Goal: Task Accomplishment & Management: Complete application form

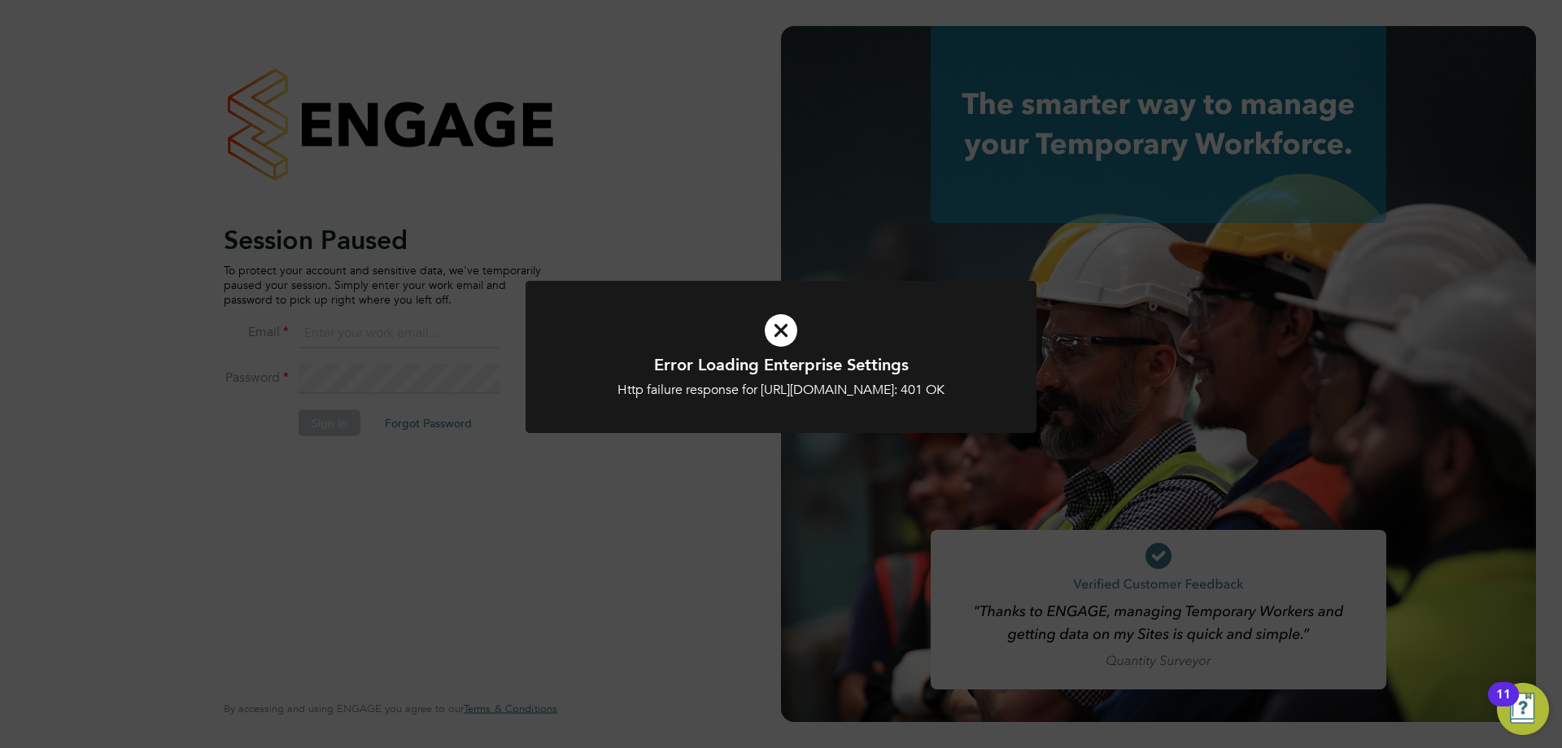
type input "alyssa.smith@linearrecruitment.co.uk"
click at [671, 266] on div "Error Loading Enterprise Settings Http failure response for https://linearrecru…" at bounding box center [781, 374] width 1562 height 748
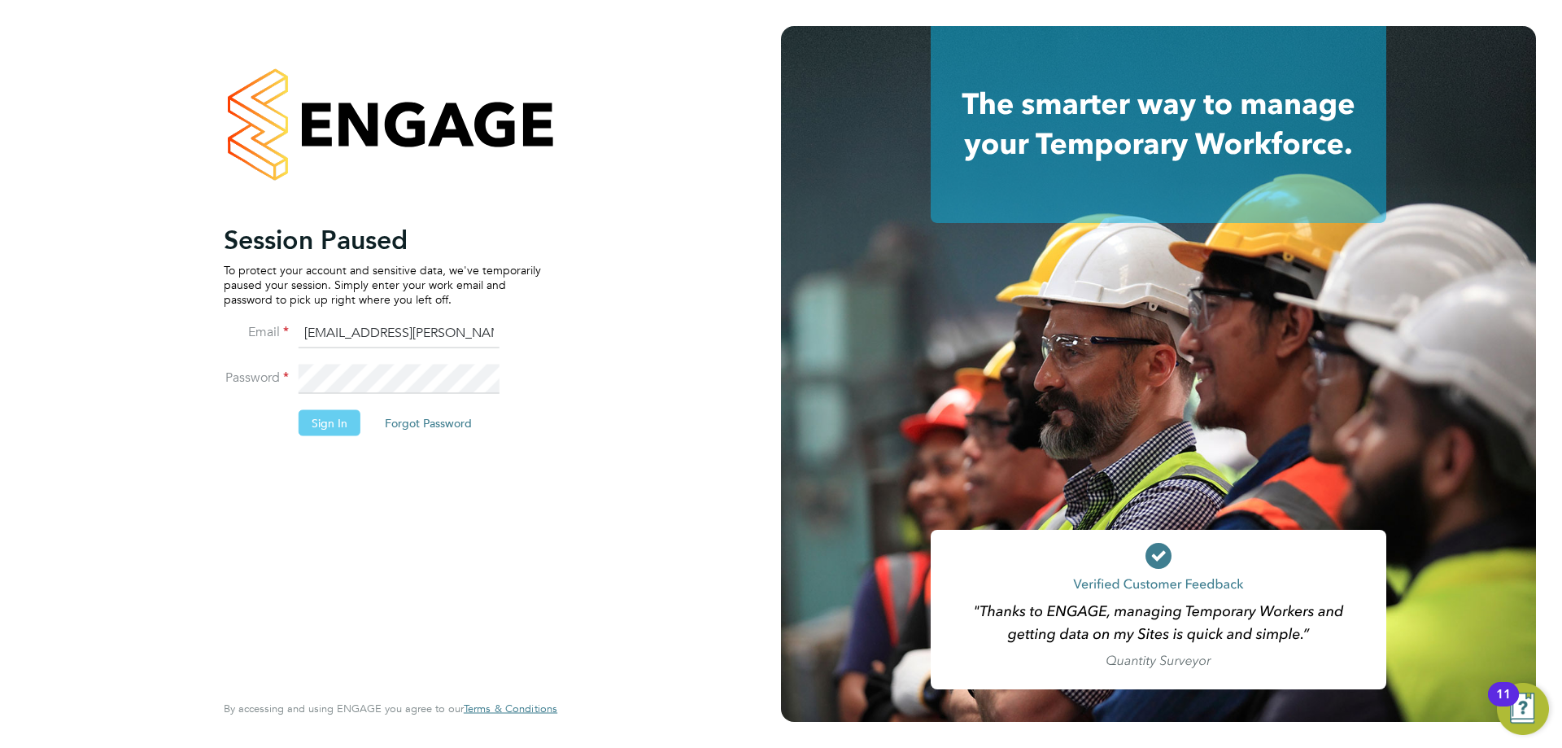
click at [329, 417] on button "Sign In" at bounding box center [330, 422] width 62 height 26
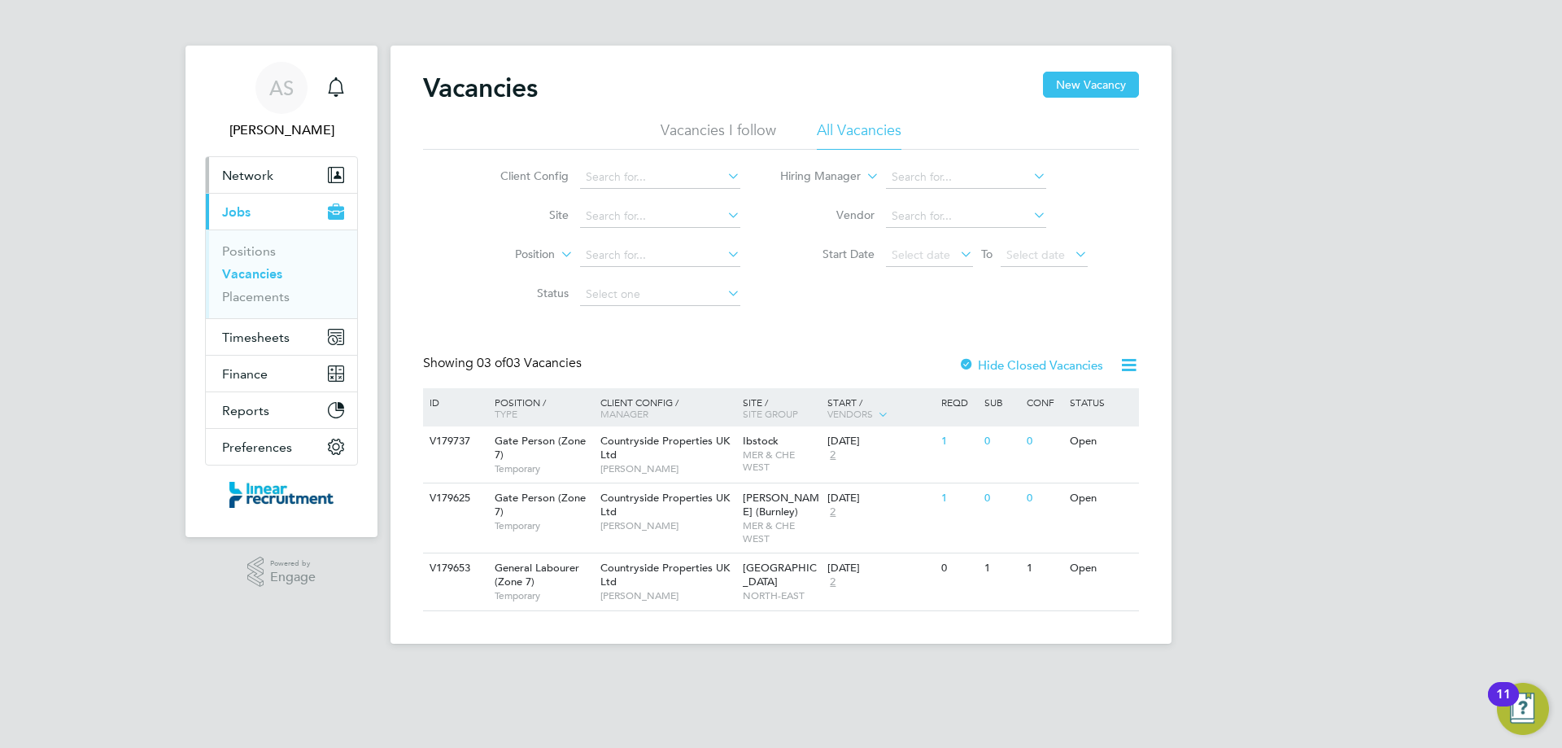
click at [231, 181] on span "Network" at bounding box center [247, 175] width 51 height 15
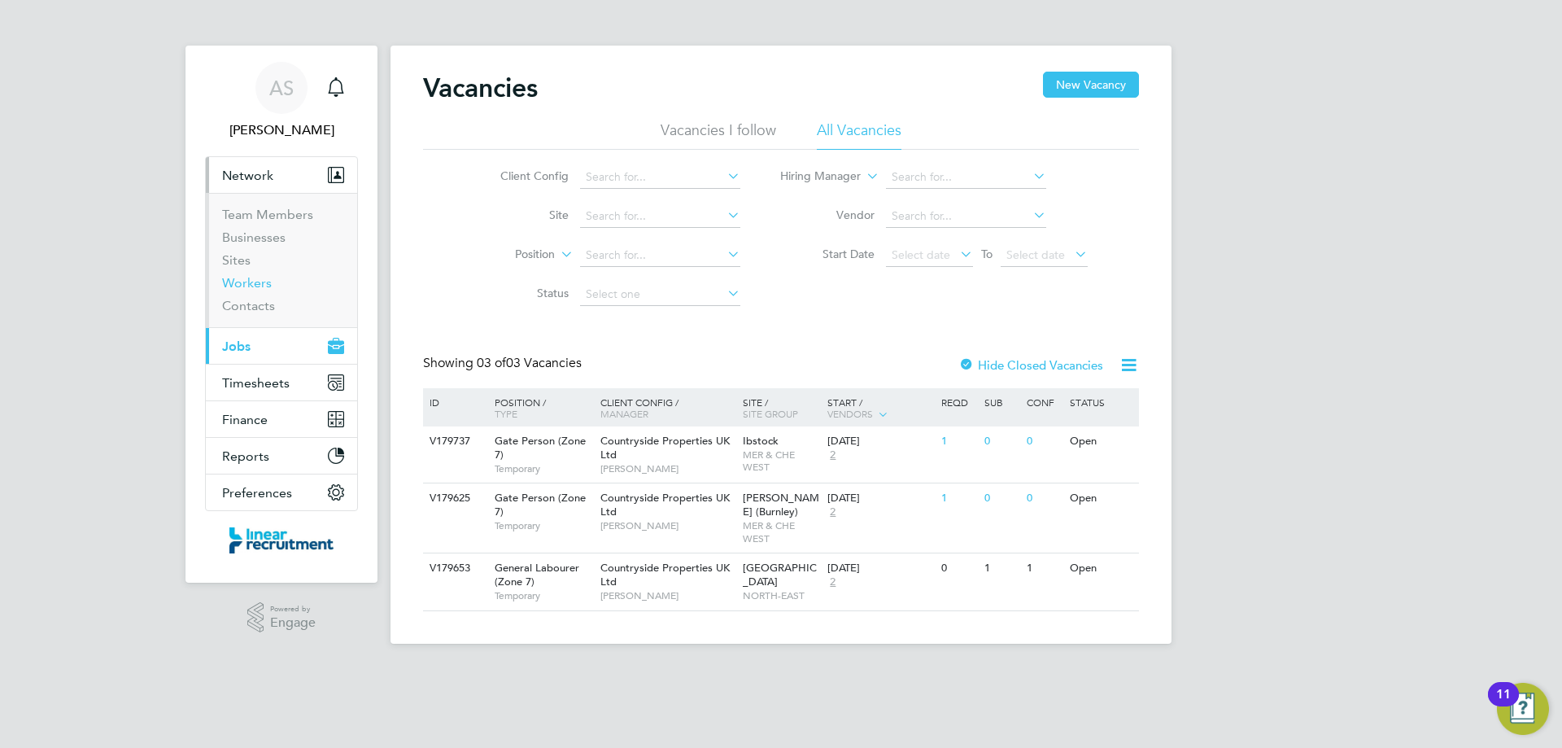
click at [245, 281] on link "Workers" at bounding box center [247, 282] width 50 height 15
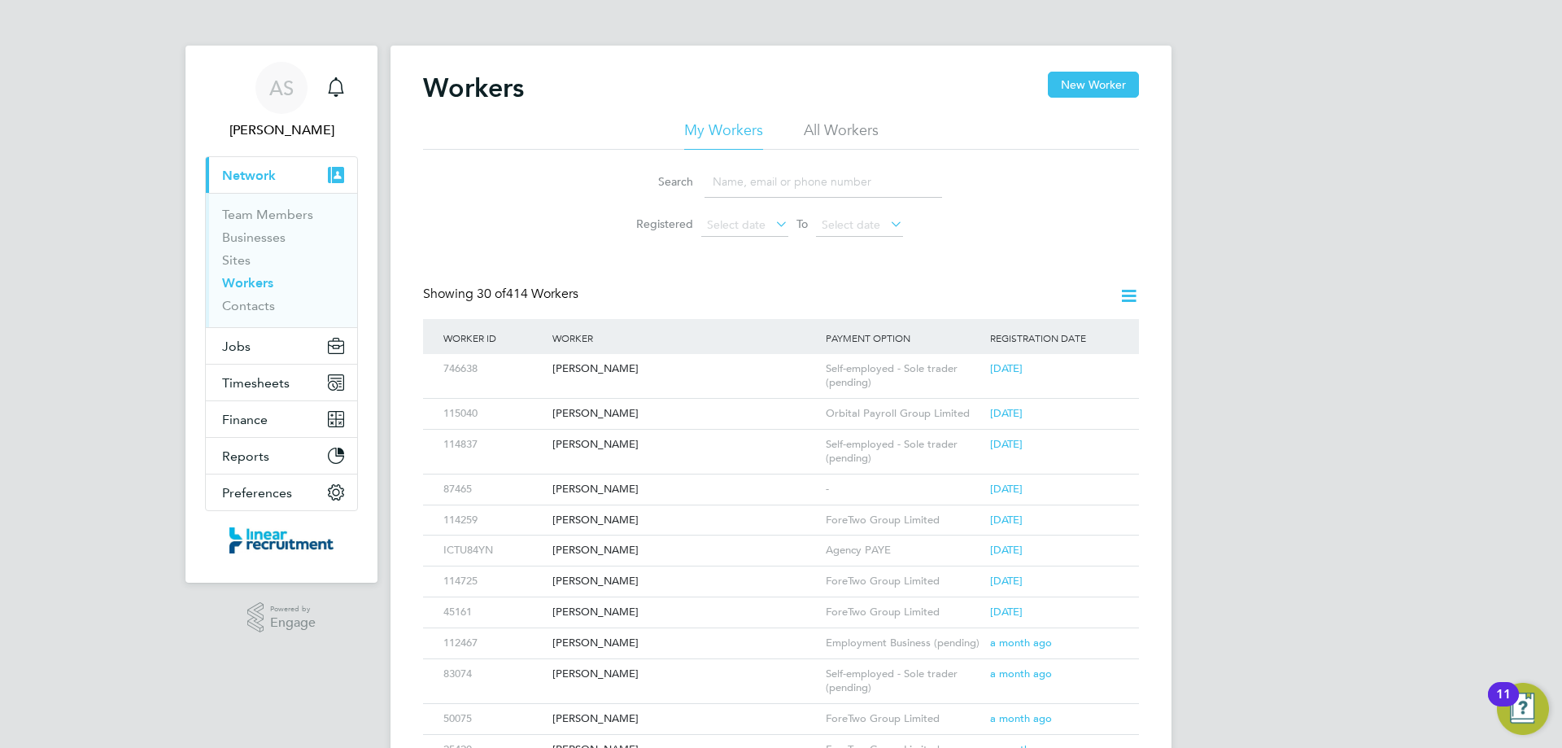
click at [753, 180] on input at bounding box center [824, 182] width 238 height 32
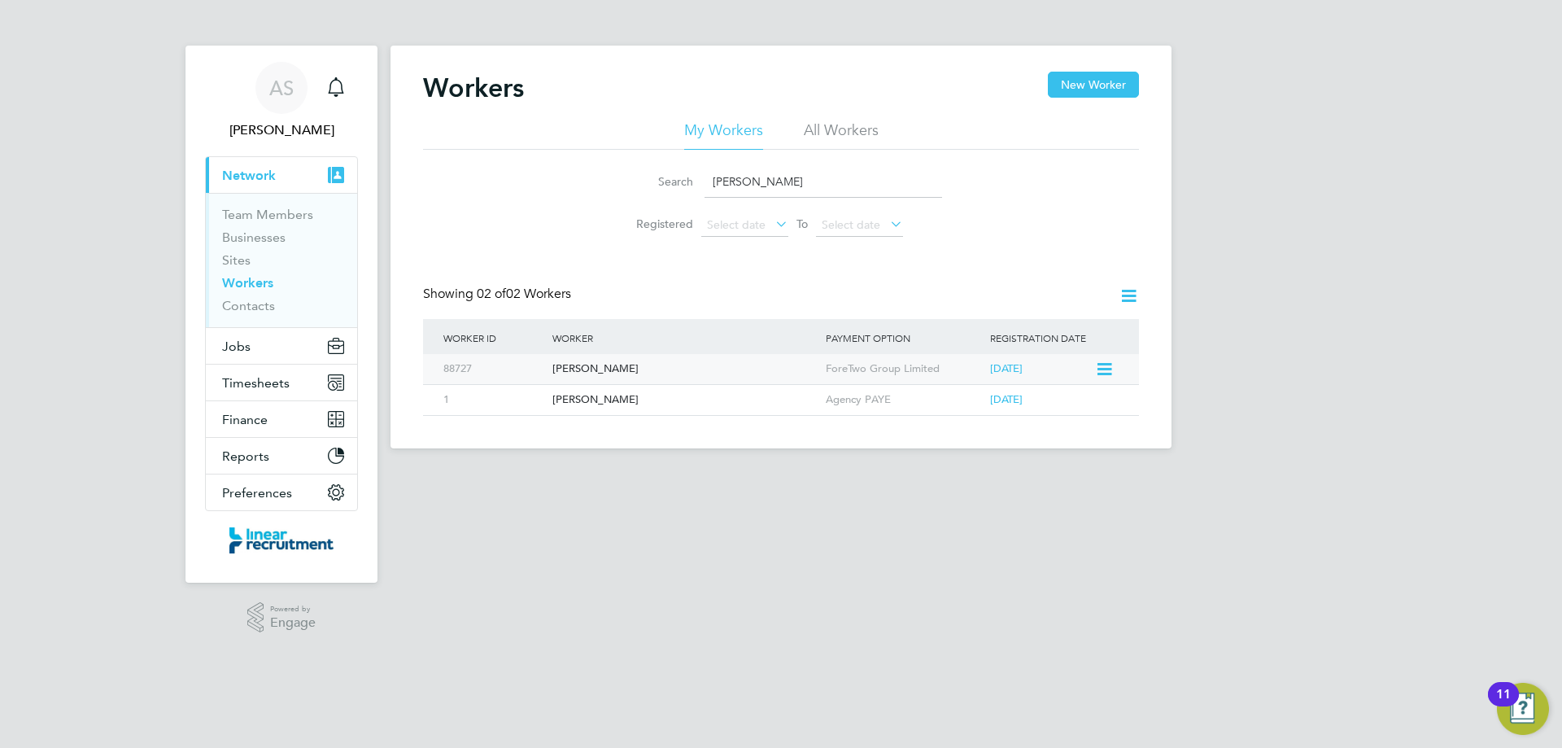
click at [694, 364] on div "Shane Henderson" at bounding box center [684, 369] width 273 height 30
click at [590, 368] on div "Shane Henderson" at bounding box center [684, 369] width 273 height 30
drag, startPoint x: 776, startPoint y: 184, endPoint x: 729, endPoint y: 181, distance: 47.2
click at [729, 181] on input "shane" at bounding box center [824, 182] width 238 height 32
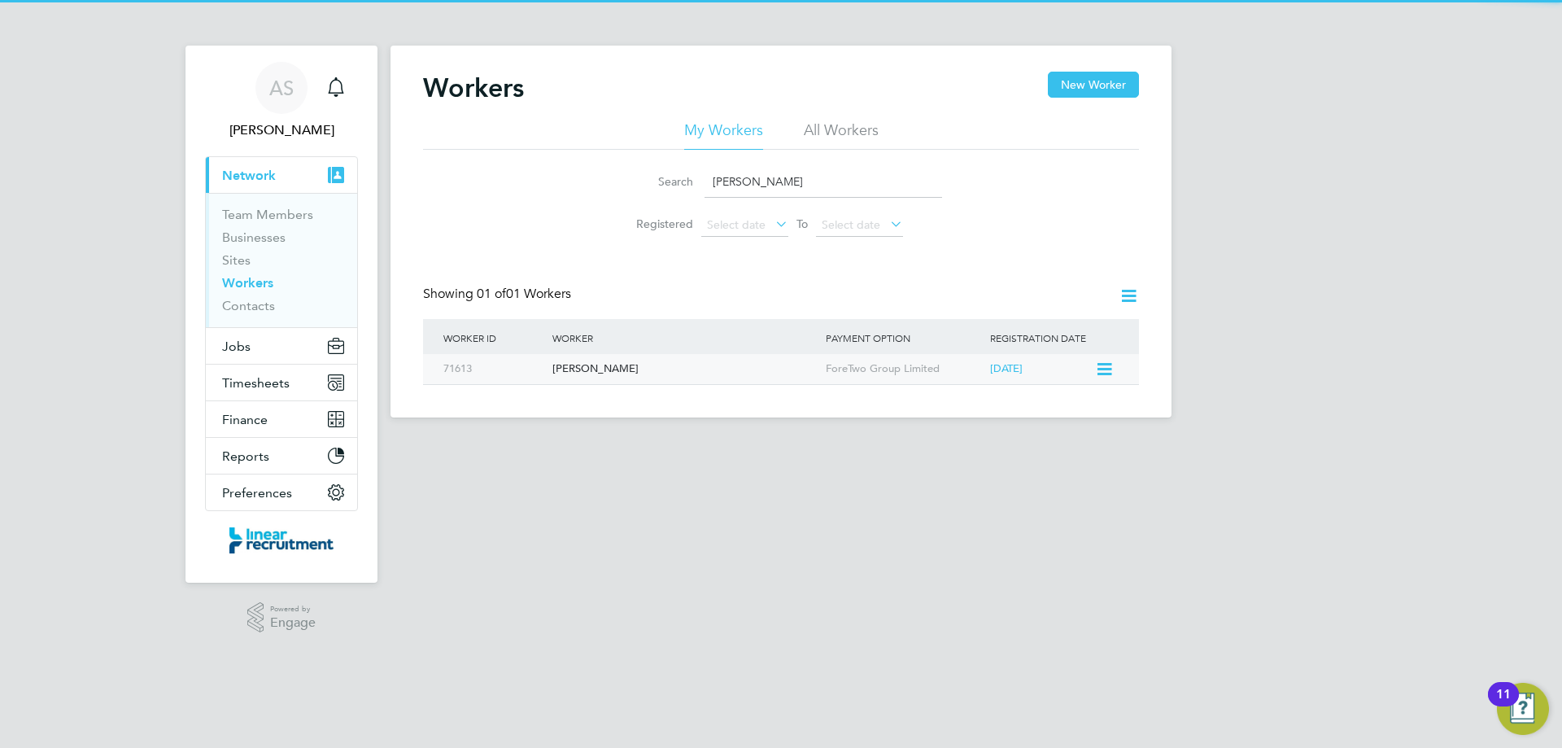
click at [934, 366] on div "ForeTwo Group Limited" at bounding box center [904, 369] width 164 height 30
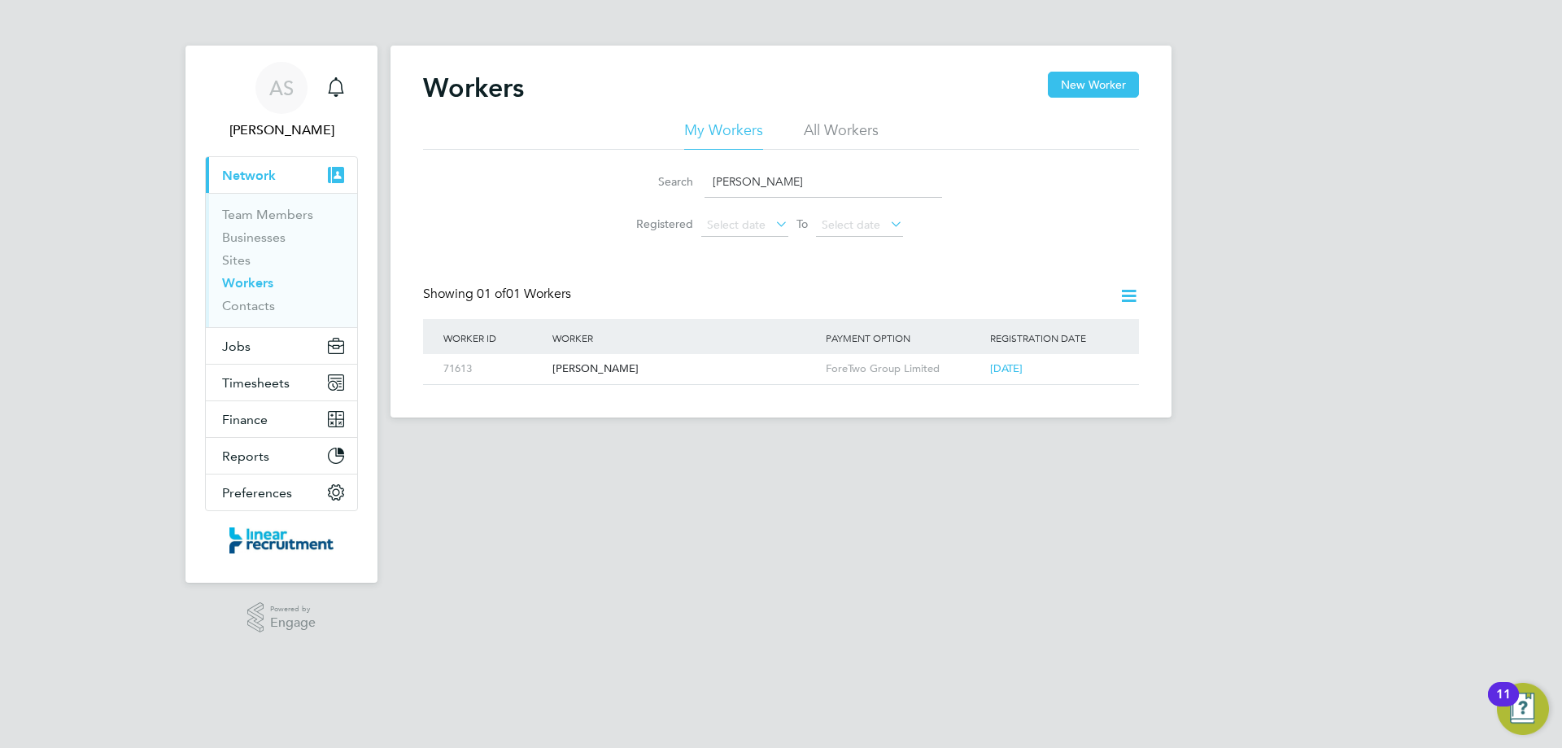
drag, startPoint x: 820, startPoint y: 176, endPoint x: 709, endPoint y: 176, distance: 110.6
click at [709, 176] on input "[PERSON_NAME]" at bounding box center [824, 182] width 238 height 32
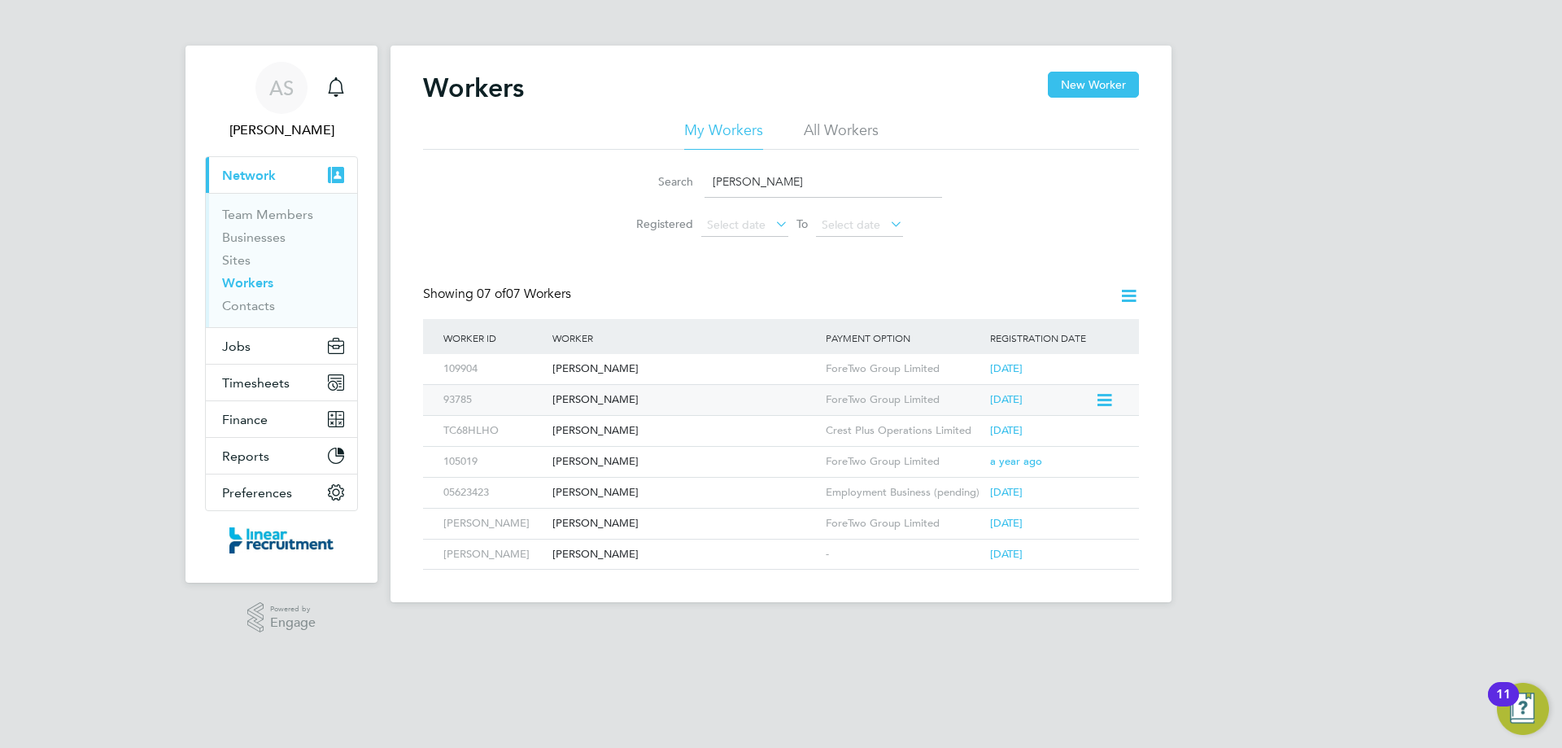
click at [670, 404] on div "Thomas James" at bounding box center [684, 400] width 273 height 30
drag, startPoint x: 766, startPoint y: 174, endPoint x: 643, endPoint y: 185, distance: 123.3
click at [643, 185] on div "Search thomas" at bounding box center [781, 182] width 322 height 32
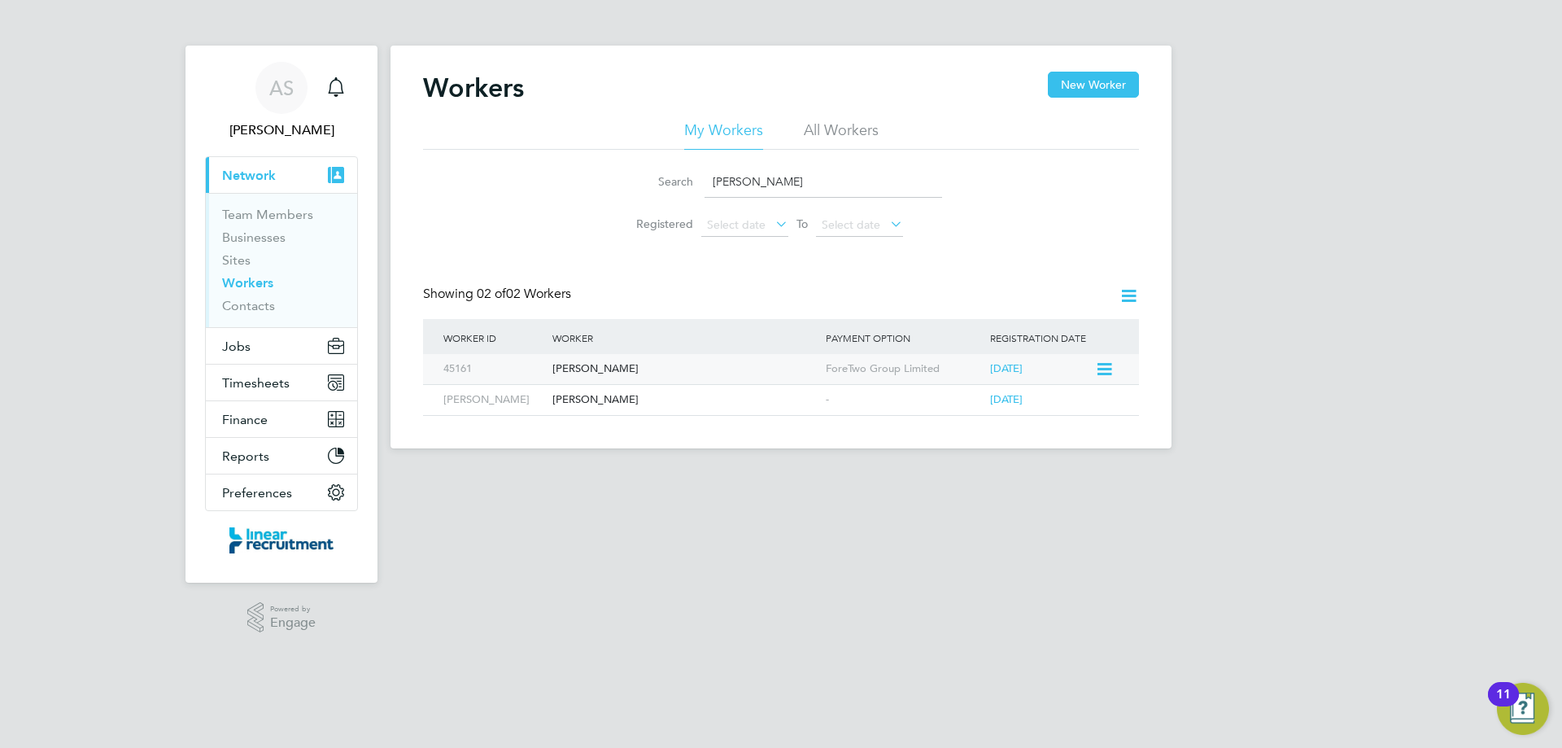
type input "george"
click at [726, 369] on div "George Horne" at bounding box center [684, 369] width 273 height 30
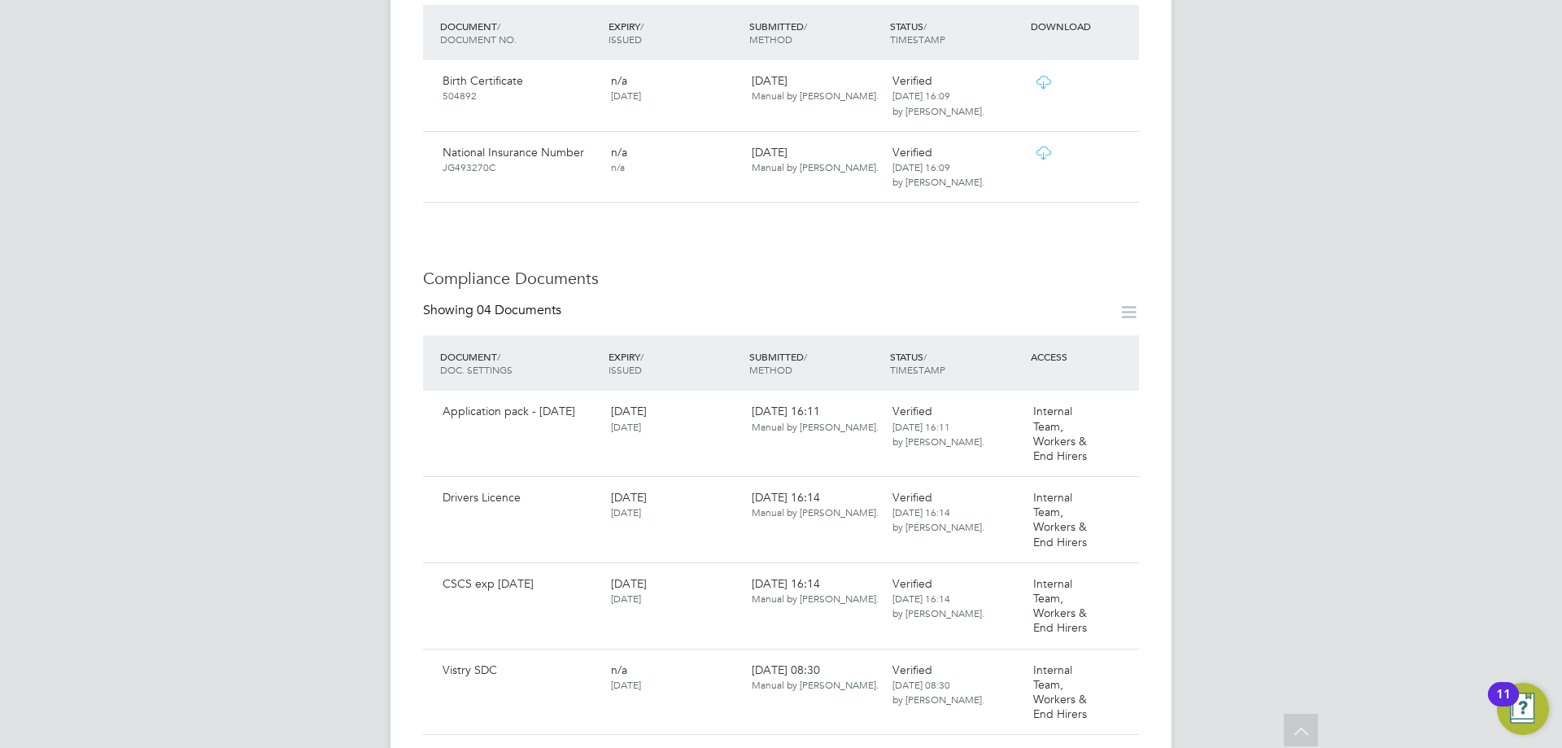
scroll to position [732, 0]
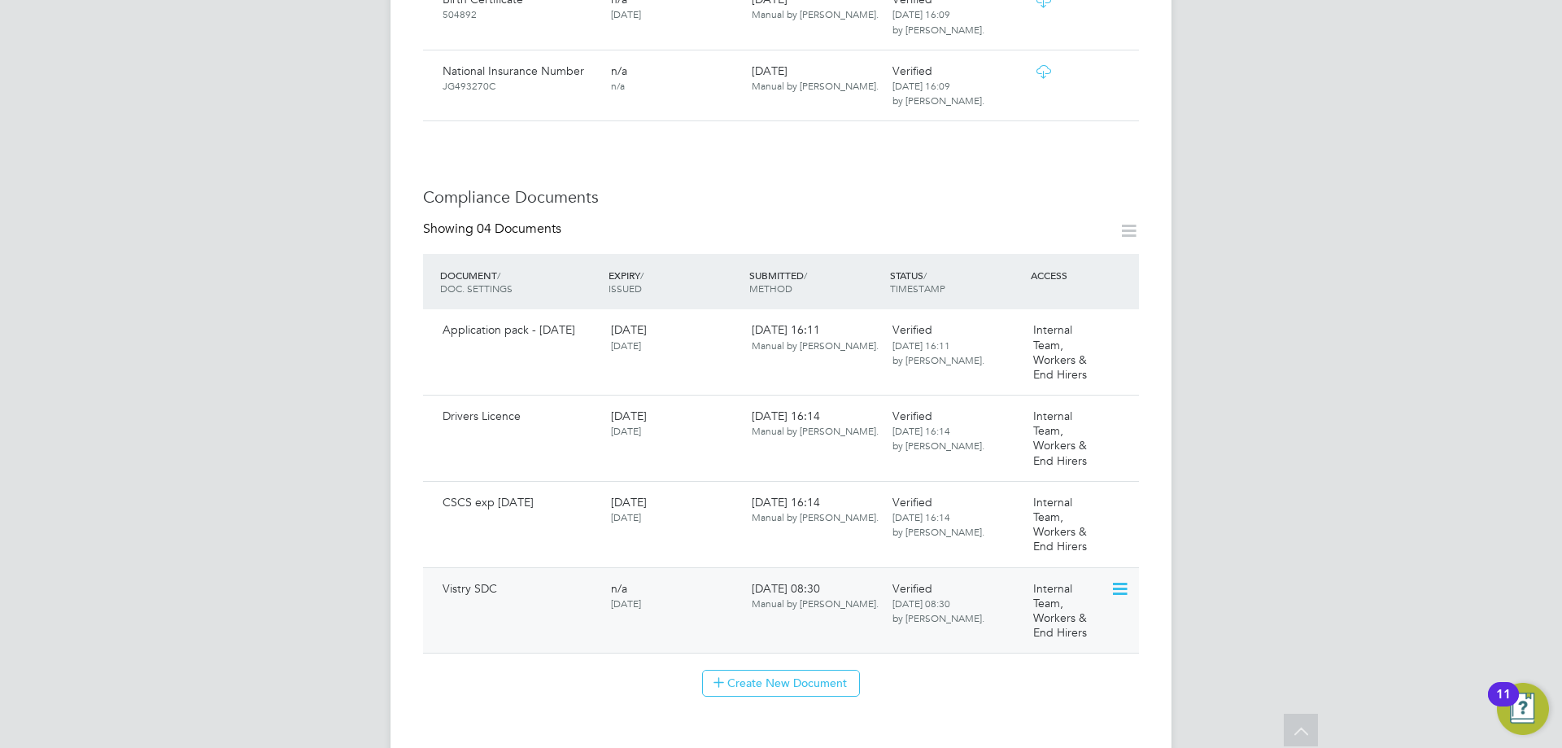
click at [1118, 579] on icon at bounding box center [1118, 589] width 16 height 20
click at [1029, 618] on li "Download Document" at bounding box center [1047, 617] width 163 height 23
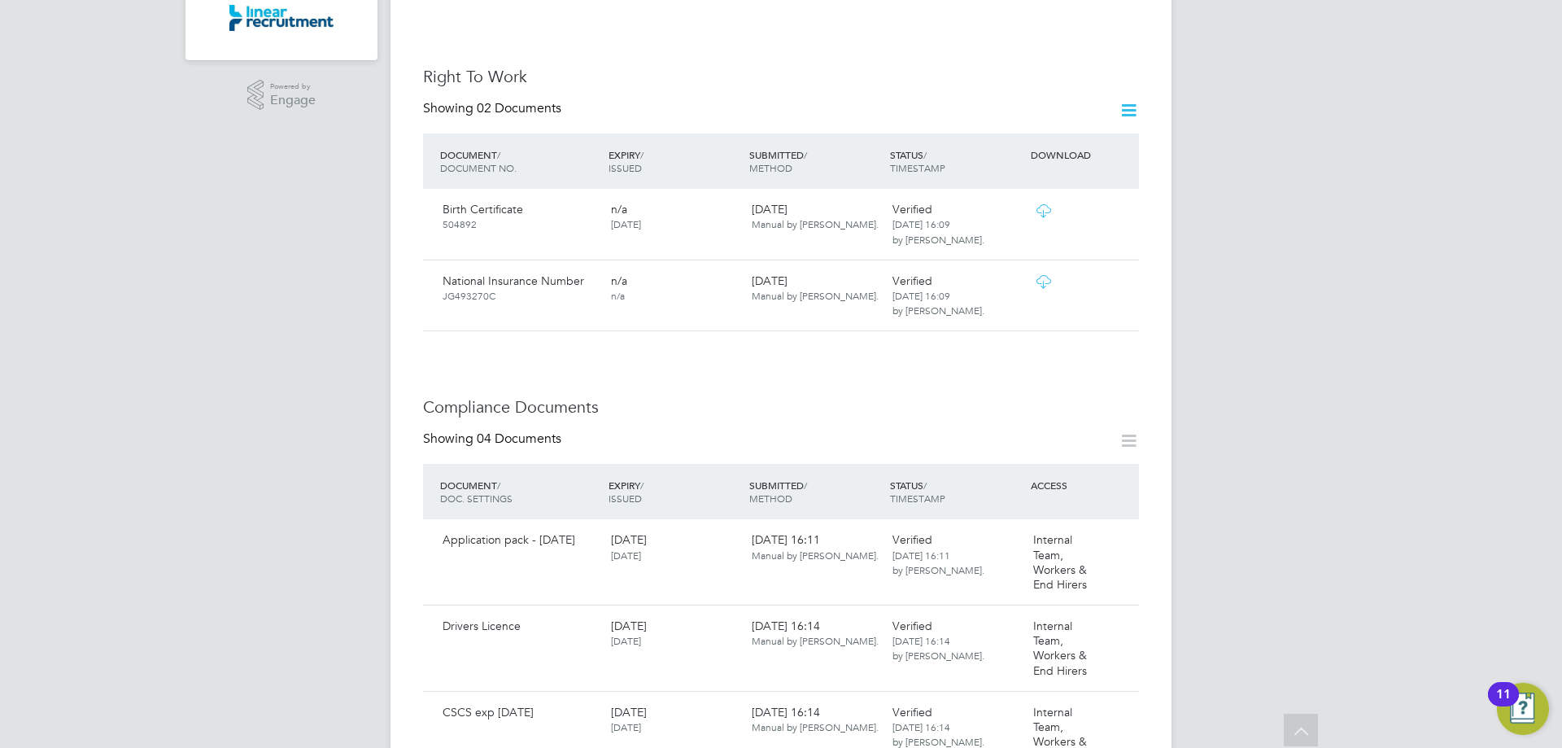
scroll to position [732, 0]
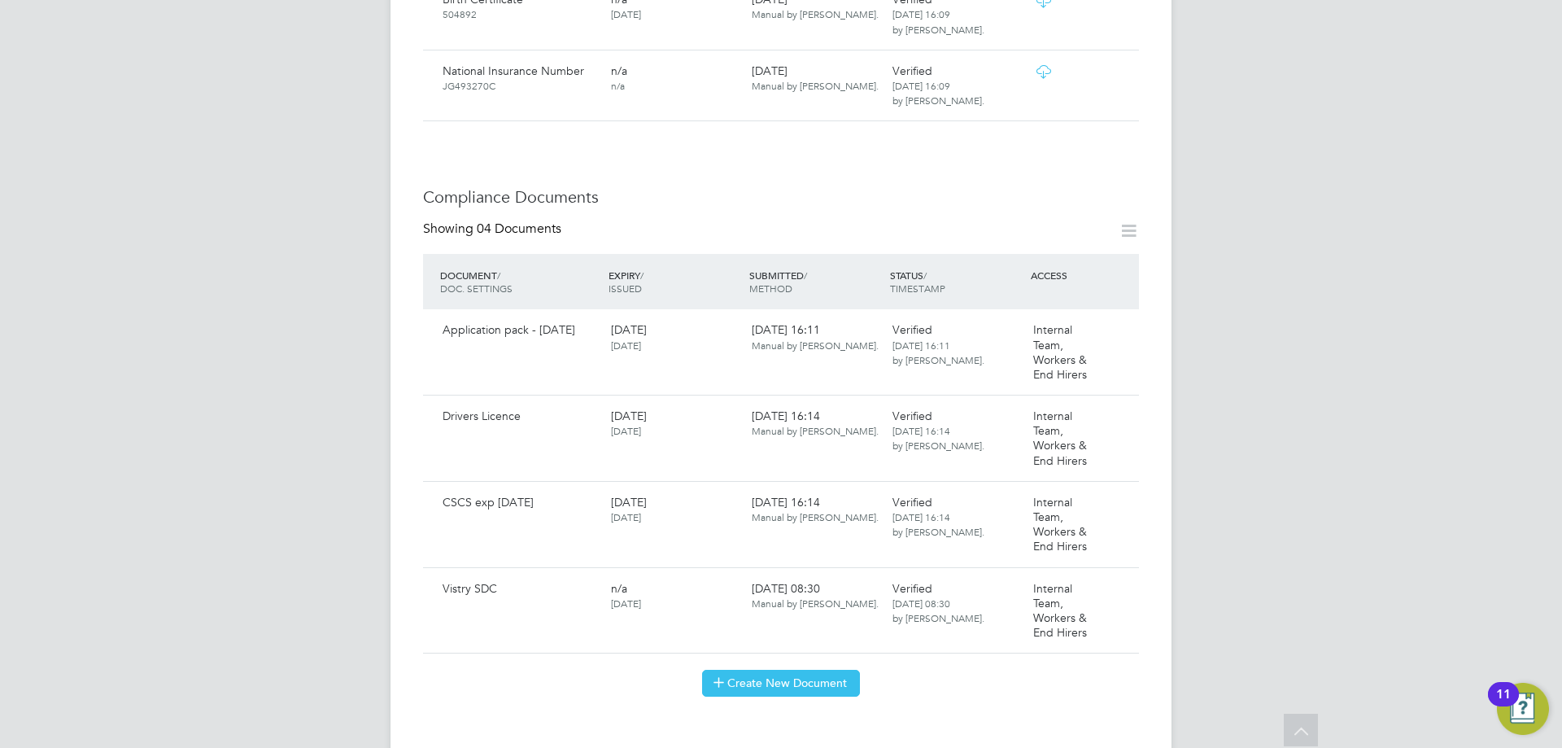
click at [804, 670] on button "Create New Document" at bounding box center [781, 683] width 158 height 26
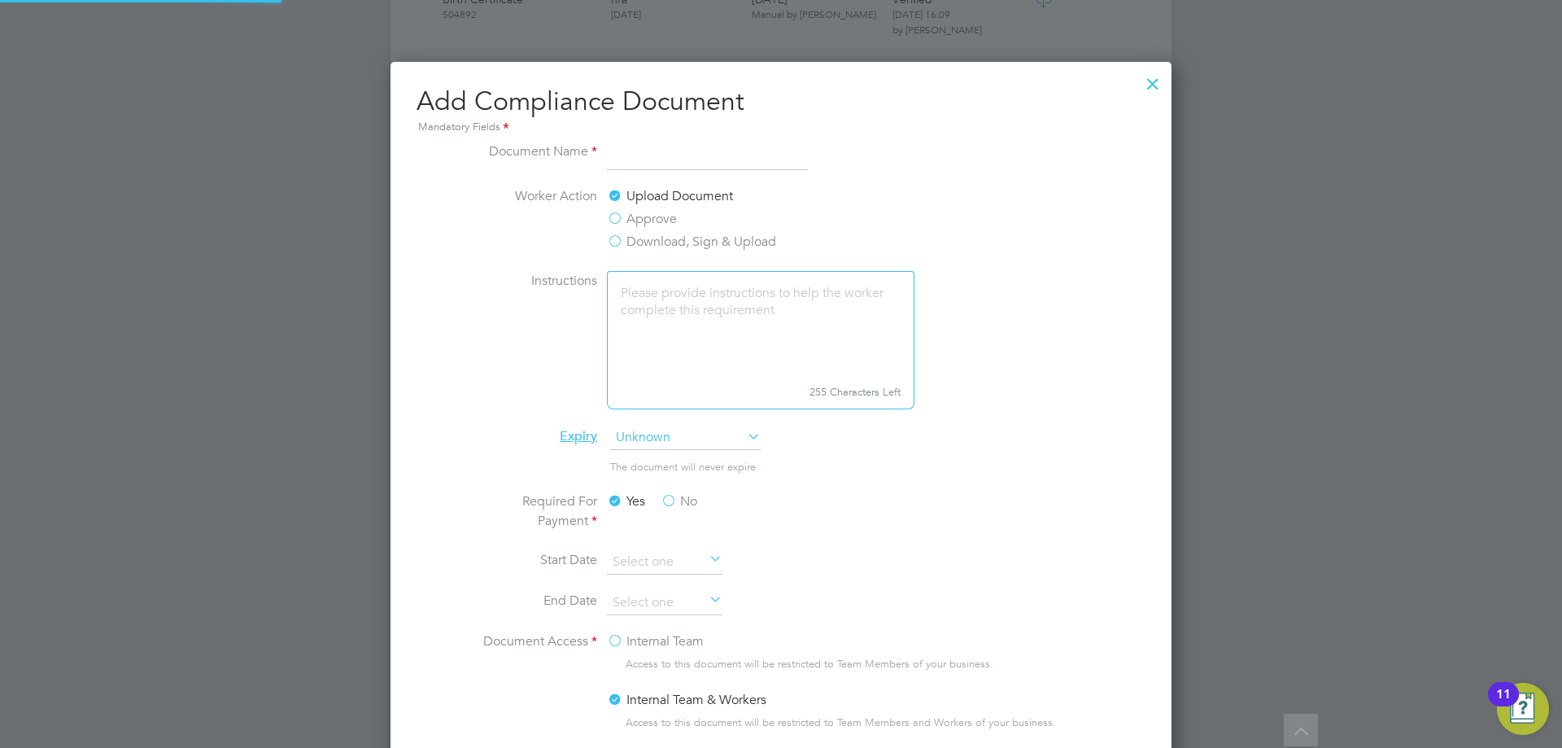
scroll to position [854, 782]
click at [627, 156] on input at bounding box center [707, 156] width 201 height 29
type input "SDC Questionnaire"
click at [639, 239] on label "Download, Sign & Upload" at bounding box center [691, 242] width 169 height 20
click at [0, 0] on input "Download, Sign & Upload" at bounding box center [0, 0] width 0 height 0
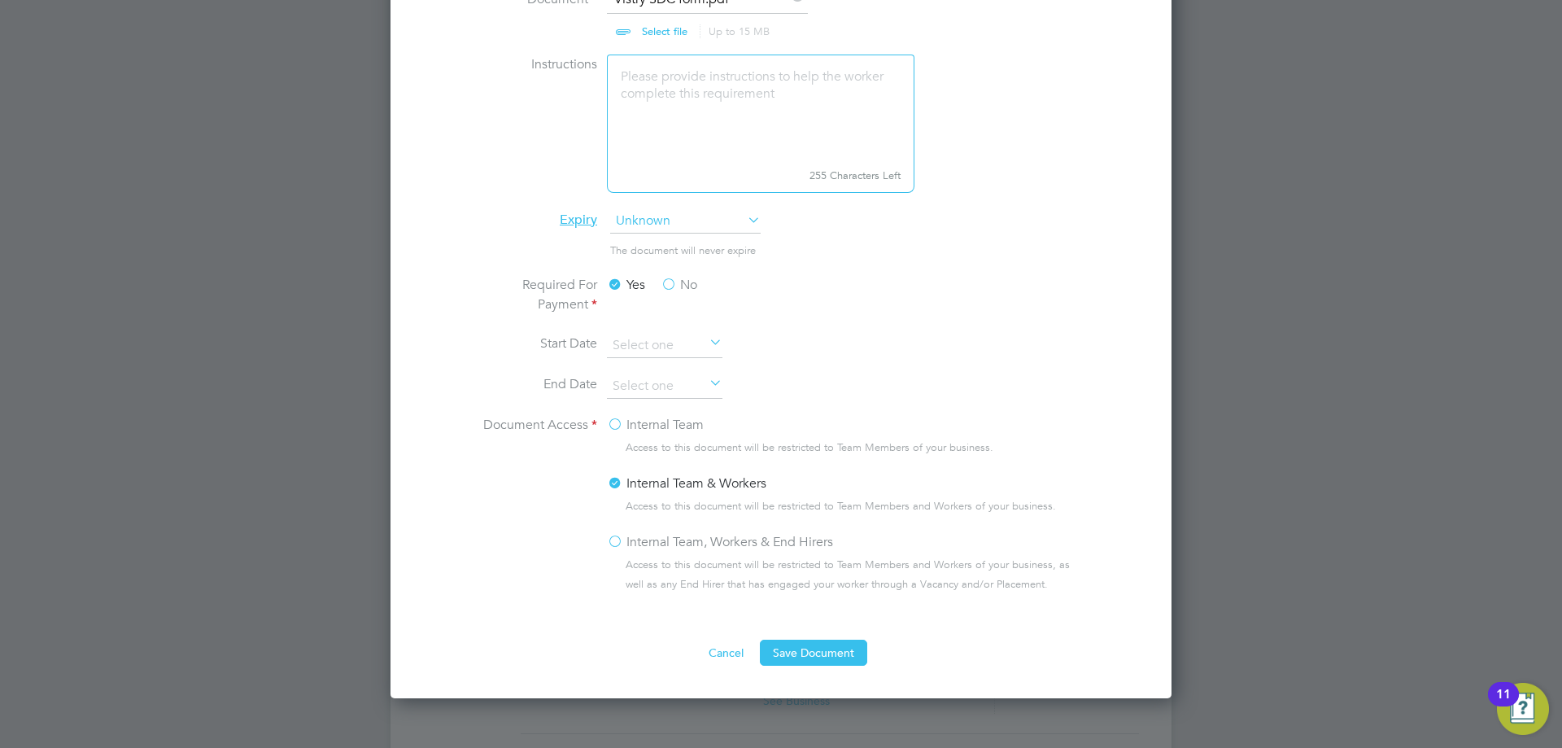
scroll to position [1058, 0]
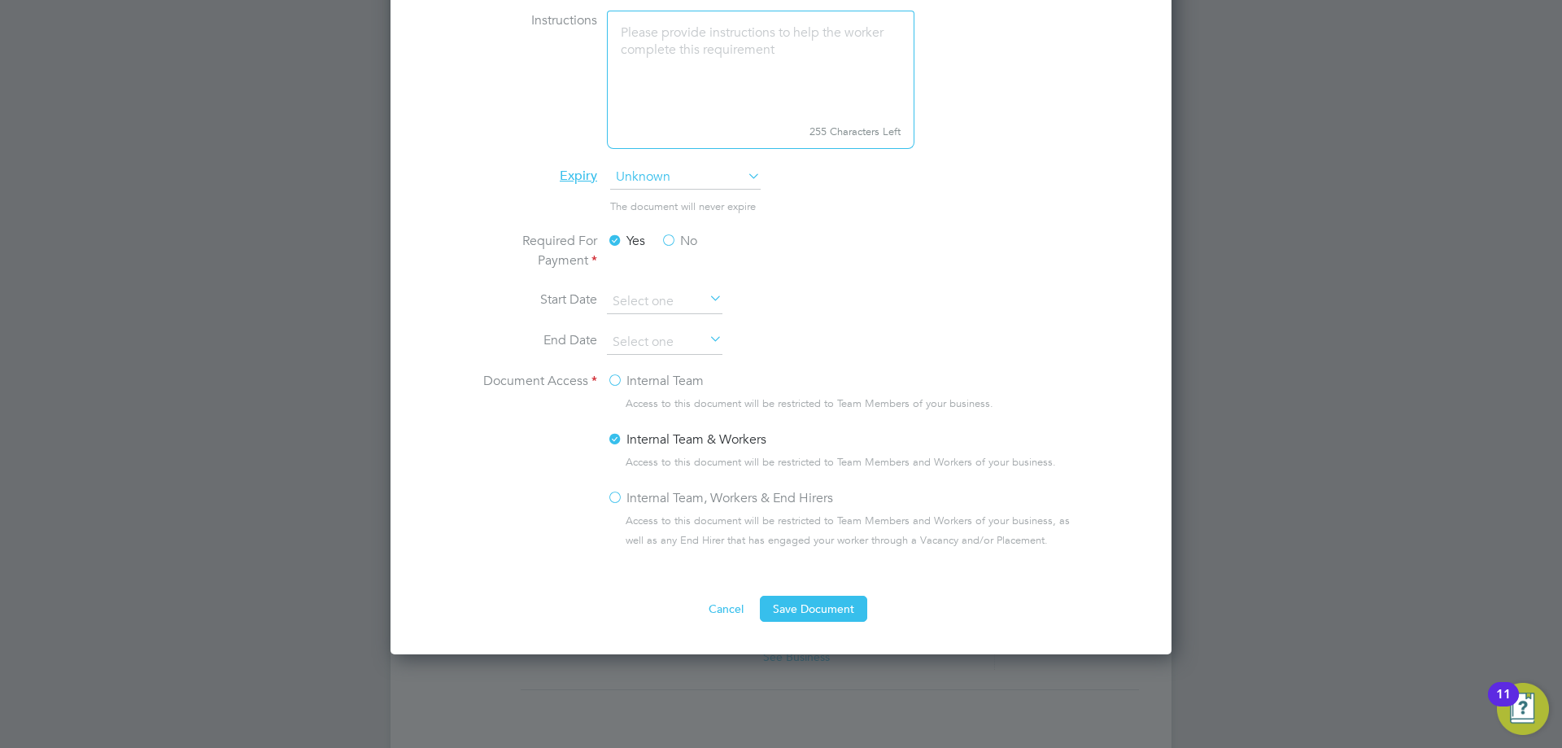
click at [626, 496] on label "Internal Team, Workers & End Hirers" at bounding box center [720, 498] width 226 height 20
click at [0, 0] on input "Internal Team, Workers & End Hirers" at bounding box center [0, 0] width 0 height 0
click at [825, 611] on button "Save Document" at bounding box center [813, 609] width 107 height 26
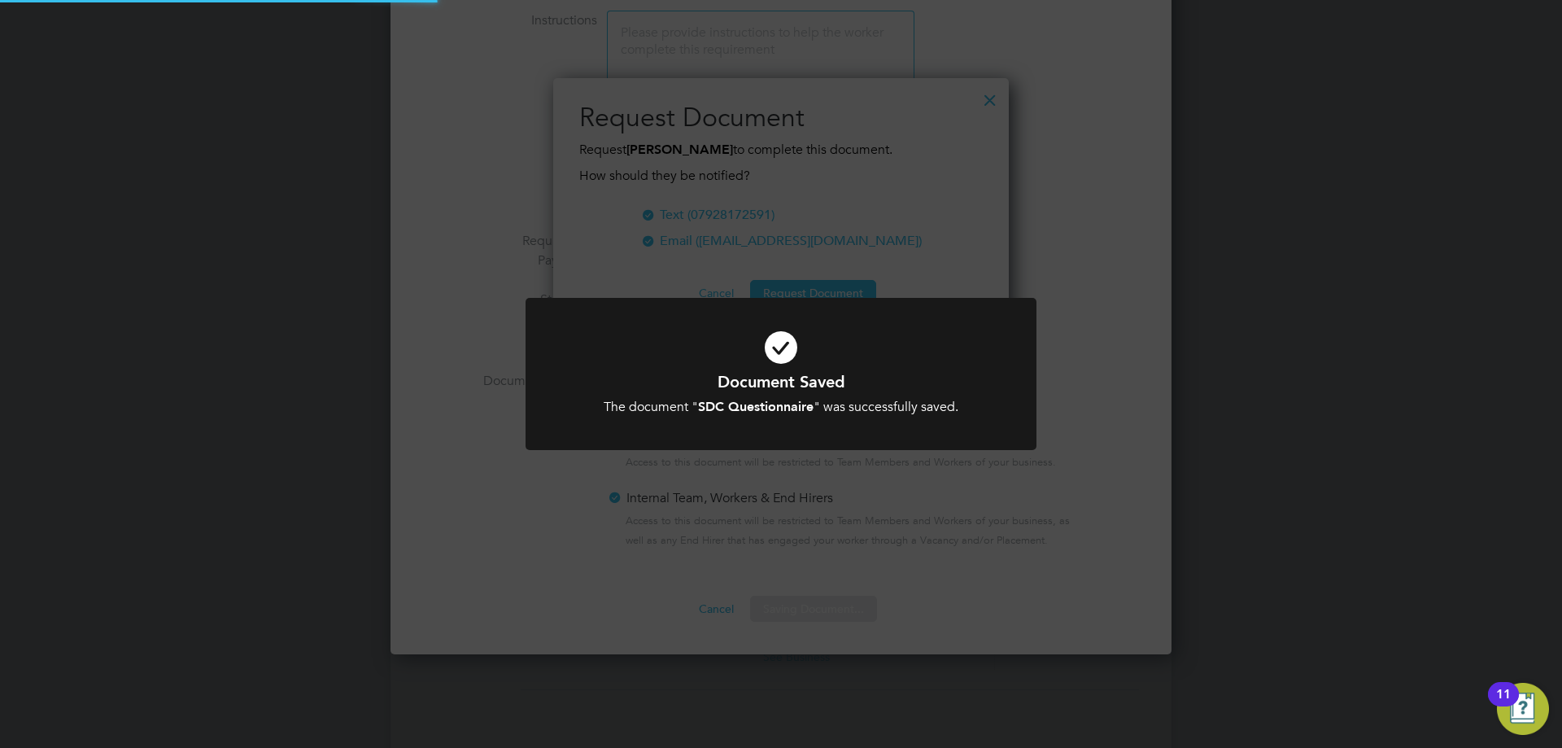
scroll to position [261, 456]
click at [1078, 426] on div "Document Saved The document " SDC Questionnaire " was successfully saved. Cance…" at bounding box center [781, 374] width 1562 height 748
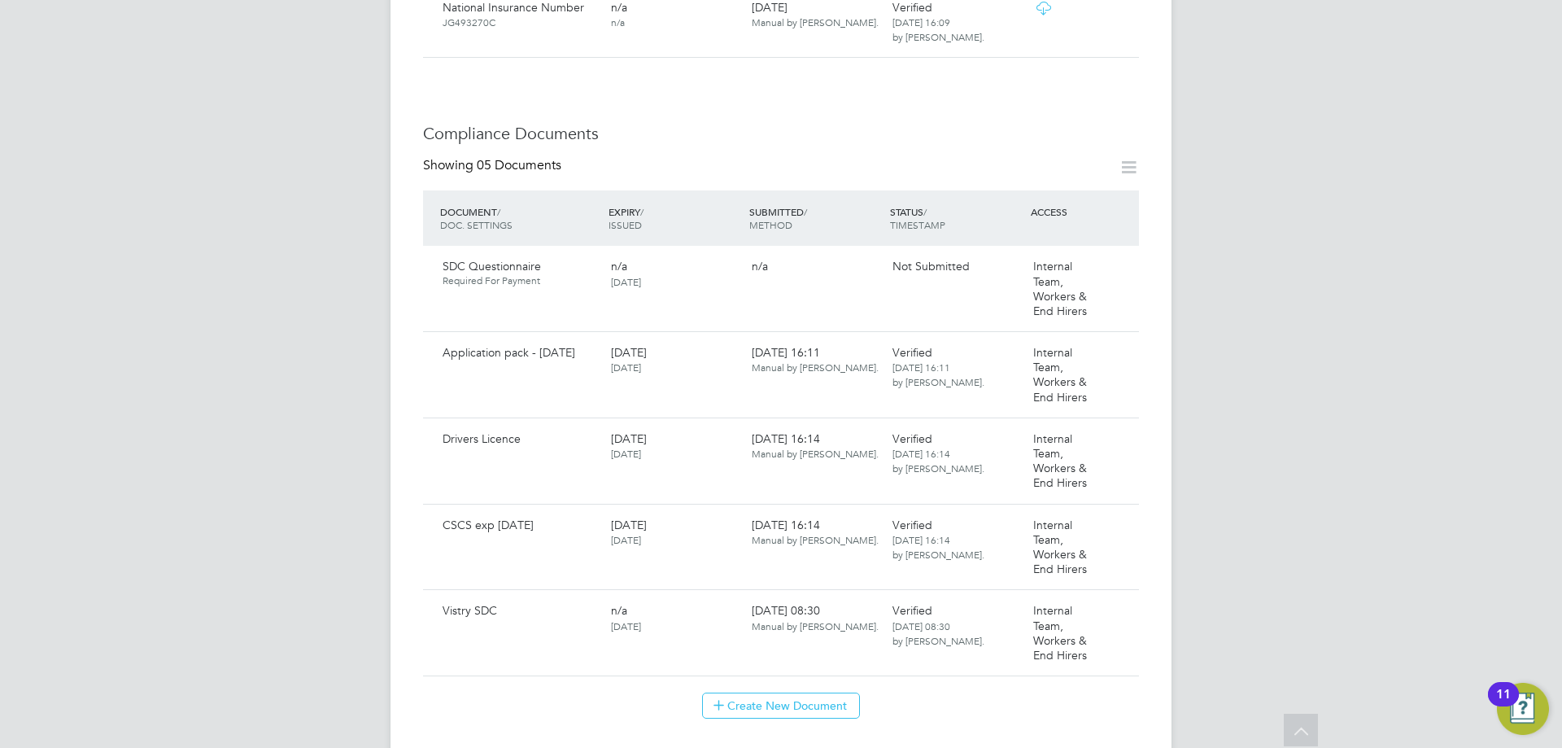
scroll to position [814, 0]
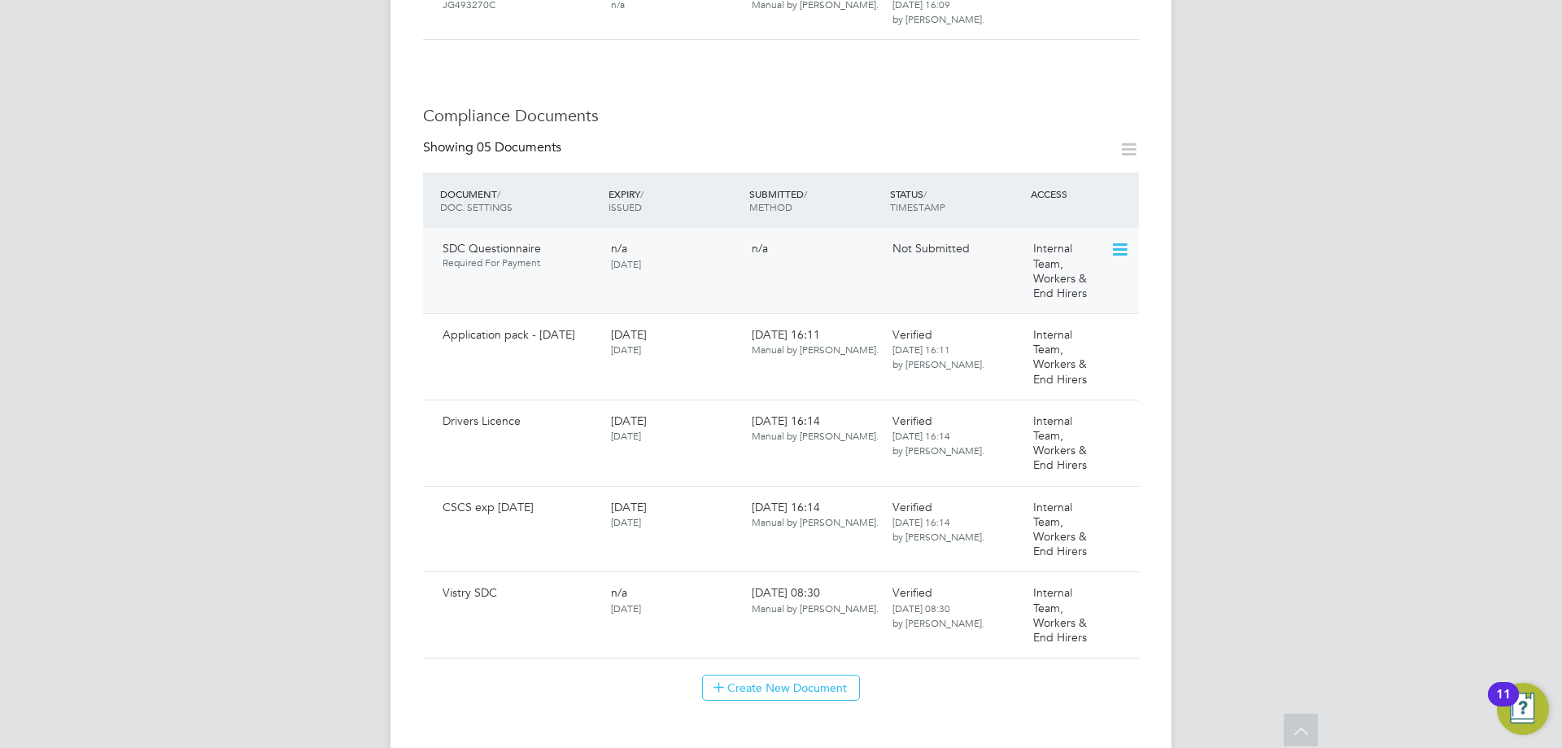
click at [1118, 240] on icon at bounding box center [1118, 250] width 16 height 20
click at [1006, 302] on li "Submit Document" at bounding box center [1047, 301] width 163 height 23
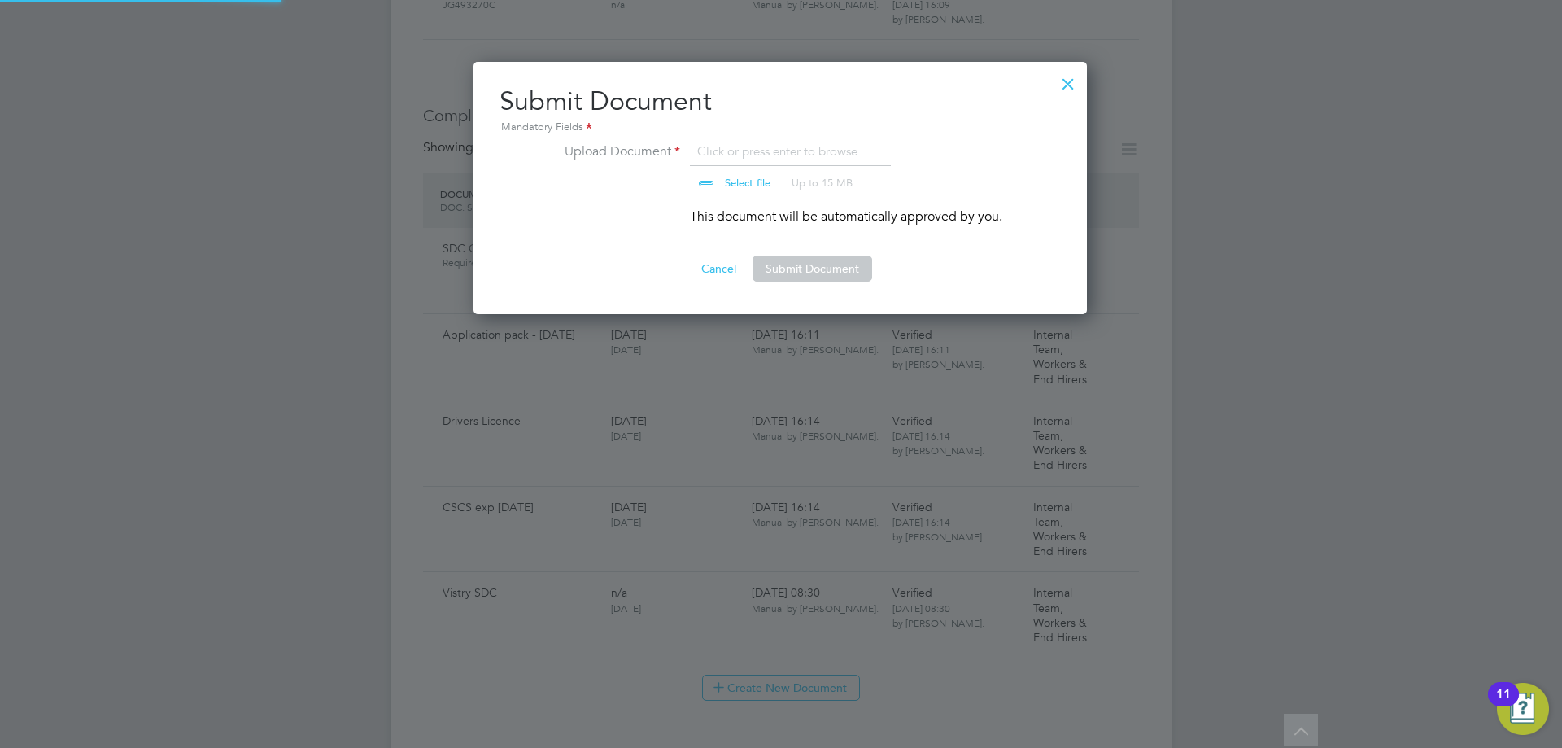
scroll to position [253, 615]
click at [811, 268] on button "Submit Document" at bounding box center [813, 268] width 120 height 26
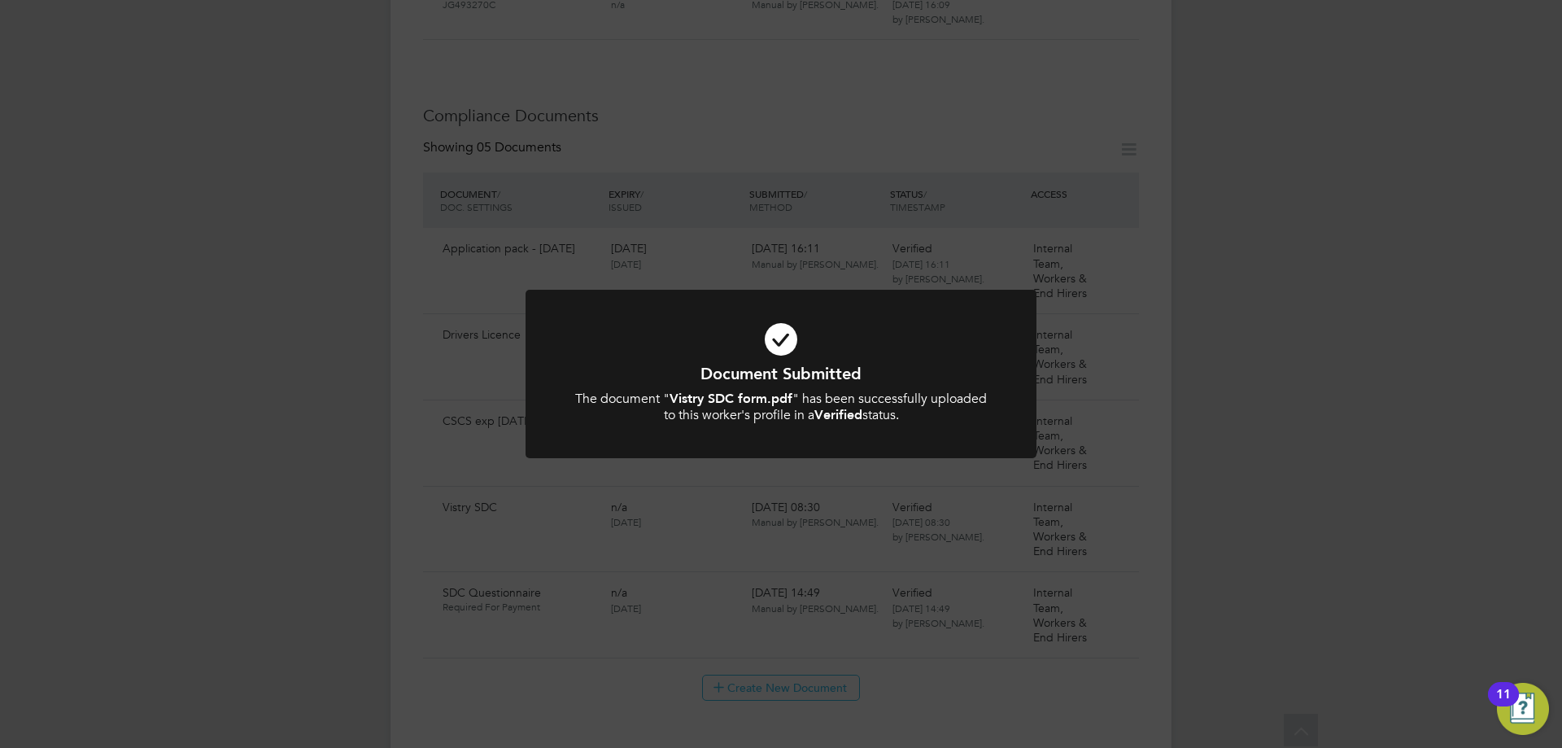
click at [811, 268] on div "Document Submitted The document " Vistry SDC form.pdf " has been successfully u…" at bounding box center [781, 374] width 1562 height 748
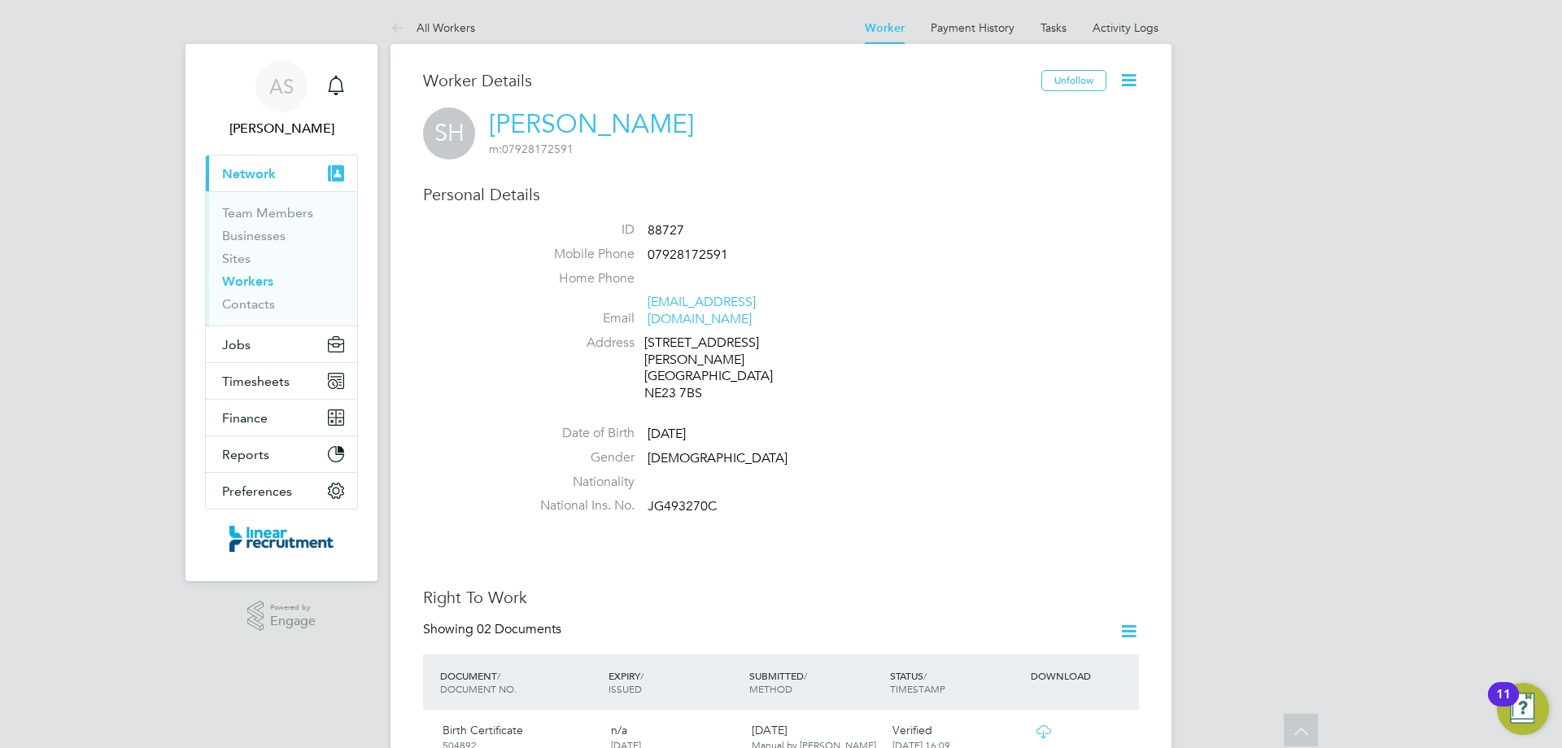
scroll to position [0, 0]
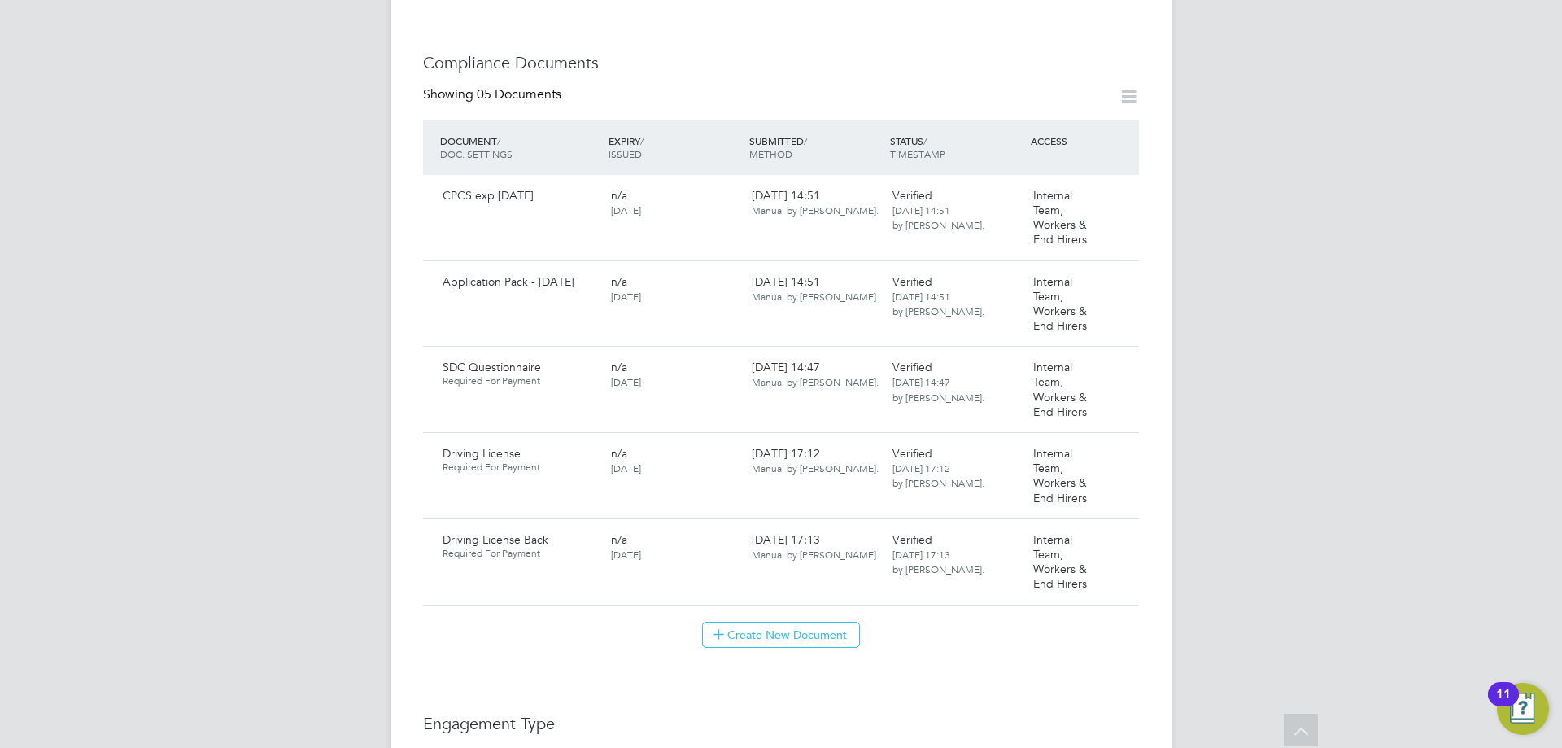
scroll to position [814, 0]
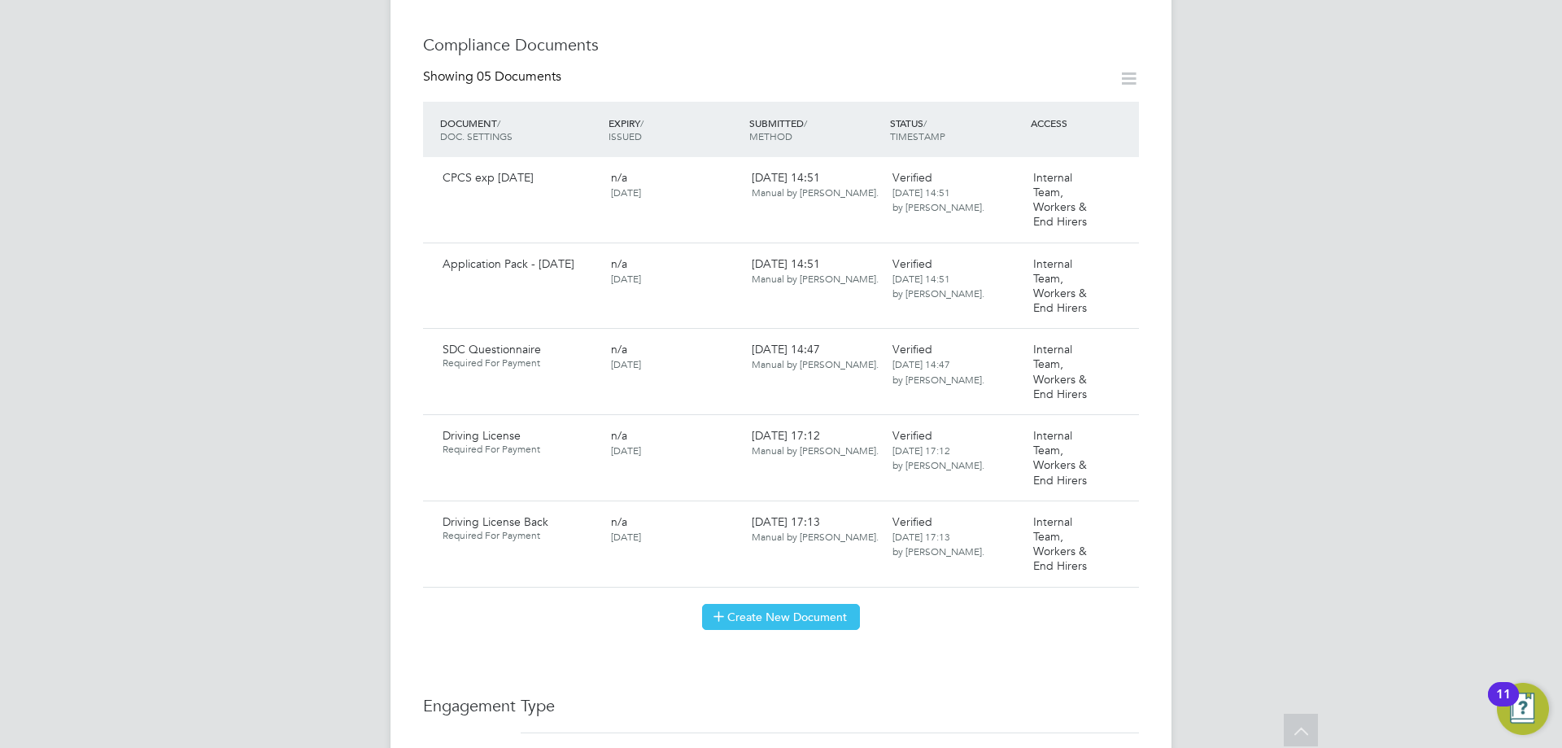
click at [809, 604] on button "Create New Document" at bounding box center [781, 617] width 158 height 26
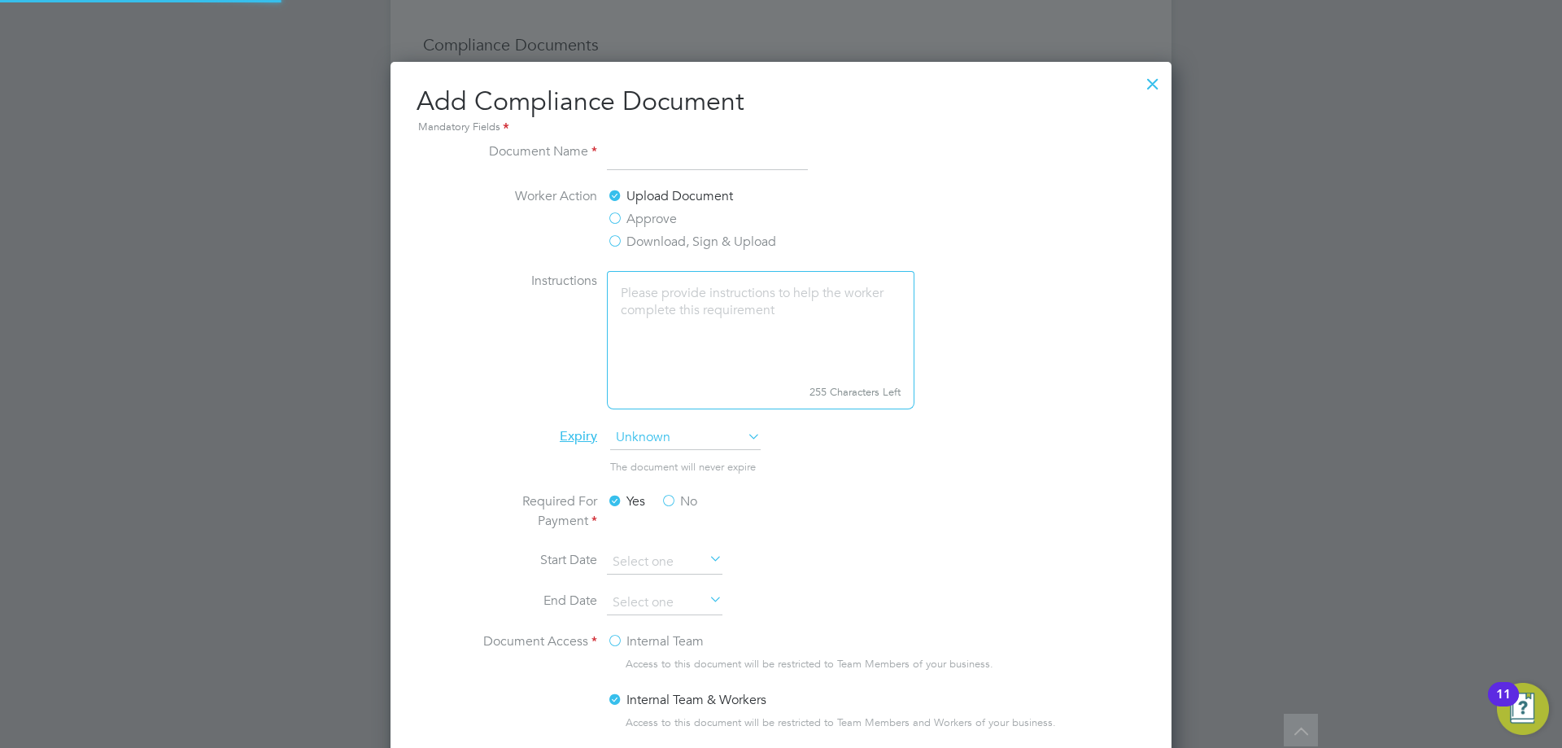
scroll to position [854, 782]
click at [686, 156] on input at bounding box center [707, 156] width 201 height 29
type input "SDC Questionnaire"
click at [621, 235] on label "Download, Sign & Upload" at bounding box center [691, 242] width 169 height 20
click at [0, 0] on input "Download, Sign & Upload" at bounding box center [0, 0] width 0 height 0
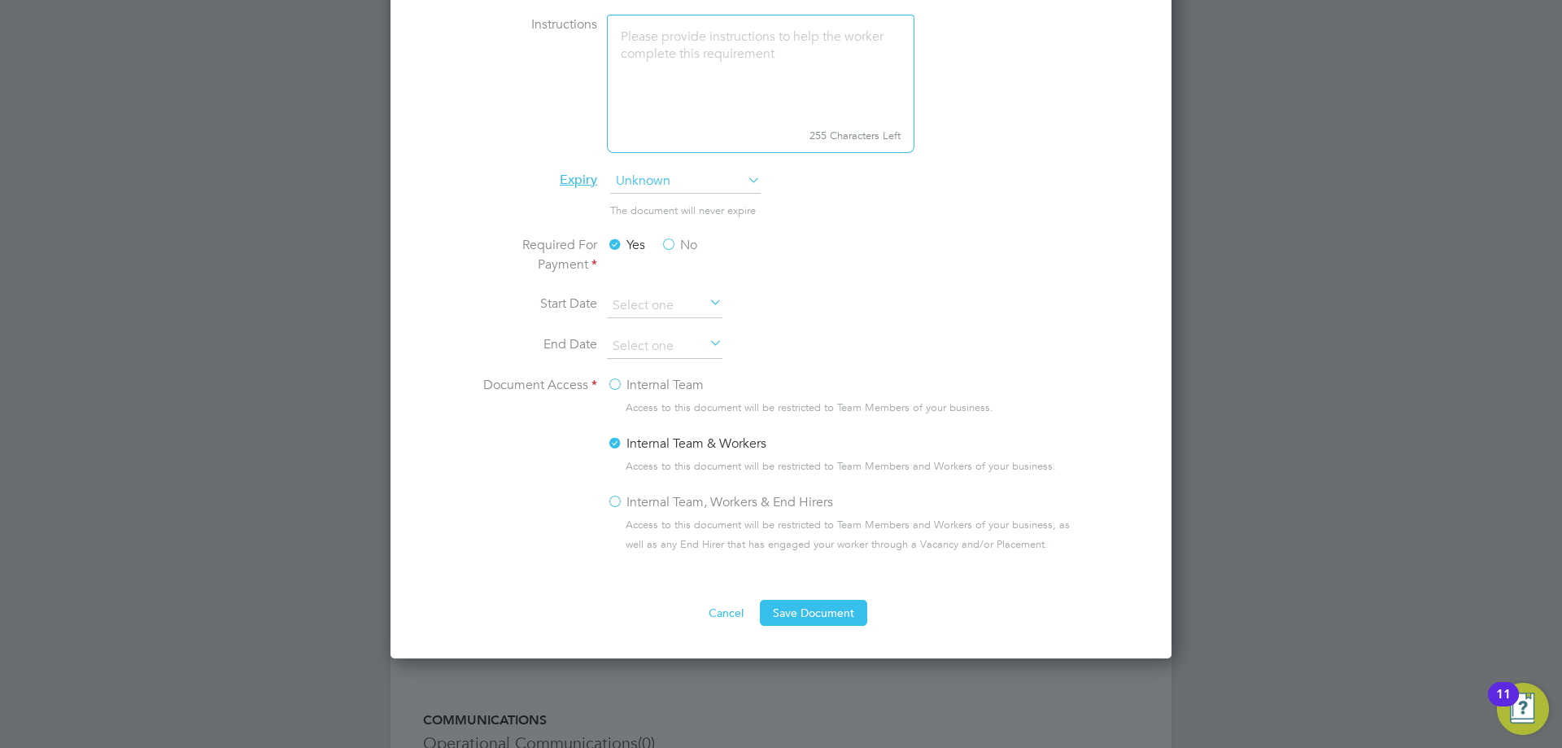
scroll to position [1139, 0]
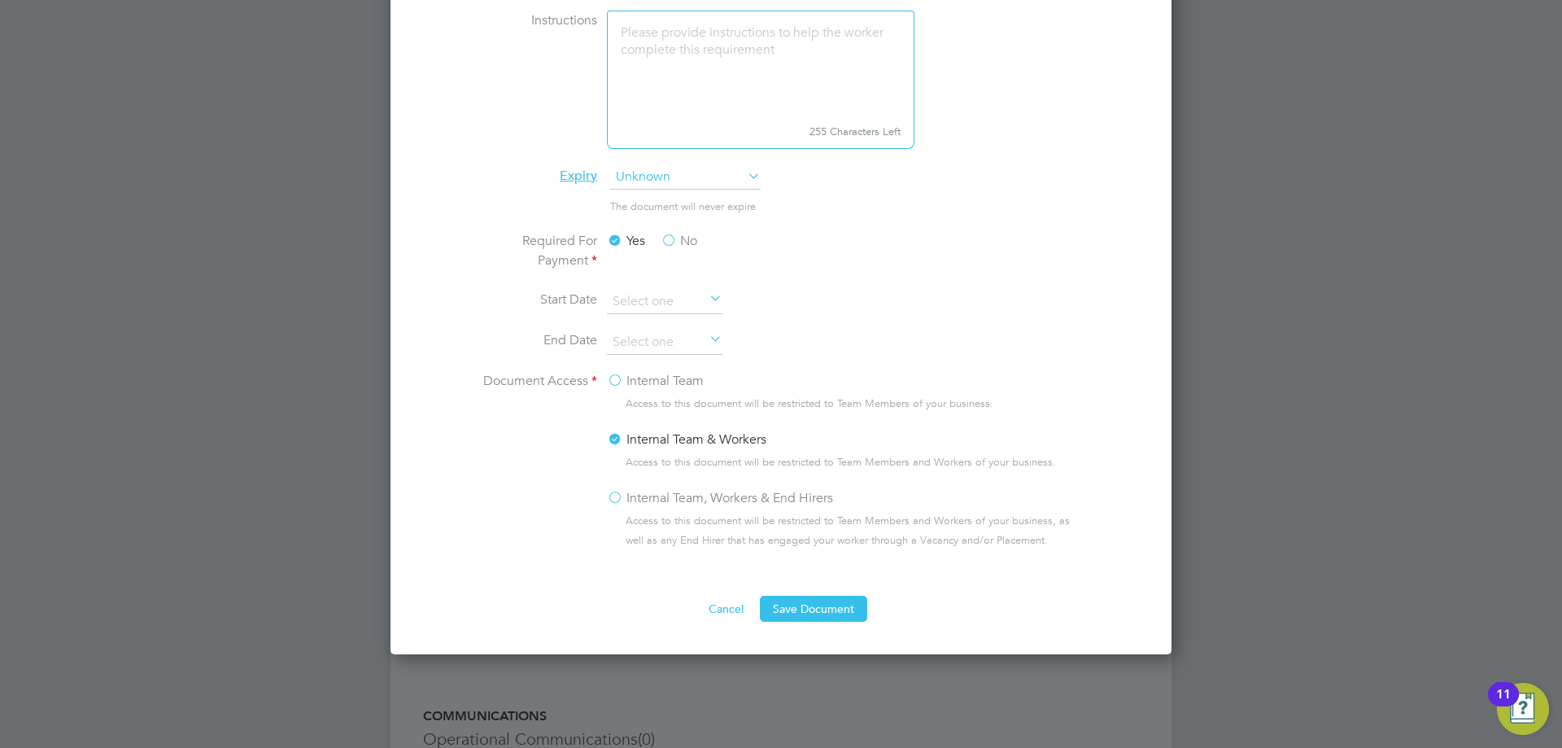
click at [645, 493] on label "Internal Team, Workers & End Hirers" at bounding box center [720, 498] width 226 height 20
click at [0, 0] on input "Internal Team, Workers & End Hirers" at bounding box center [0, 0] width 0 height 0
click at [825, 610] on button "Save Document" at bounding box center [813, 609] width 107 height 26
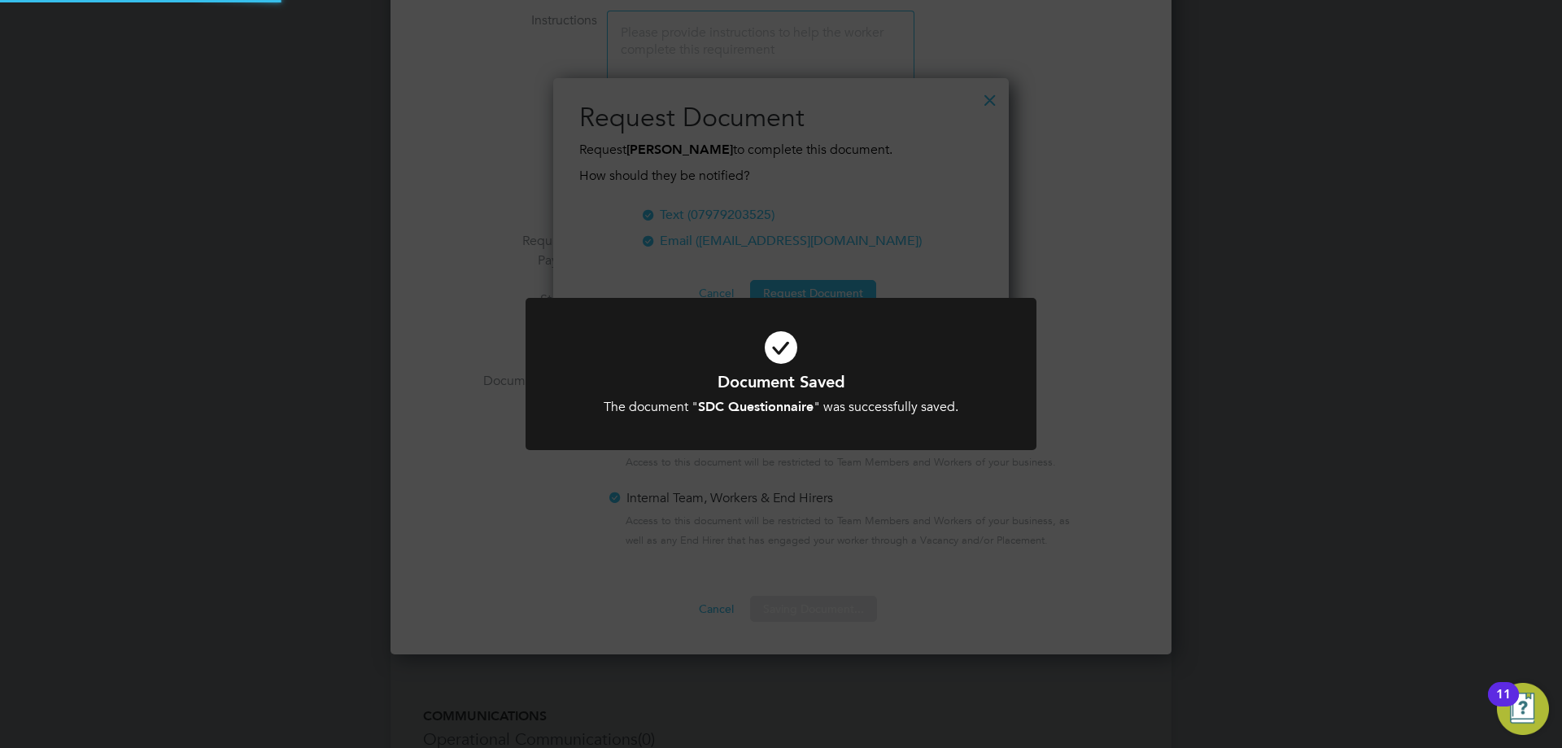
scroll to position [261, 456]
click at [1030, 499] on div "Document Saved The document " SDC Questionnaire " was successfully saved. Cance…" at bounding box center [781, 374] width 1562 height 748
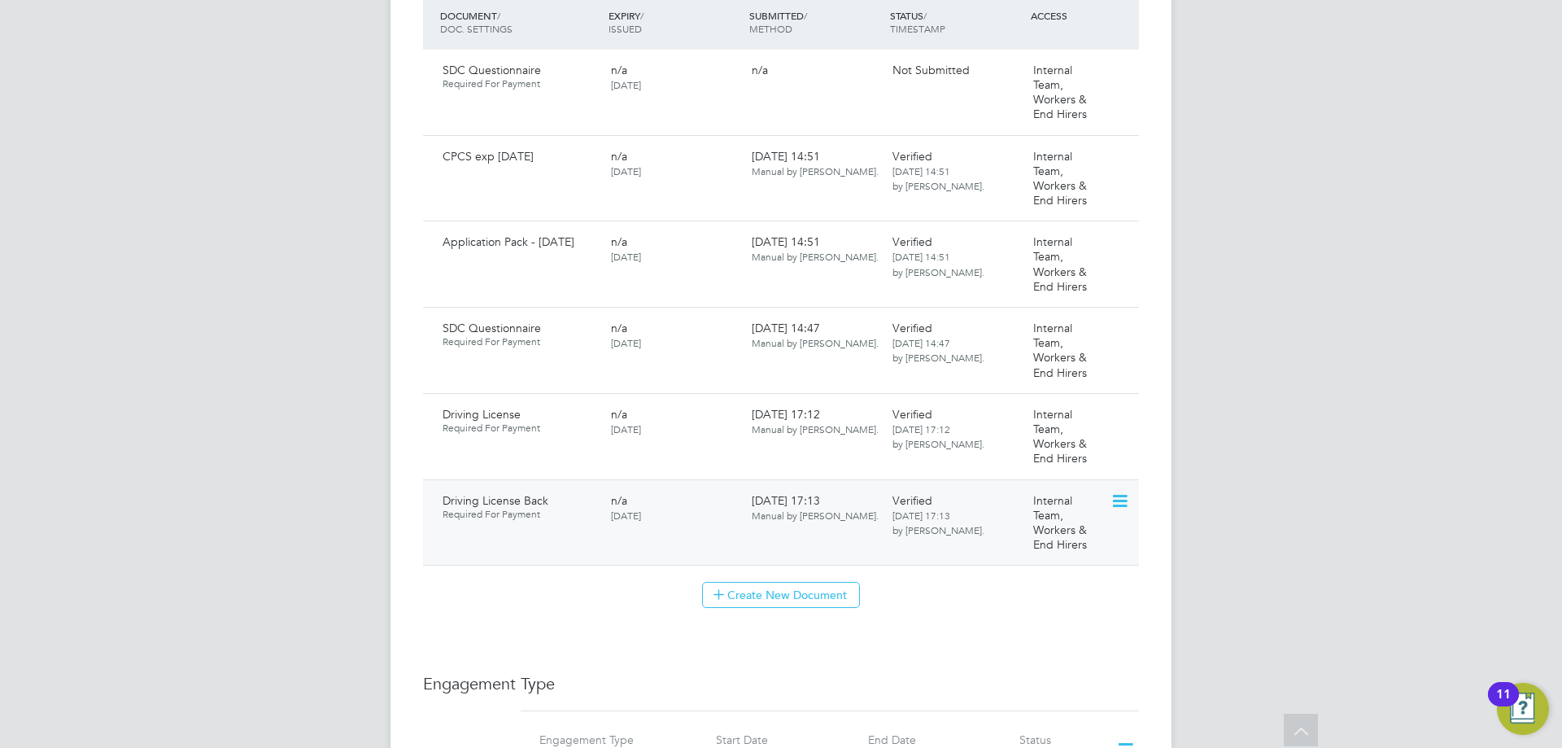
scroll to position [895, 0]
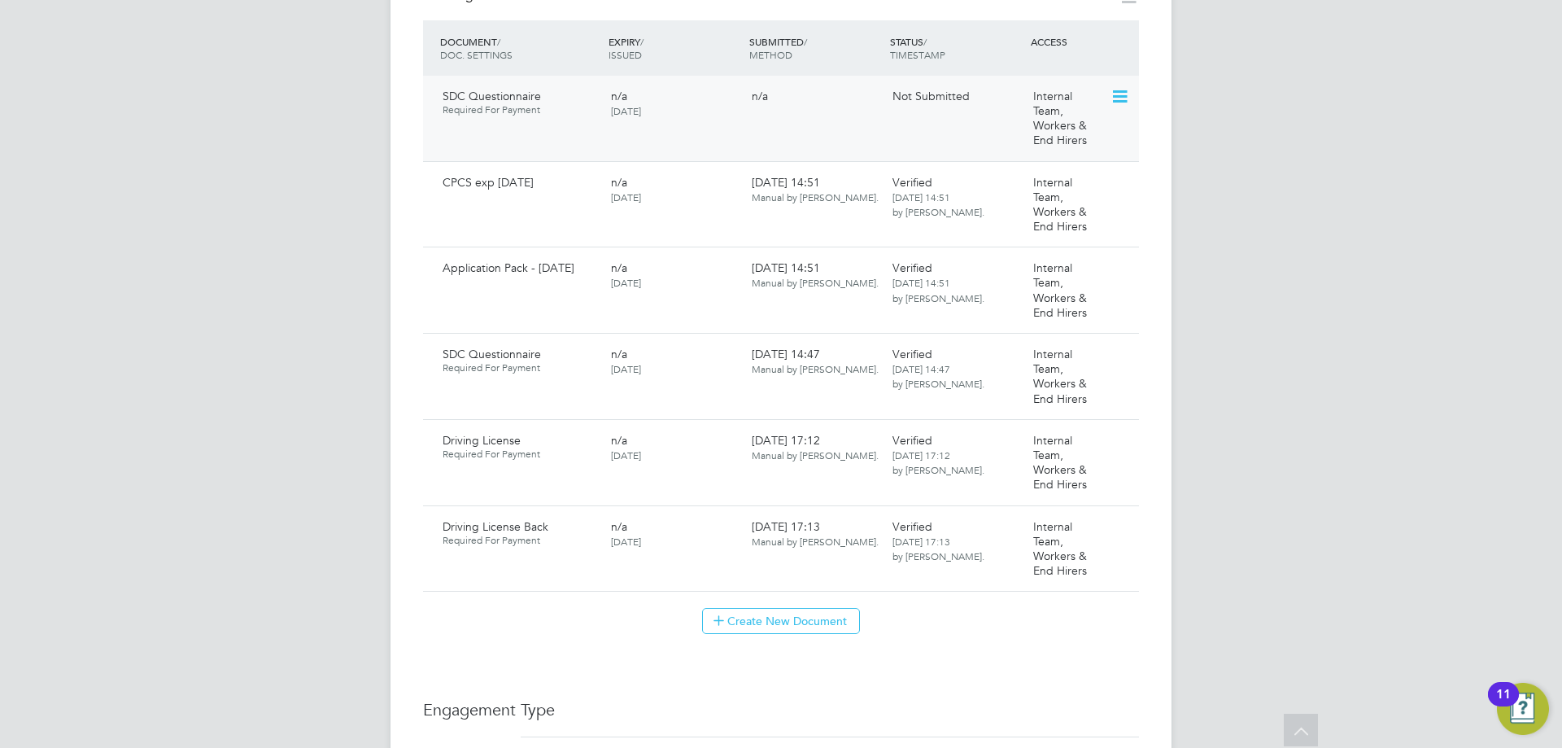
click at [1119, 87] on icon at bounding box center [1118, 97] width 16 height 20
click at [1015, 142] on li "Submit Document" at bounding box center [1047, 148] width 163 height 23
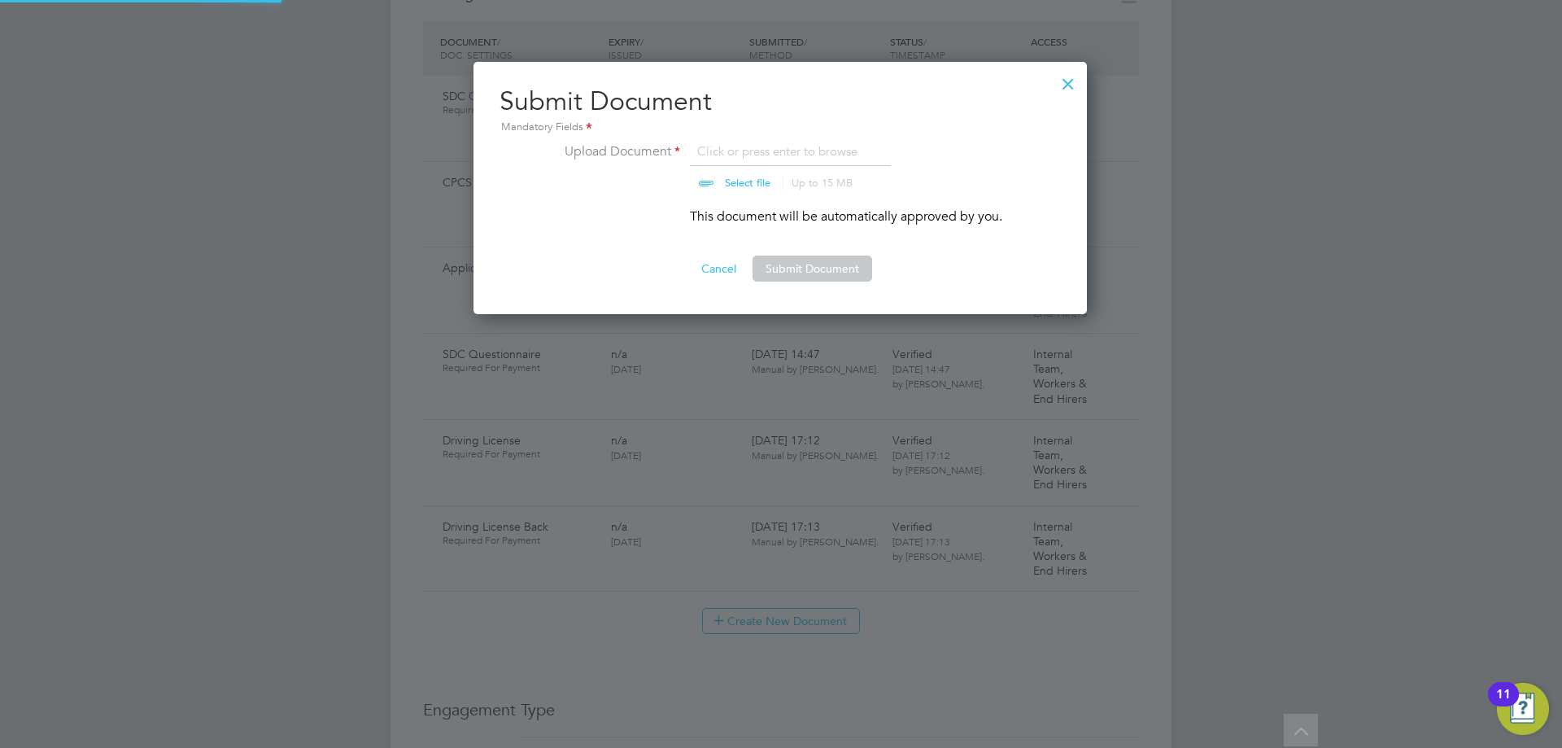
scroll to position [253, 615]
click at [781, 266] on button "Submit Document" at bounding box center [813, 268] width 120 height 26
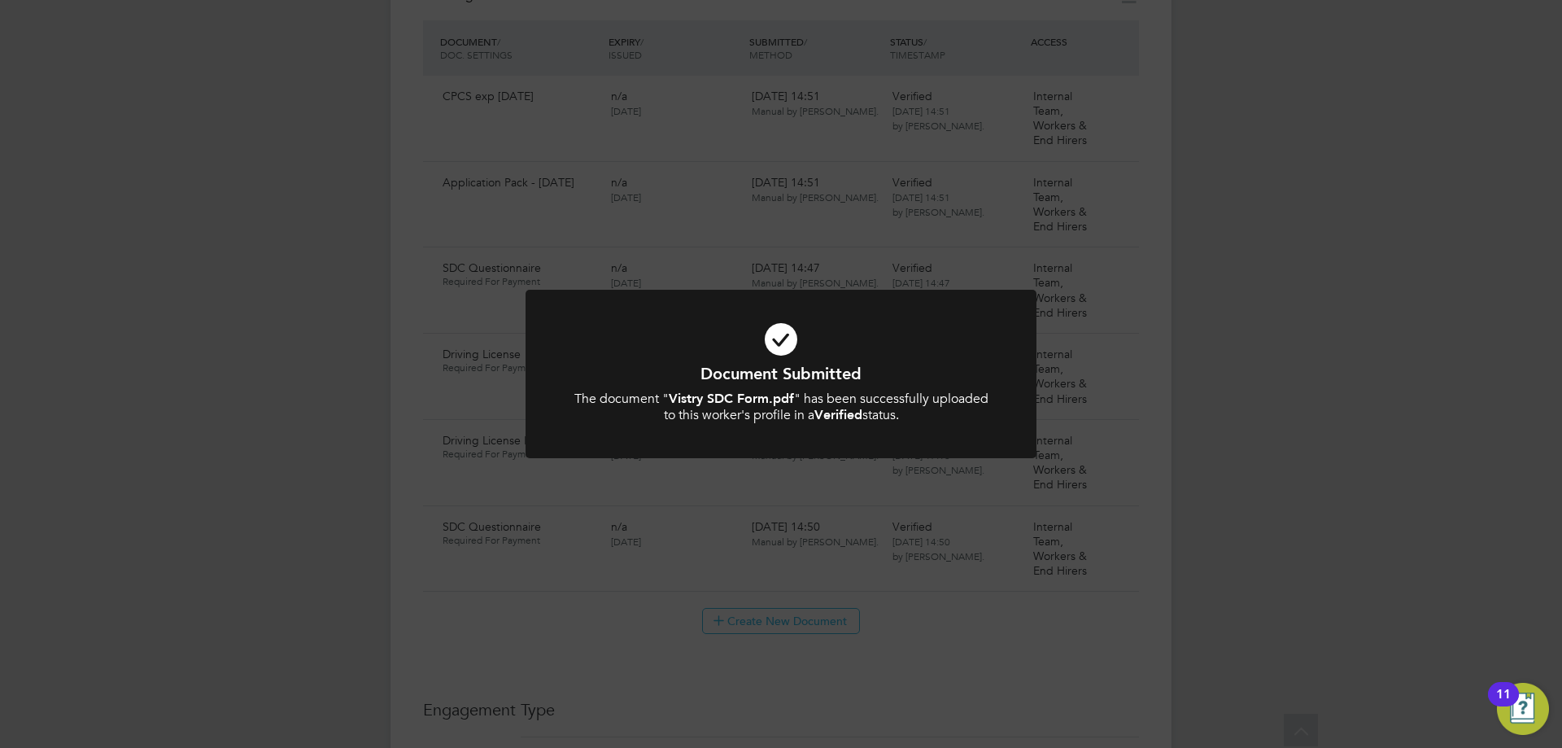
click at [293, 251] on div "Document Submitted The document " Vistry SDC Form.pdf " has been successfully u…" at bounding box center [781, 374] width 1562 height 748
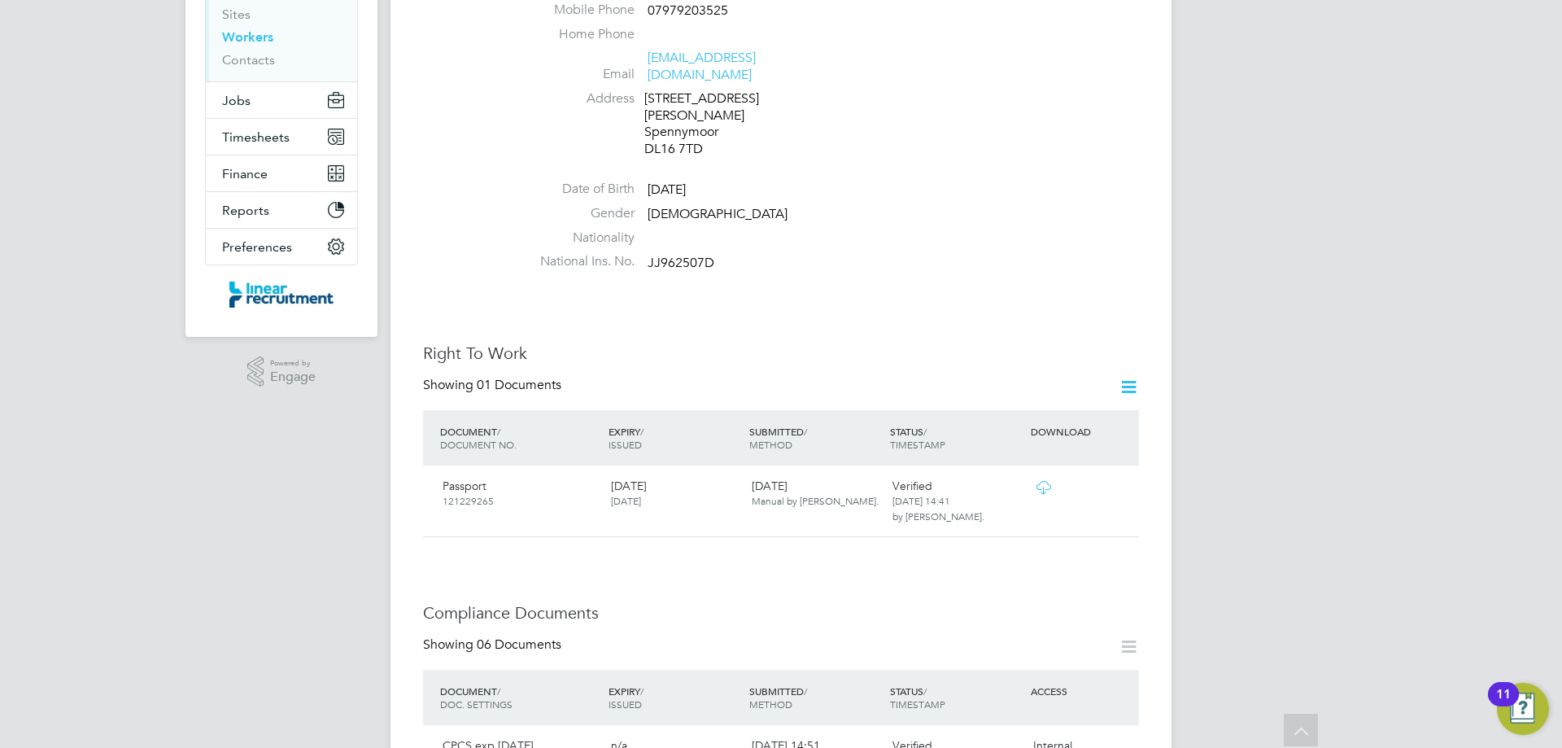
scroll to position [0, 0]
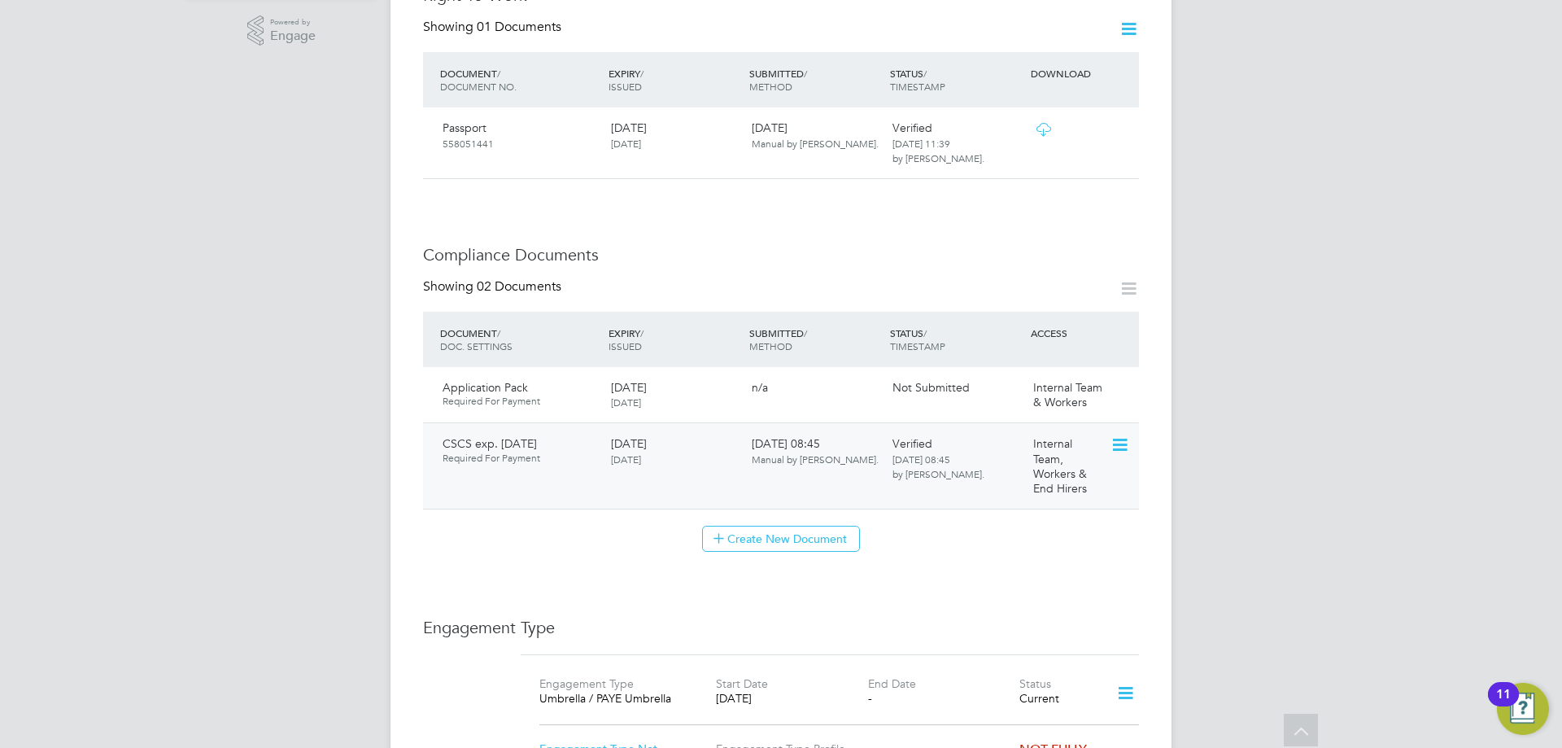
scroll to position [569, 0]
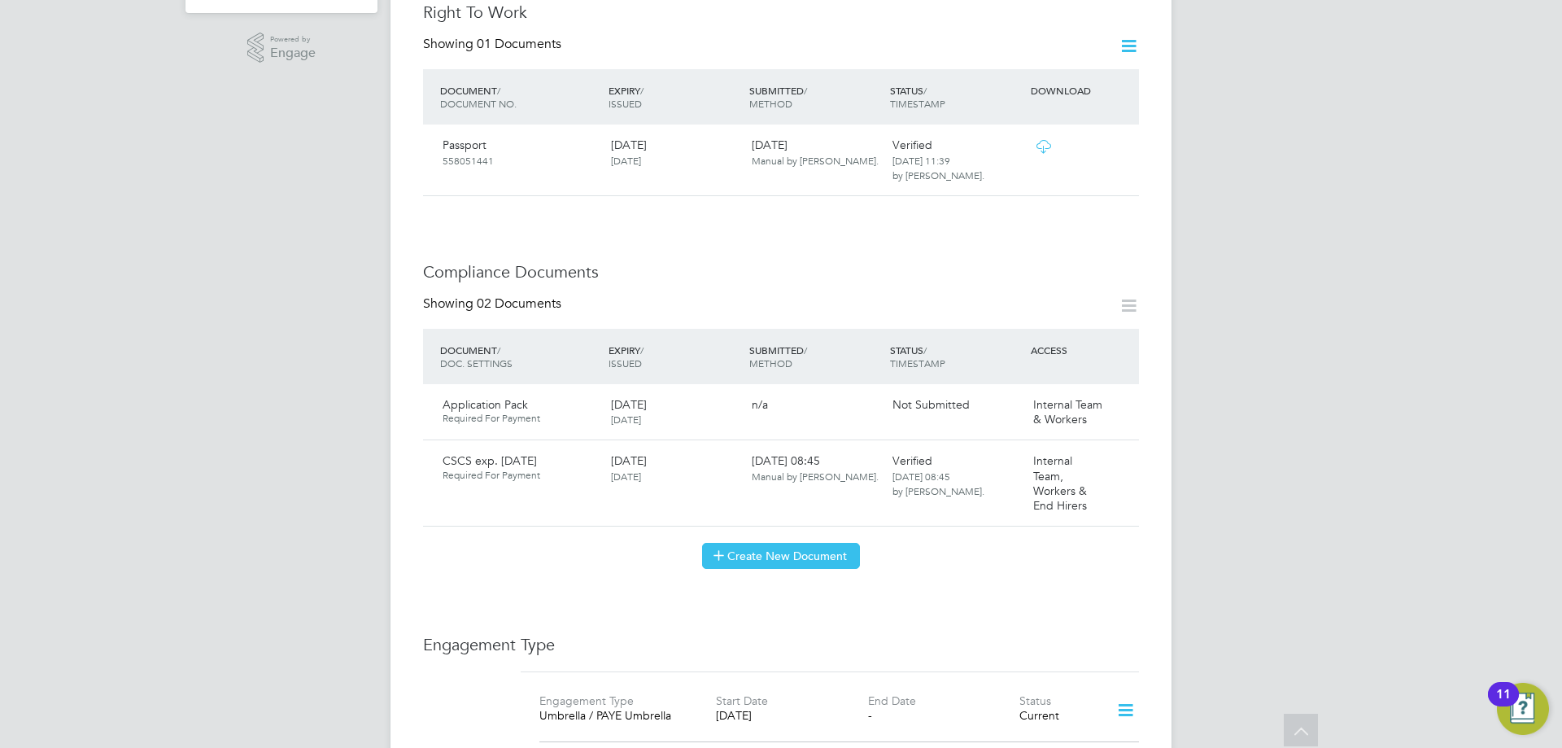
click at [796, 543] on button "Create New Document" at bounding box center [781, 556] width 158 height 26
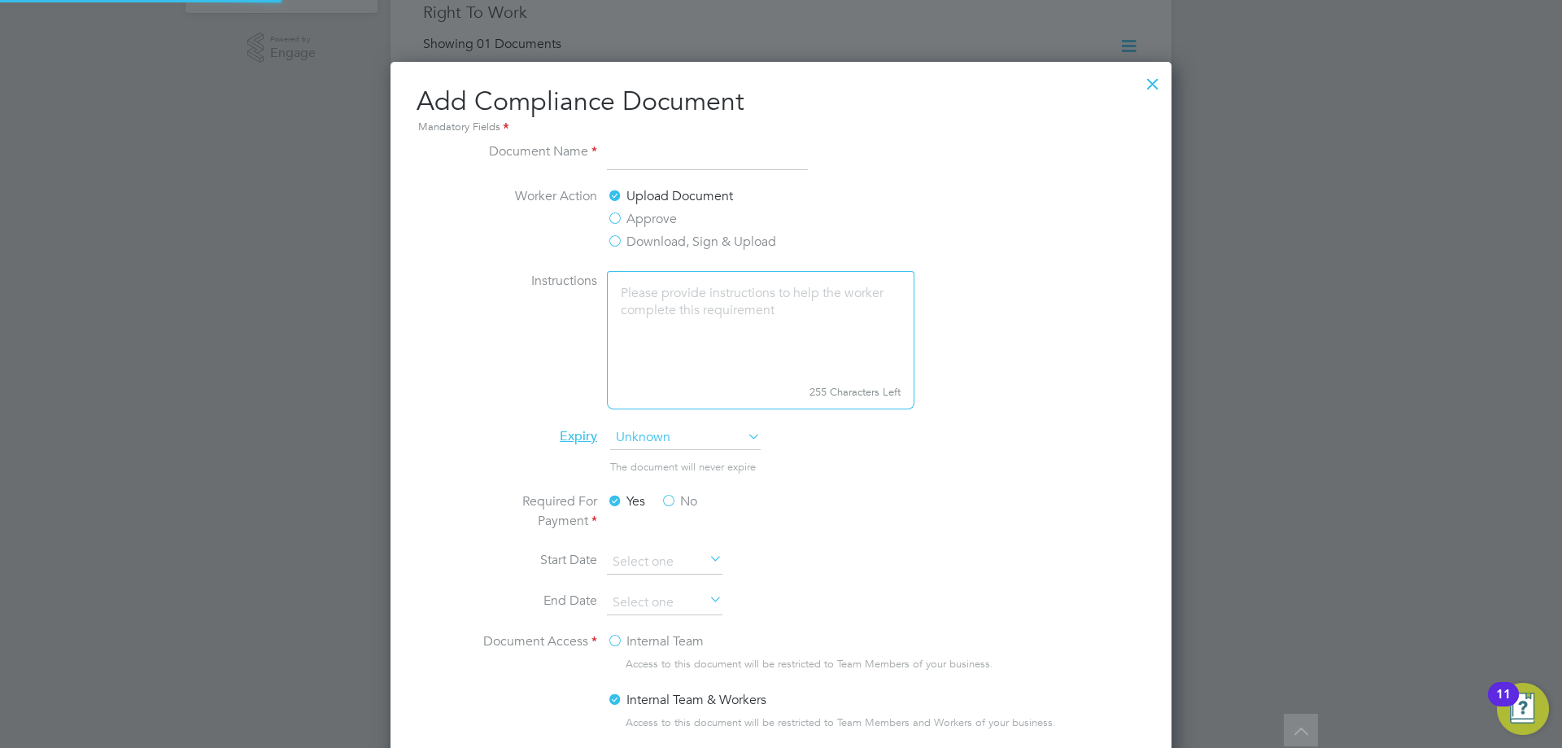
scroll to position [854, 782]
click at [665, 147] on input at bounding box center [707, 156] width 201 height 29
type input "SDC Questionnaire"
click at [617, 241] on label "Download, Sign & Upload" at bounding box center [691, 242] width 169 height 20
click at [0, 0] on input "Download, Sign & Upload" at bounding box center [0, 0] width 0 height 0
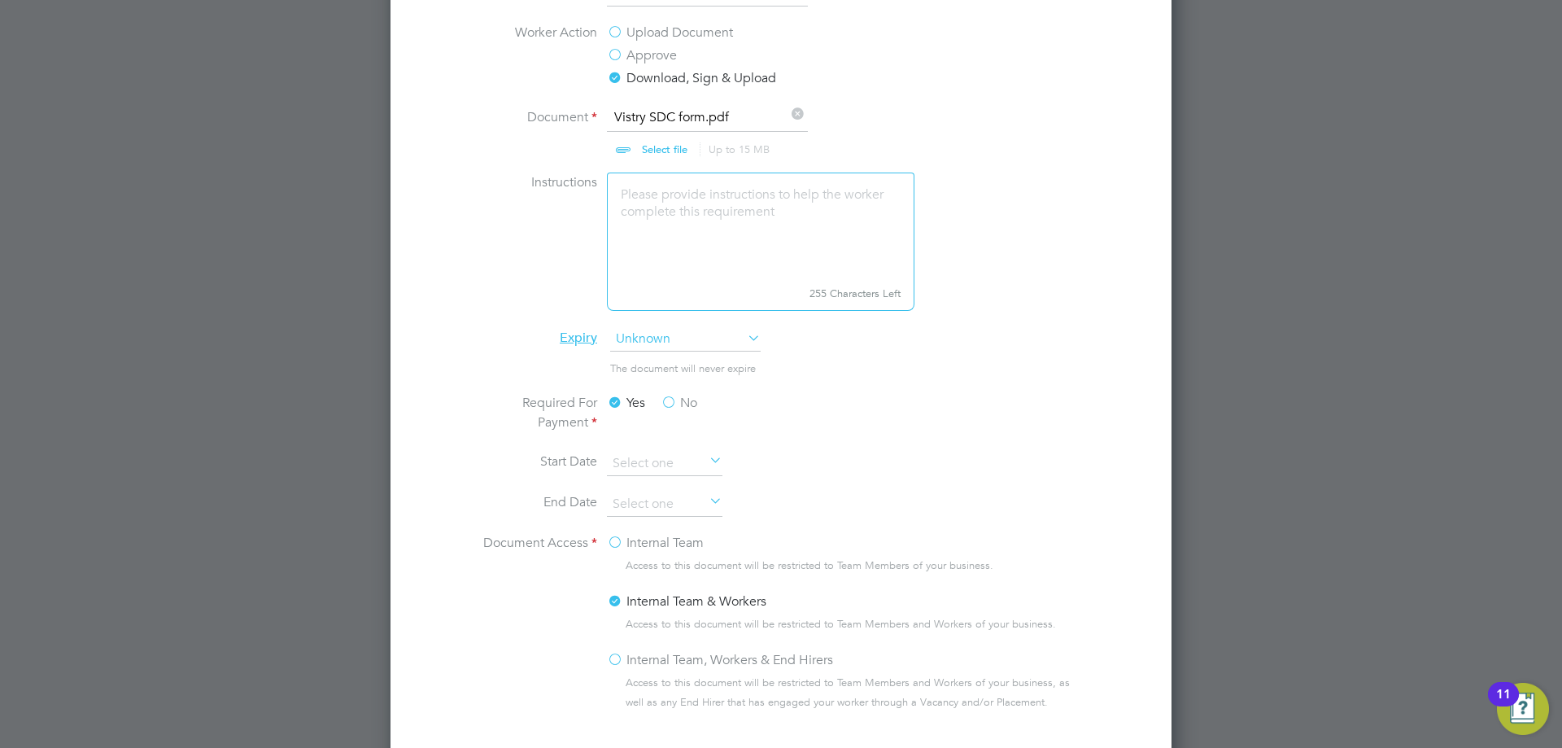
scroll to position [976, 0]
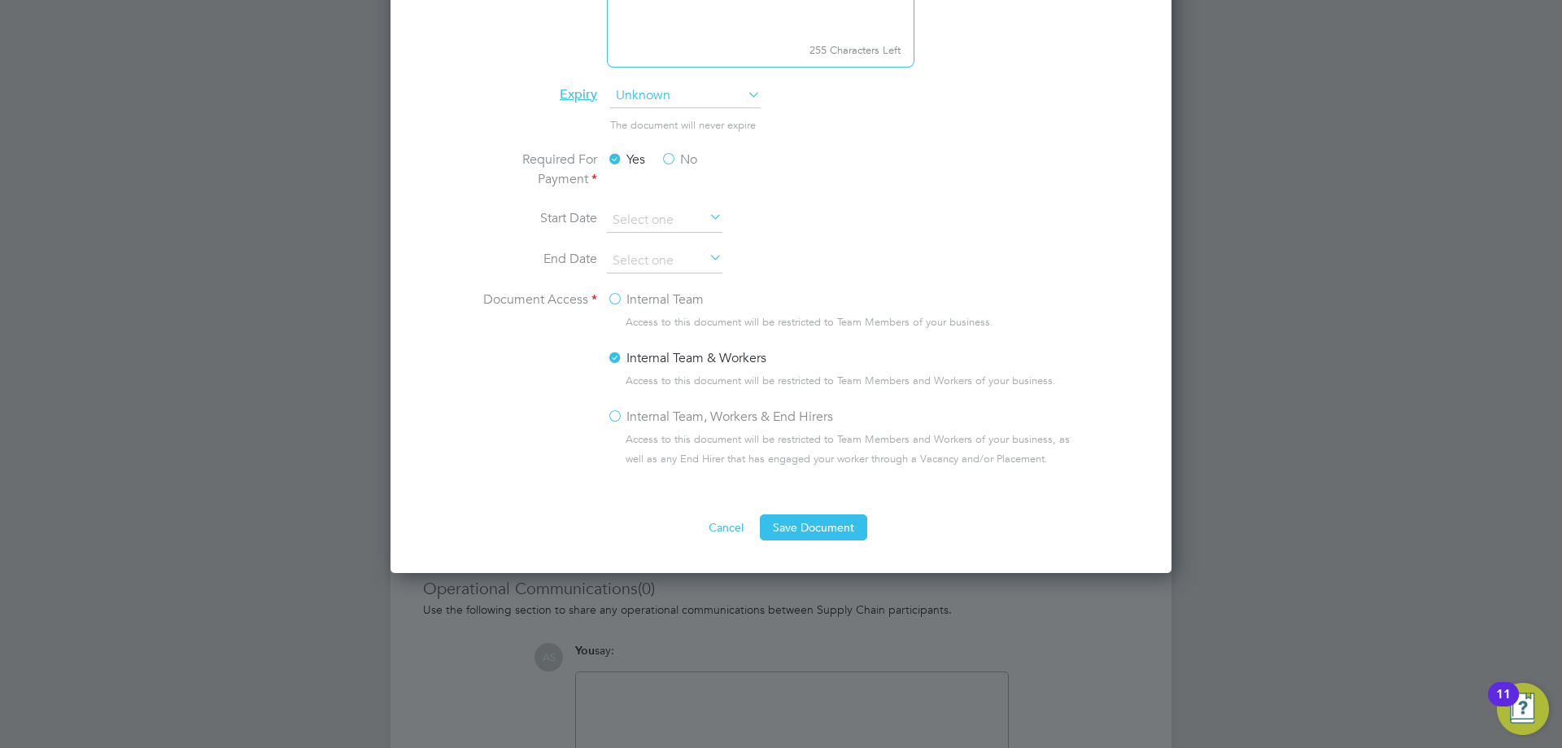
click at [633, 423] on label "Internal Team, Workers & End Hirers" at bounding box center [720, 417] width 226 height 20
click at [0, 0] on input "Internal Team, Workers & End Hirers" at bounding box center [0, 0] width 0 height 0
click at [829, 520] on button "Save Document" at bounding box center [813, 527] width 107 height 26
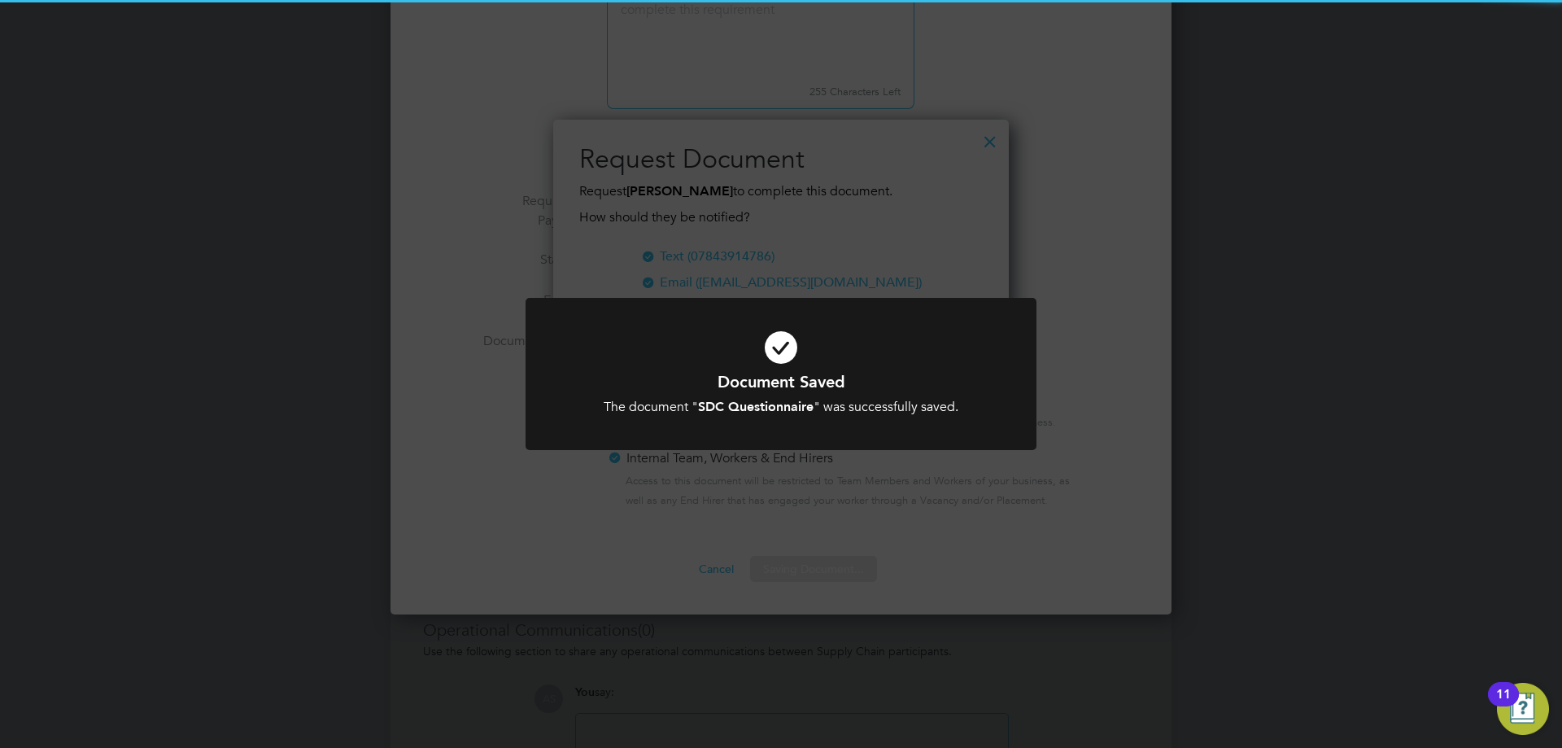
scroll to position [895, 0]
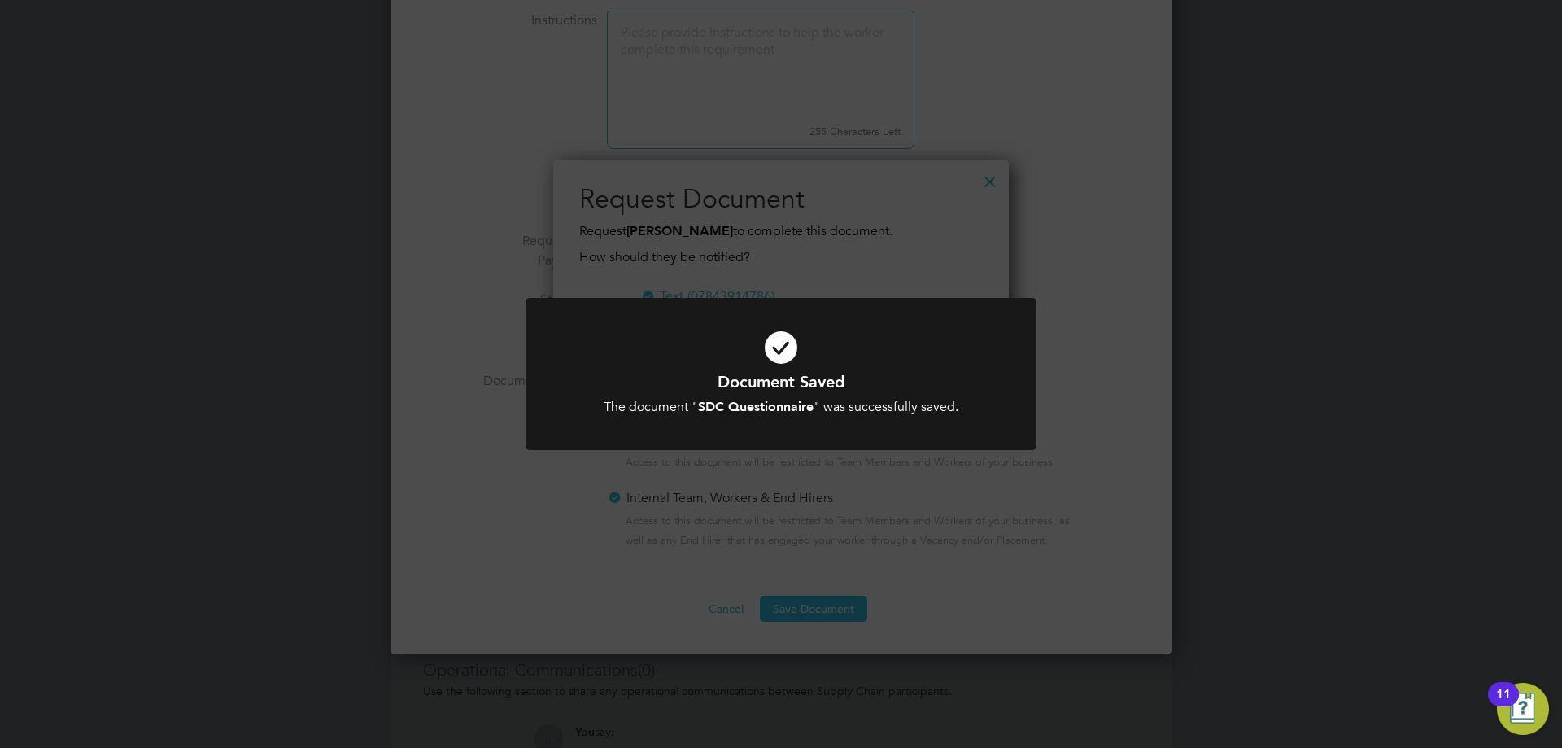
click at [1032, 362] on div at bounding box center [781, 374] width 511 height 152
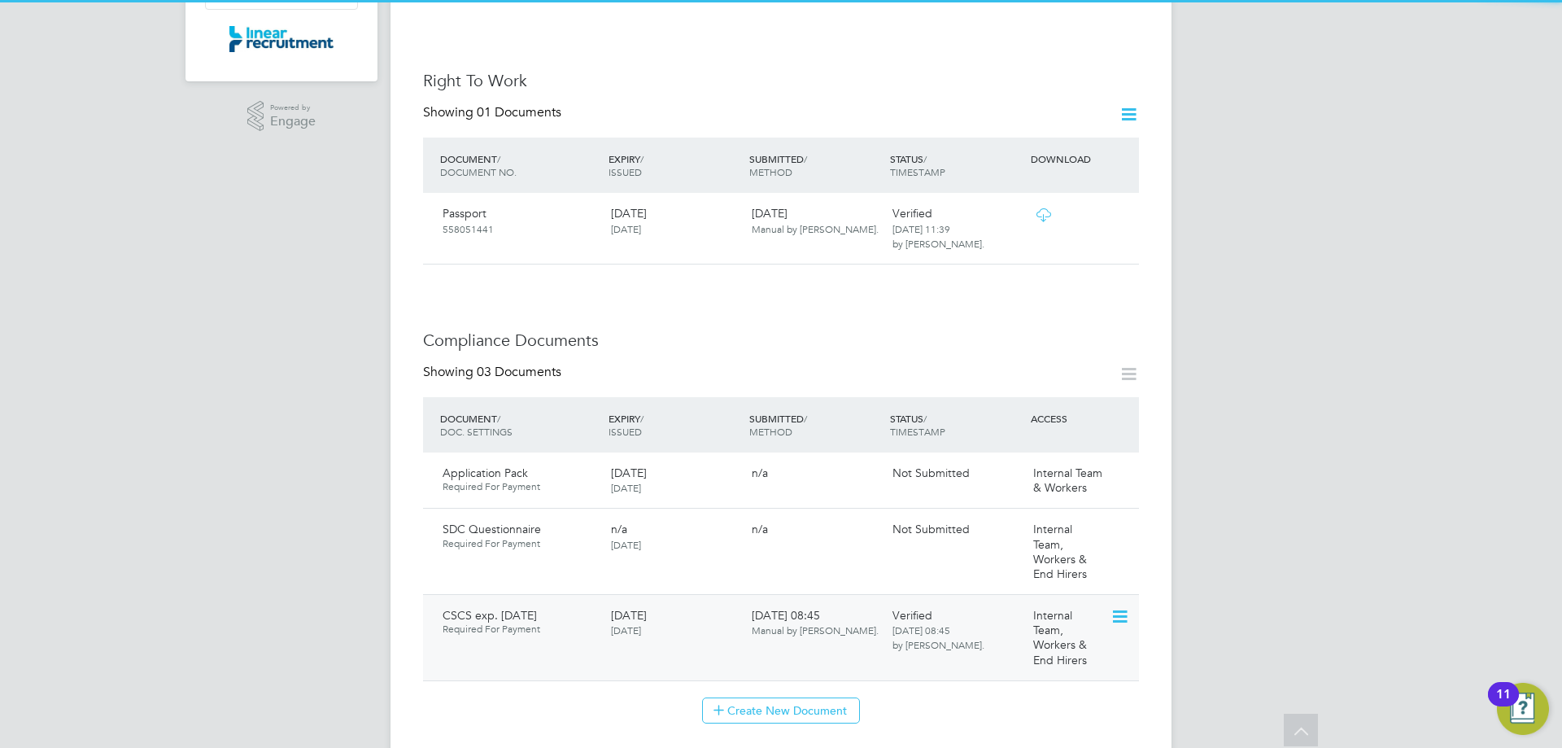
scroll to position [488, 0]
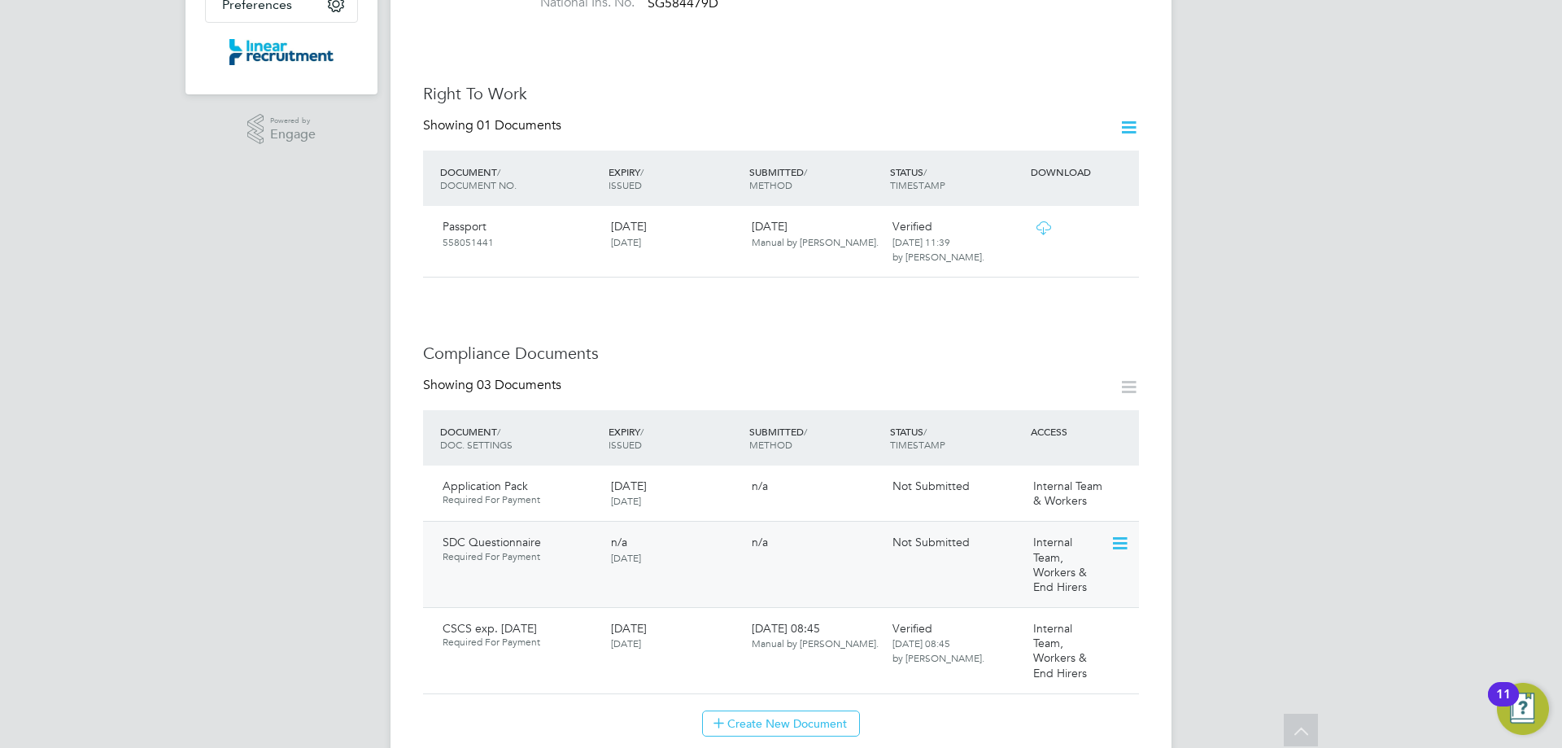
click at [1124, 534] on icon at bounding box center [1118, 544] width 16 height 20
click at [1017, 606] on li "Submit Document" at bounding box center [1047, 611] width 163 height 23
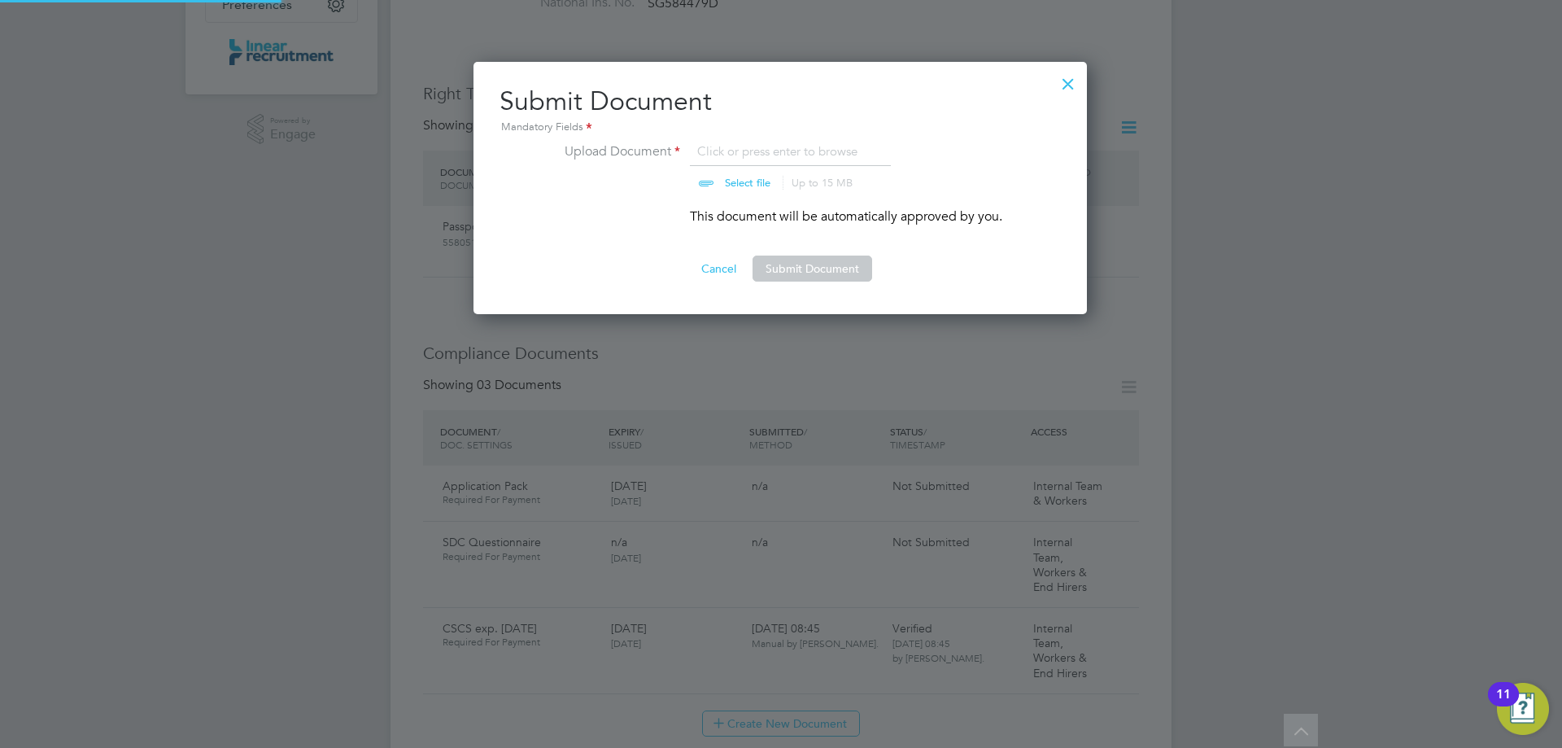
scroll to position [253, 615]
click at [781, 268] on button "Submit Document" at bounding box center [813, 268] width 120 height 26
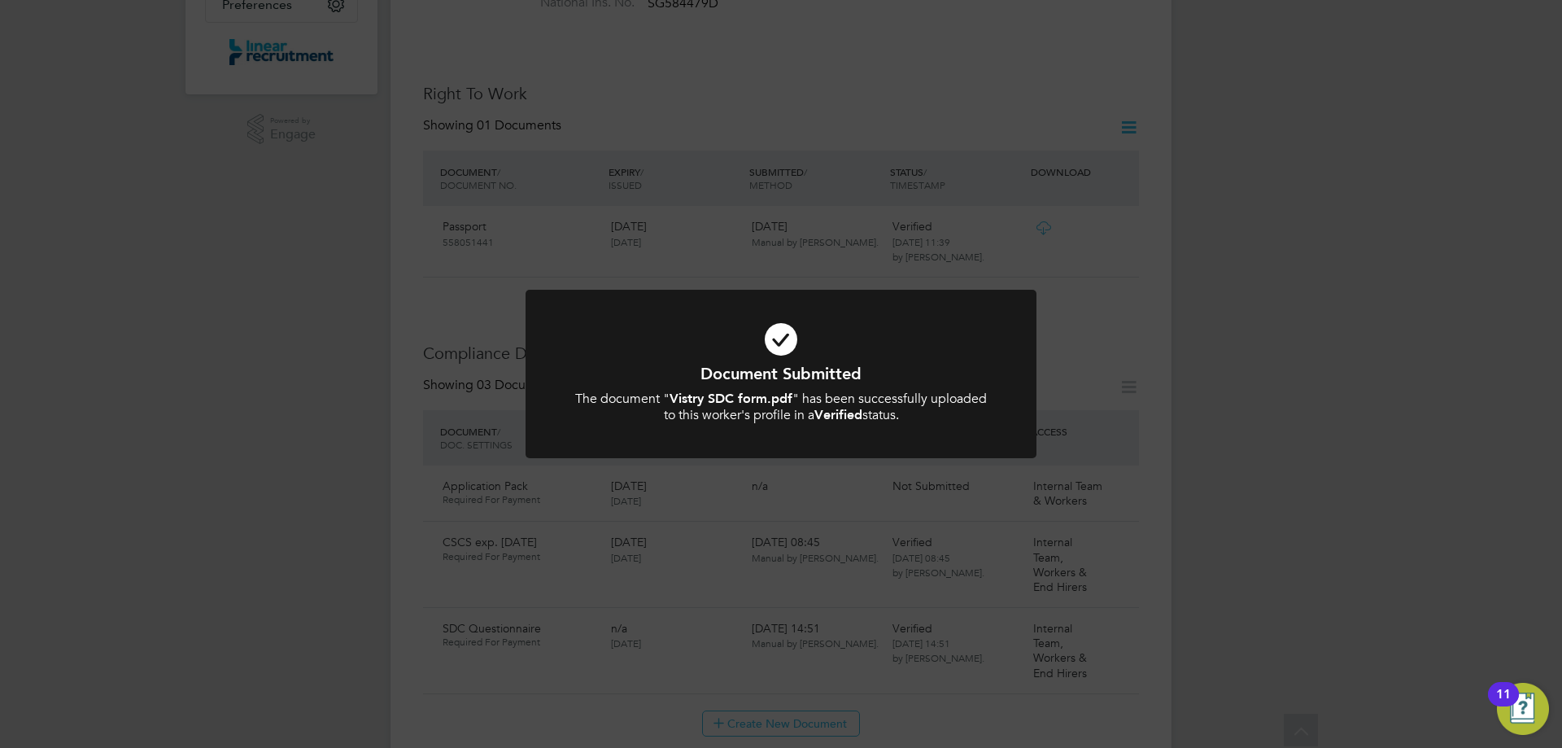
click at [781, 268] on div "Document Submitted The document " Vistry SDC form.pdf " has been successfully u…" at bounding box center [781, 374] width 1562 height 748
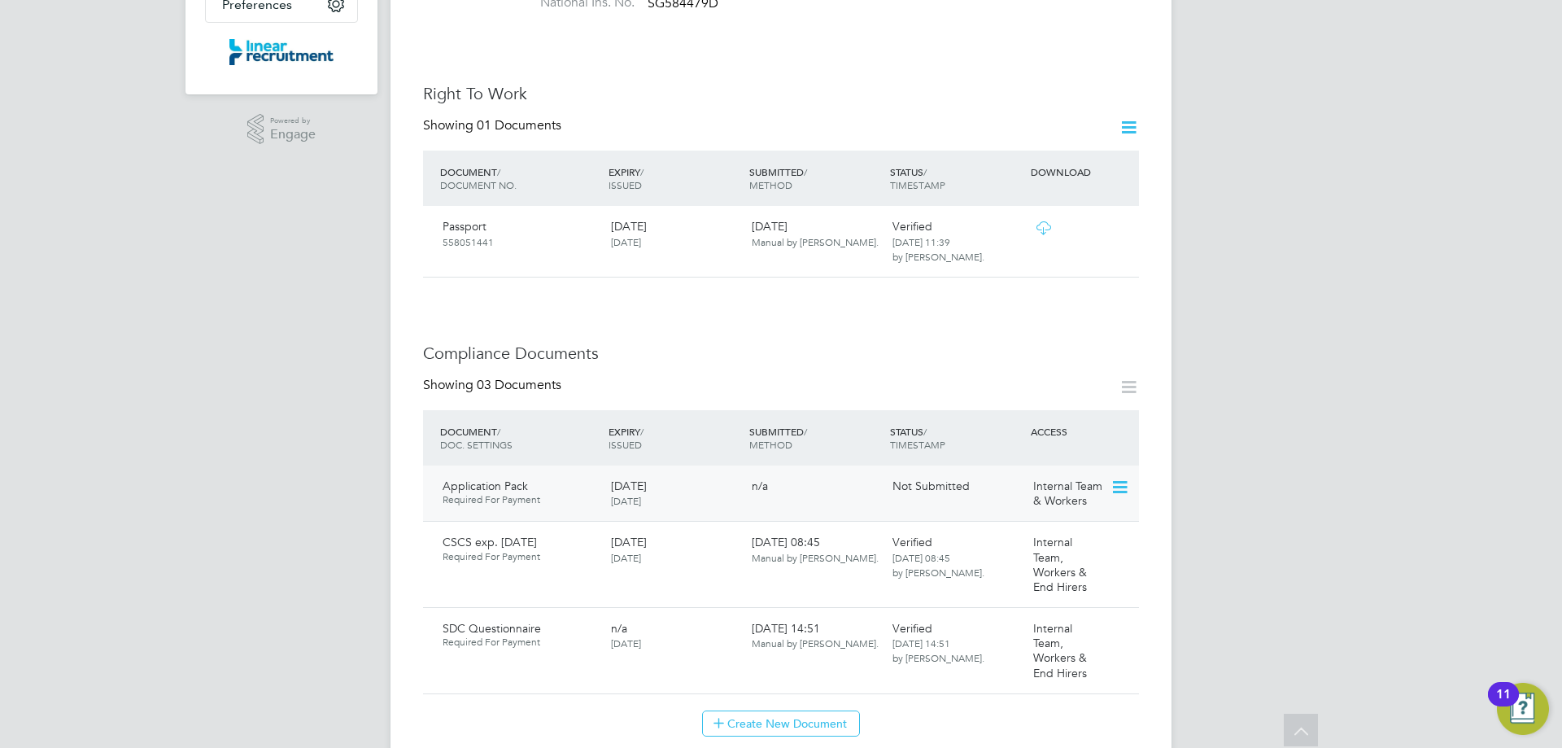
click at [1119, 478] on icon at bounding box center [1118, 488] width 16 height 20
click at [1040, 528] on li "Submit Document" at bounding box center [1067, 532] width 120 height 23
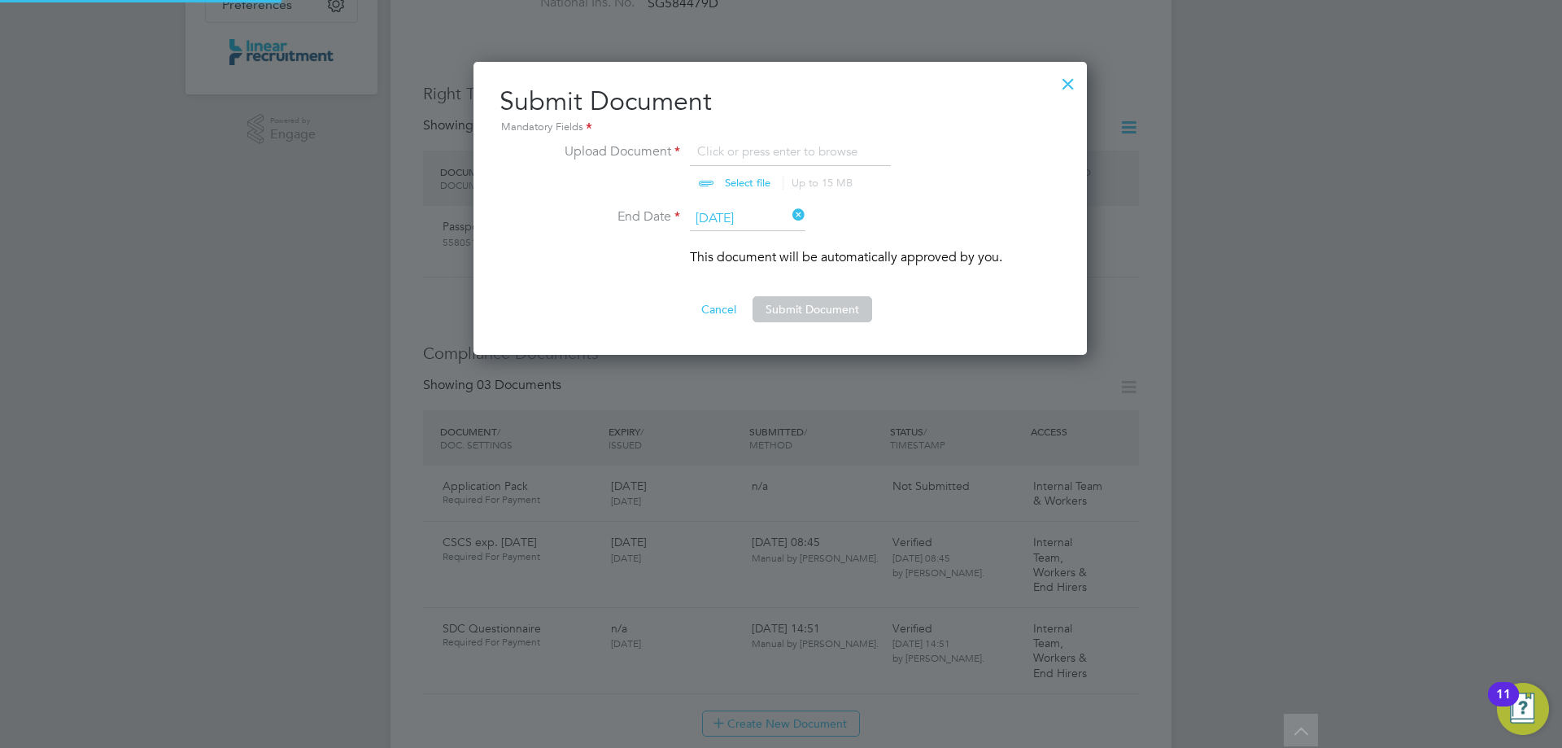
scroll to position [294, 615]
click at [818, 312] on button "Submit Document" at bounding box center [813, 309] width 120 height 26
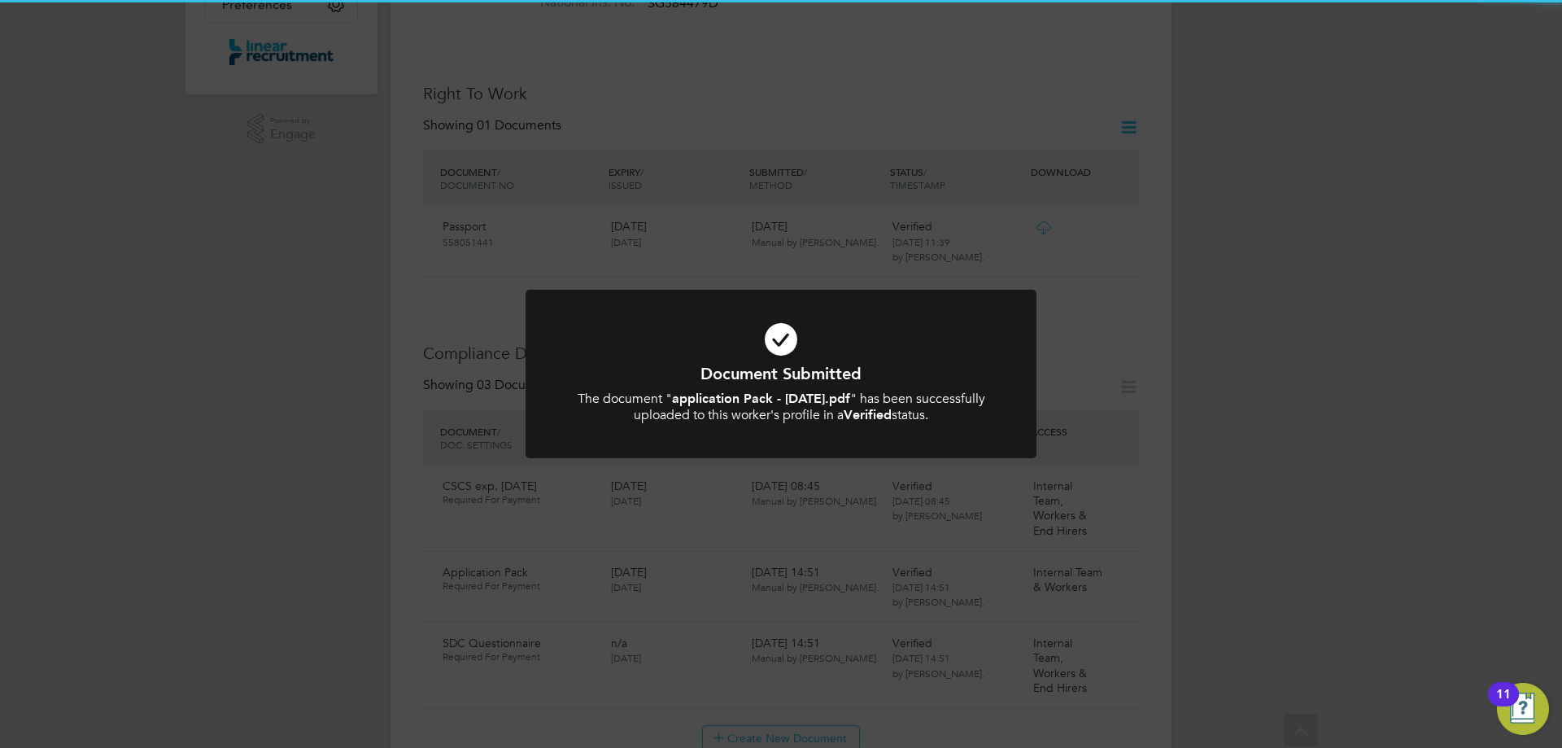
click at [818, 312] on icon at bounding box center [780, 339] width 423 height 63
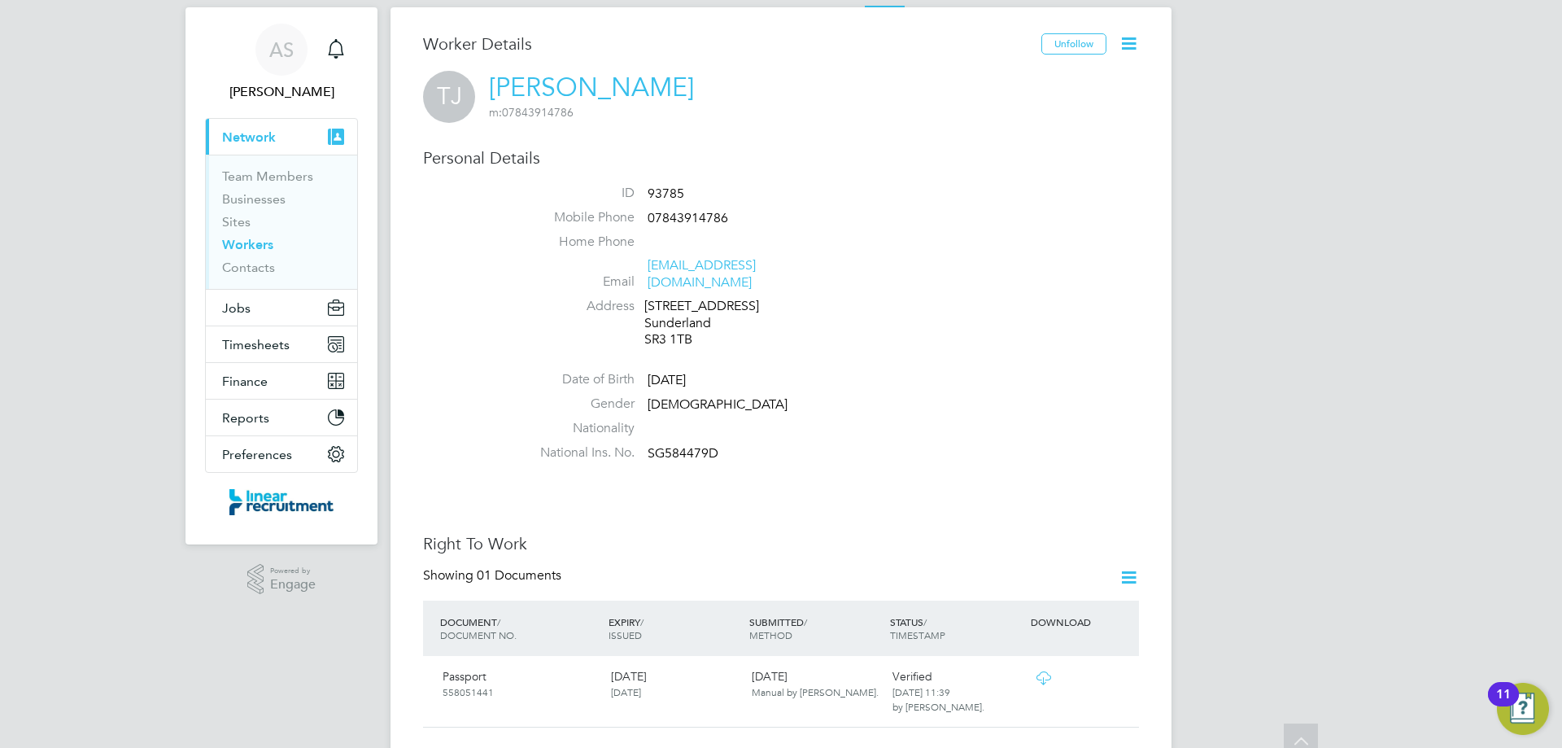
scroll to position [0, 0]
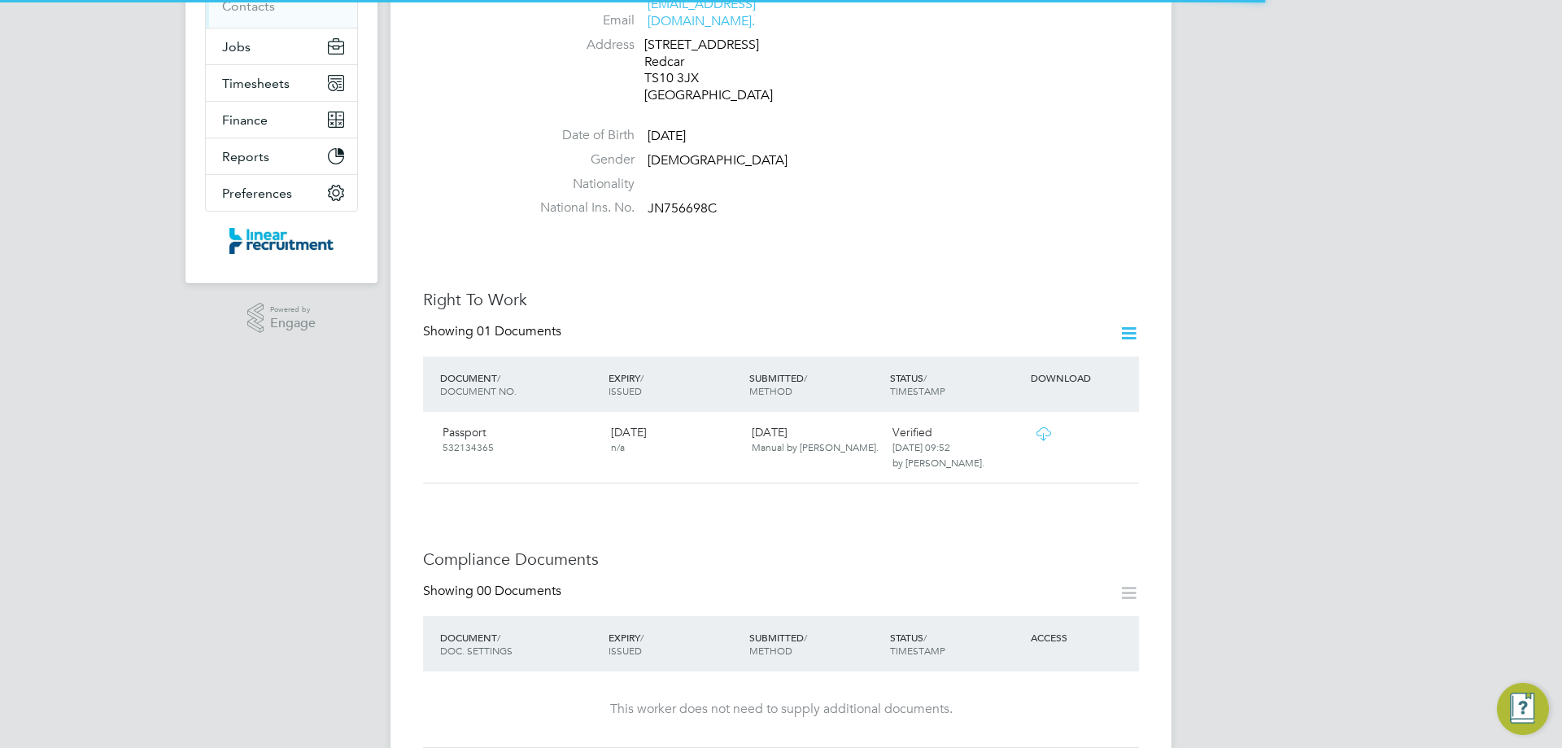
scroll to position [651, 0]
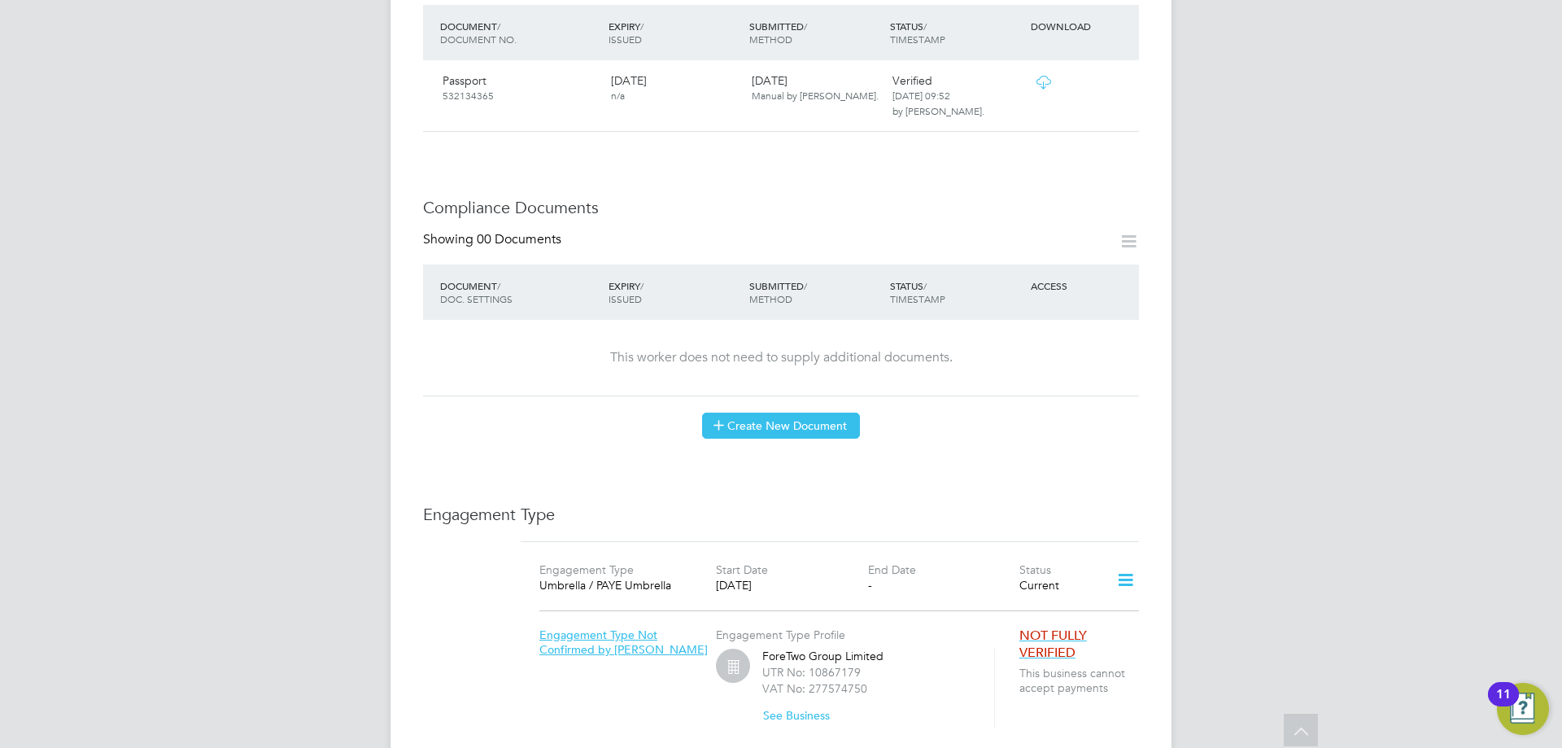
click at [789, 412] on button "Create New Document" at bounding box center [781, 425] width 158 height 26
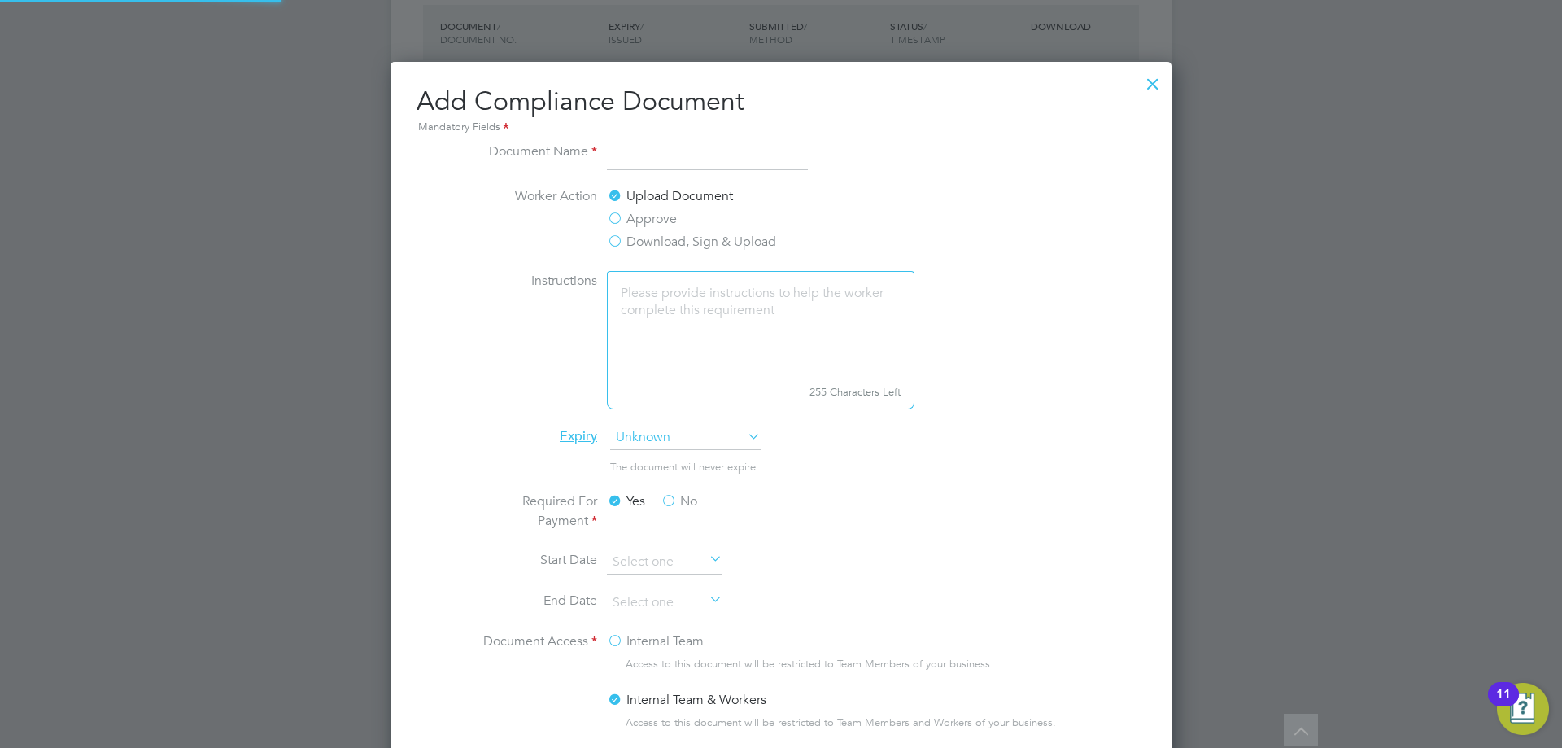
scroll to position [854, 782]
click at [674, 161] on input at bounding box center [707, 156] width 201 height 29
type input "Application pack"
click at [628, 242] on label "Download, Sign & Upload" at bounding box center [691, 242] width 169 height 20
click at [0, 0] on input "Download, Sign & Upload" at bounding box center [0, 0] width 0 height 0
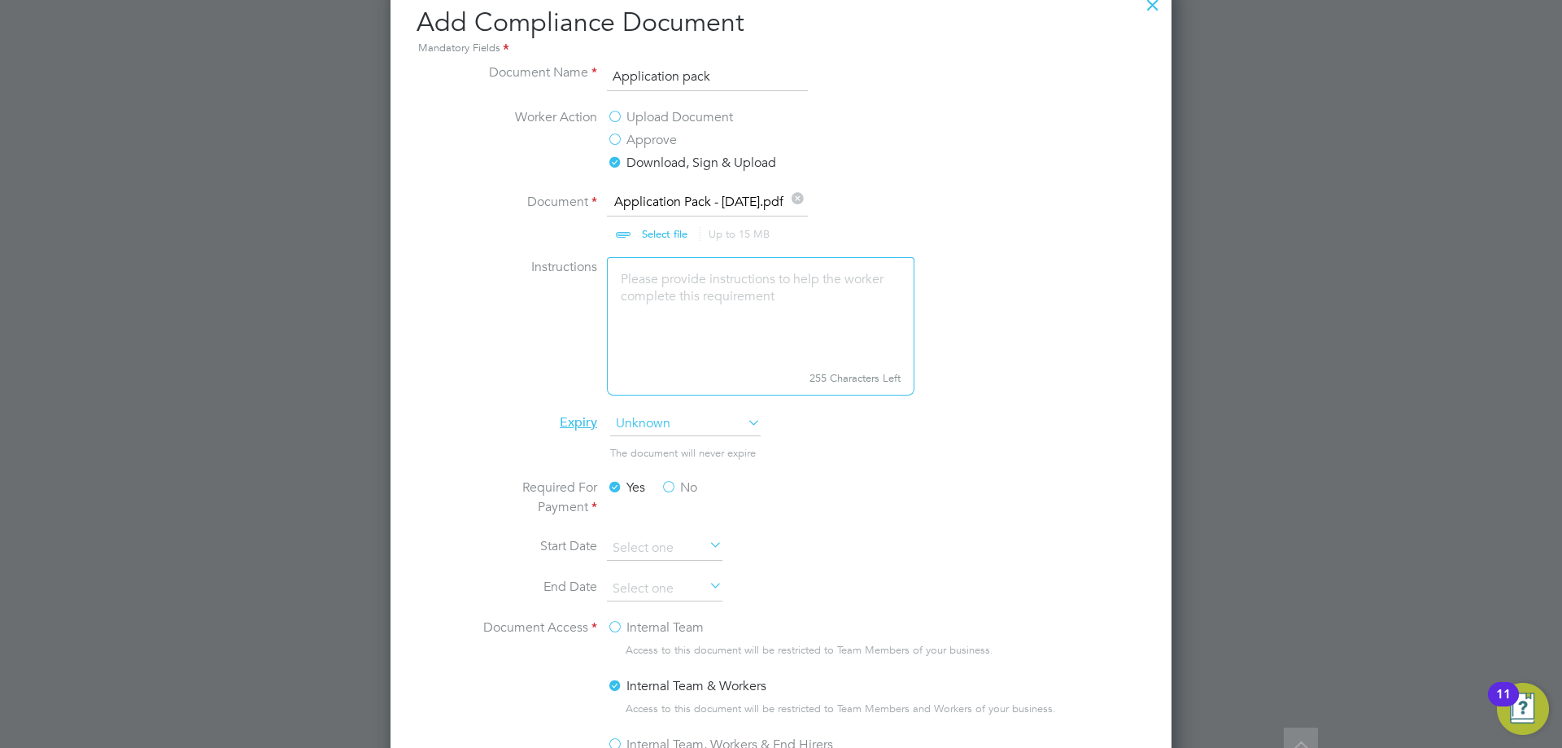
scroll to position [1046, 0]
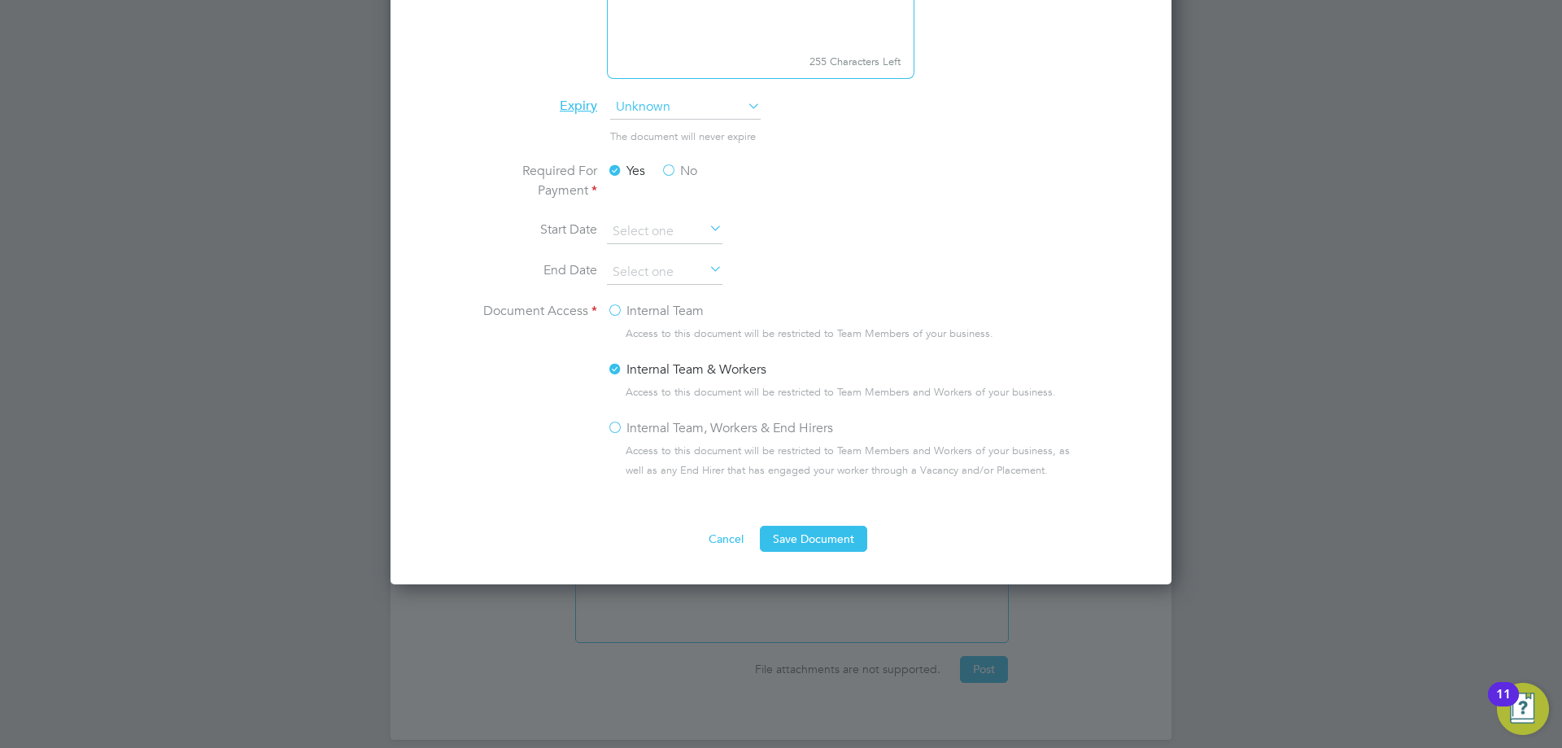
click at [631, 424] on label "Internal Team, Workers & End Hirers" at bounding box center [720, 428] width 226 height 20
click at [0, 0] on input "Internal Team, Workers & End Hirers" at bounding box center [0, 0] width 0 height 0
click at [670, 169] on label "No" at bounding box center [679, 171] width 37 height 20
click at [0, 0] on input "No" at bounding box center [0, 0] width 0 height 0
click at [807, 538] on button "Save Document" at bounding box center [813, 539] width 107 height 26
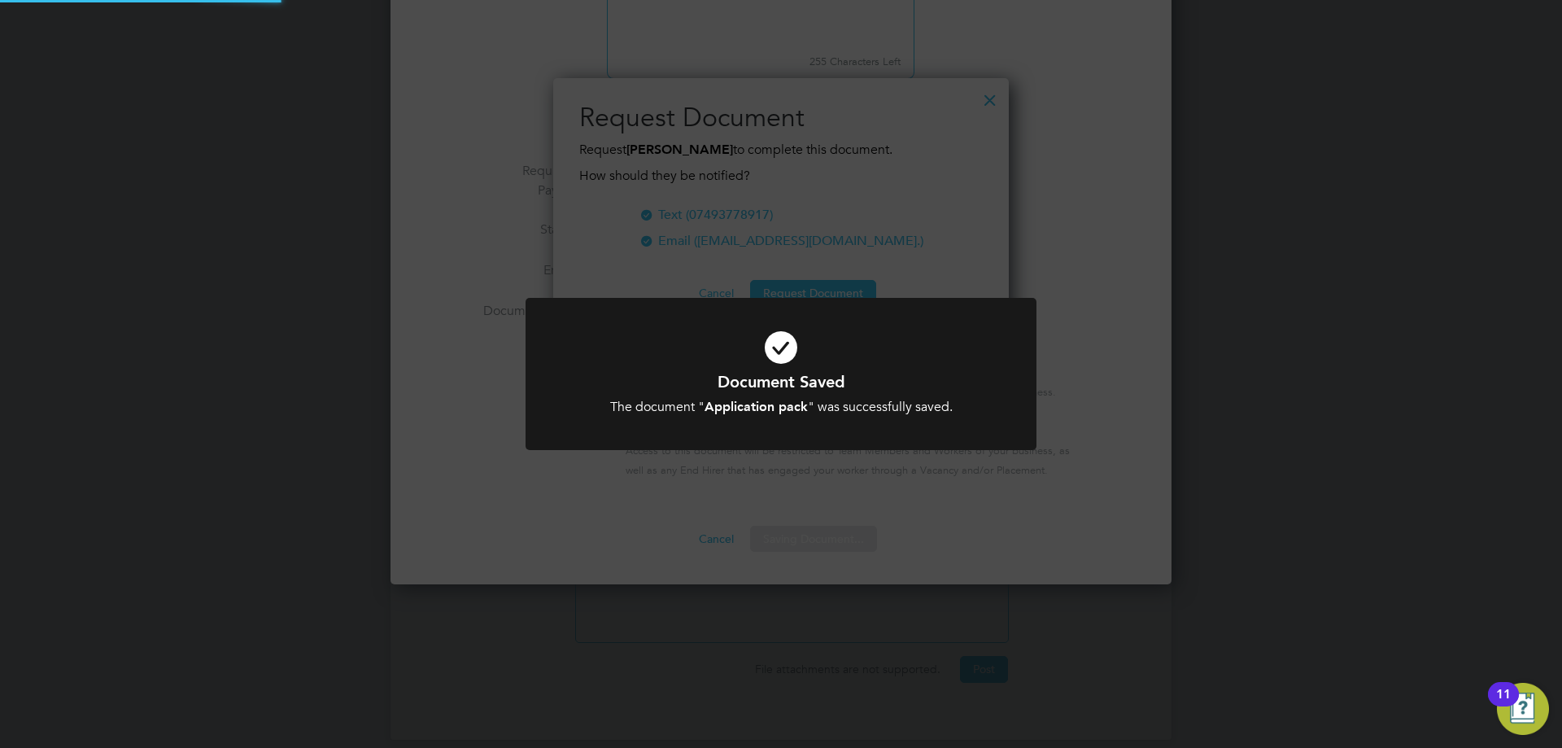
scroll to position [261, 456]
click at [872, 264] on div "Document Saved The document " Application pack " was successfully saved. Cancel…" at bounding box center [781, 374] width 1562 height 748
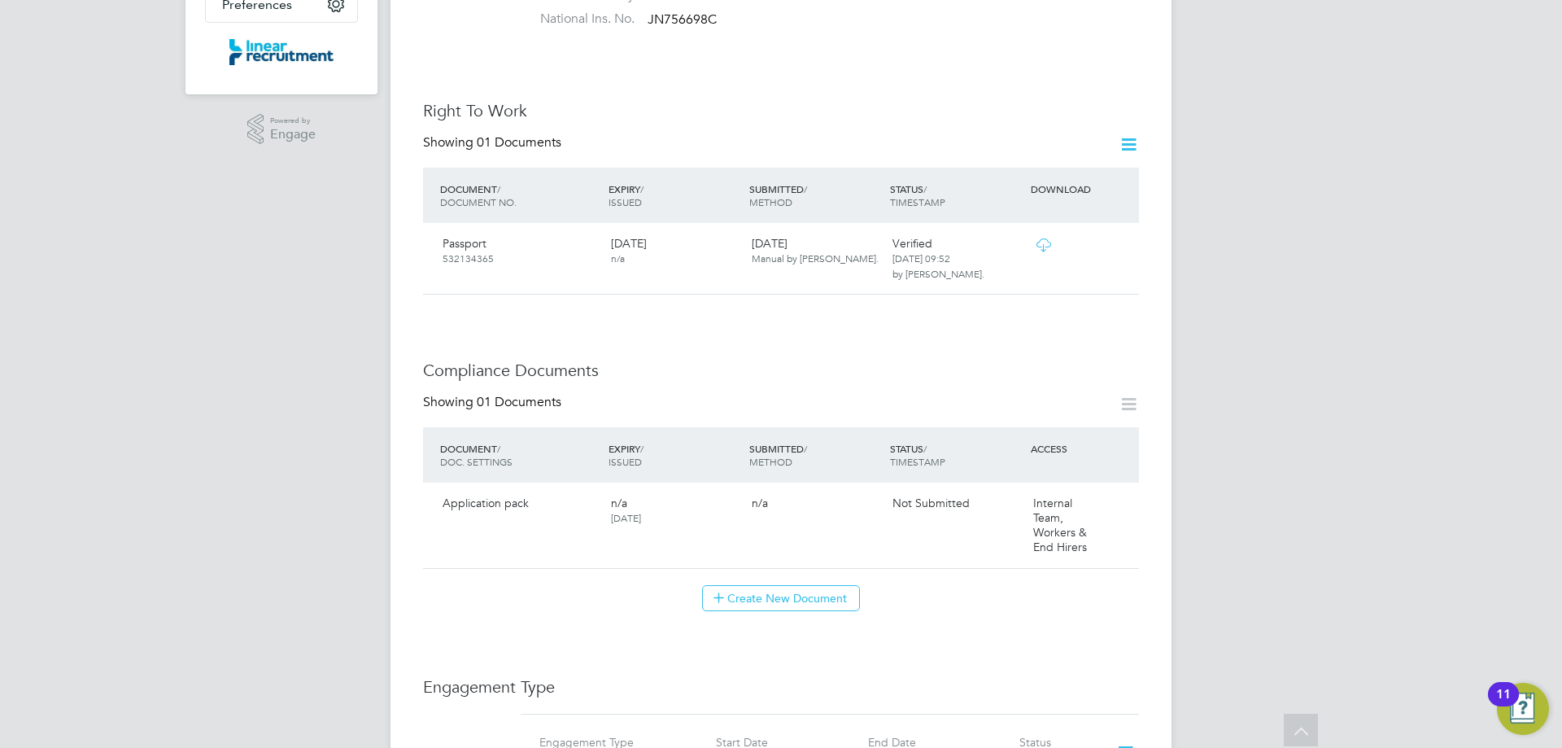
scroll to position [569, 0]
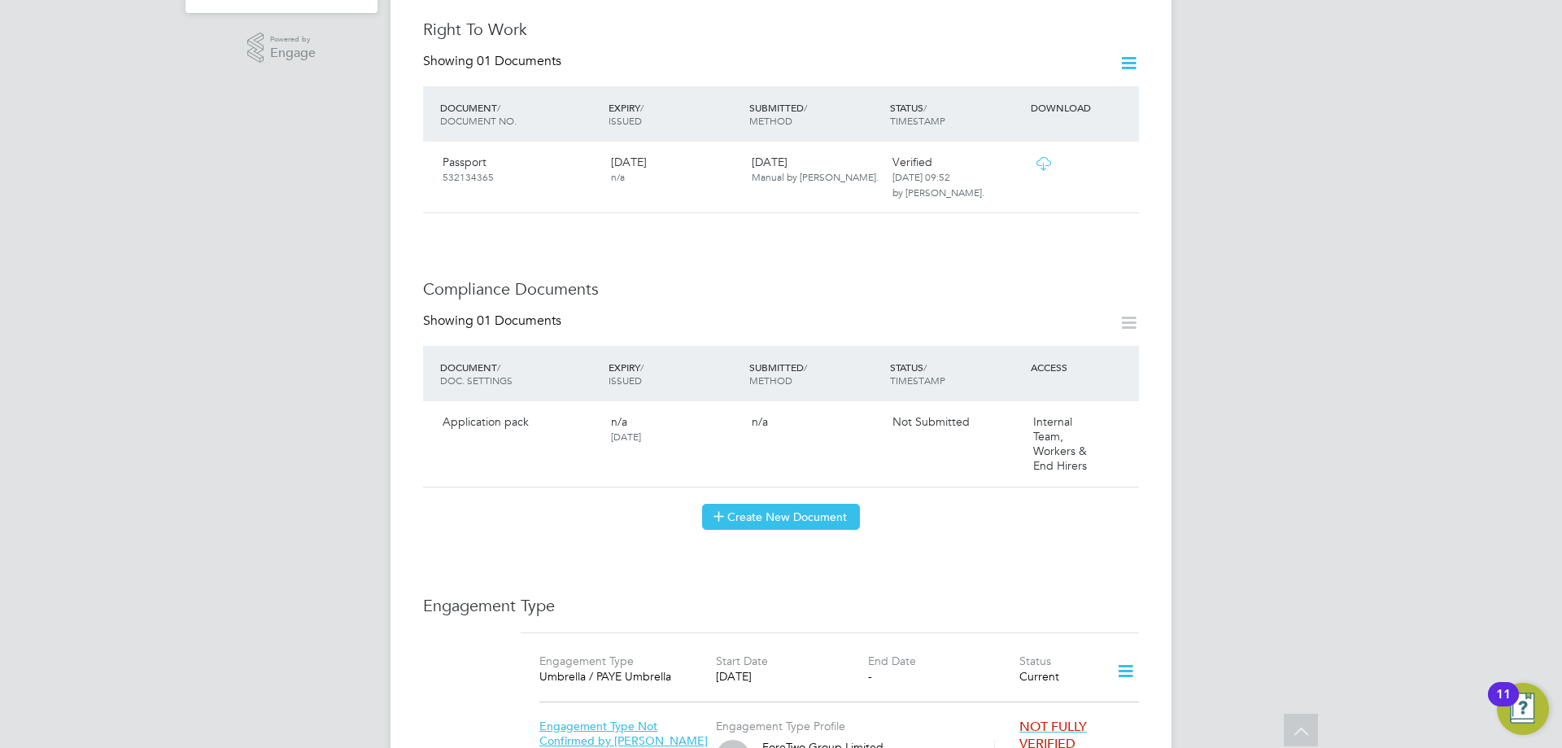
click at [792, 504] on button "Create New Document" at bounding box center [781, 517] width 158 height 26
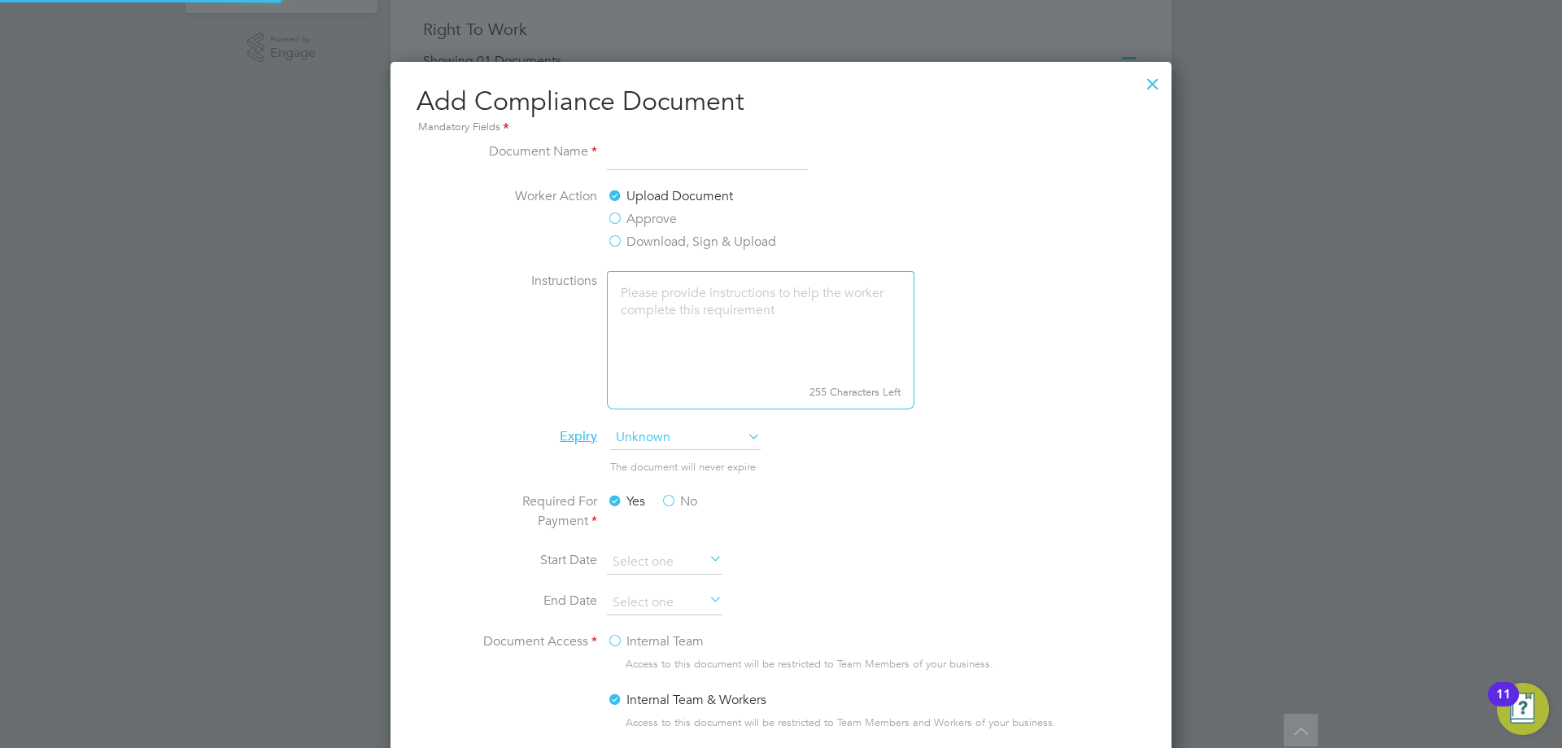
scroll to position [854, 782]
click at [639, 164] on input at bounding box center [707, 156] width 201 height 29
drag, startPoint x: 681, startPoint y: 155, endPoint x: 764, endPoint y: 157, distance: 83.0
click at [764, 157] on input "CPCS exp [DATE]" at bounding box center [707, 156] width 201 height 29
click at [927, 184] on li "Document Name CPCS exp 33.03.2030" at bounding box center [781, 165] width 612 height 46
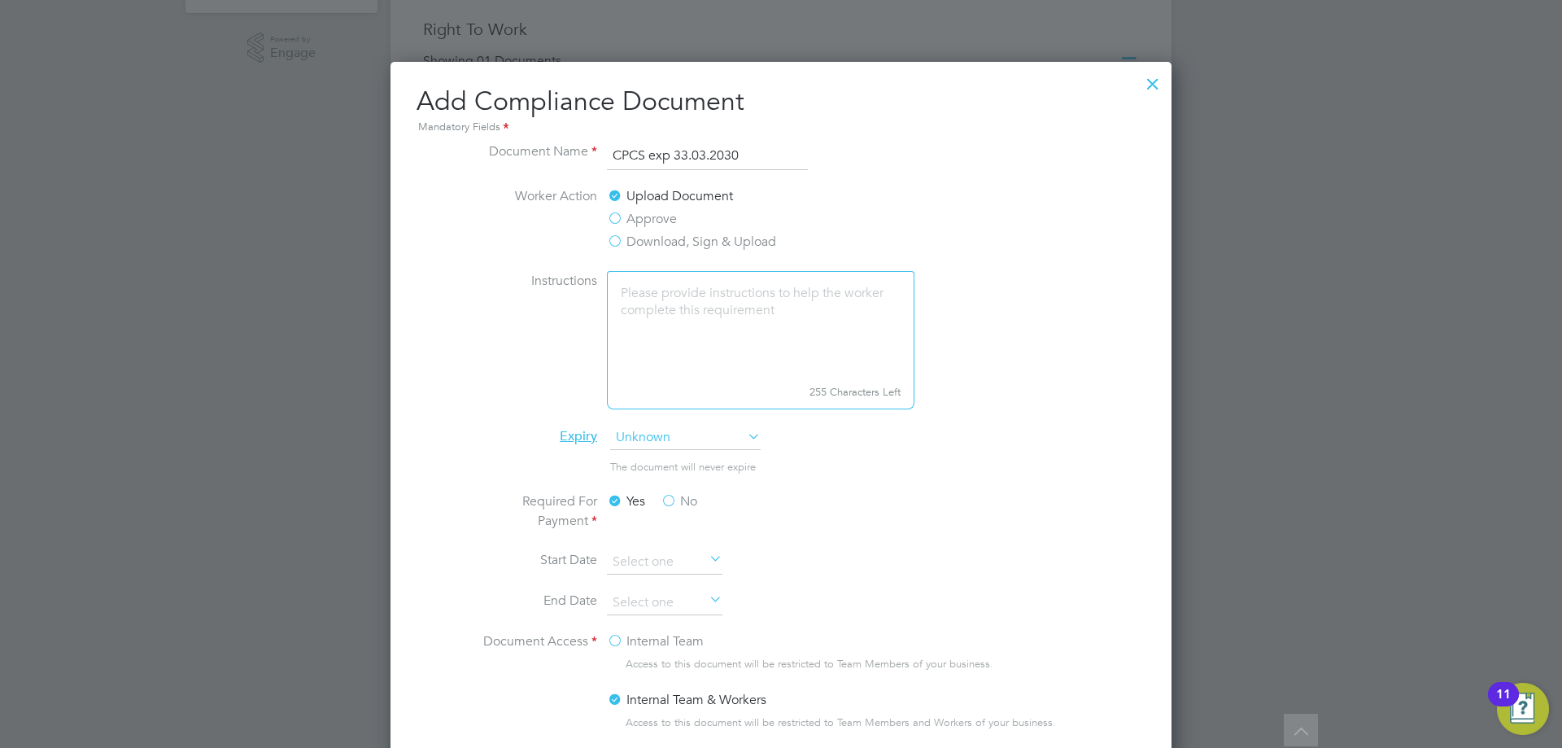
click at [705, 242] on label "Download, Sign & Upload" at bounding box center [691, 242] width 169 height 20
click at [0, 0] on input "Download, Sign & Upload" at bounding box center [0, 0] width 0 height 0
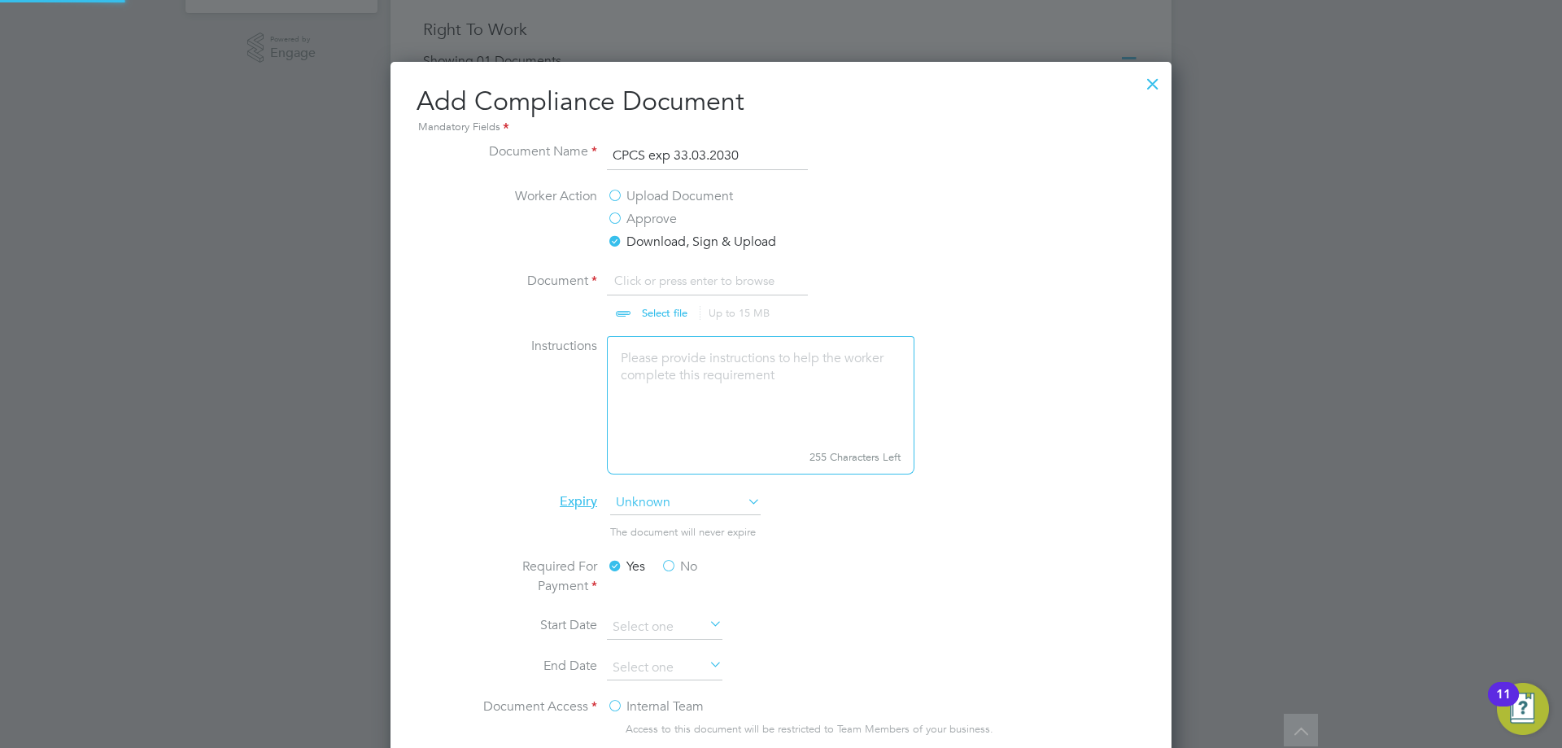
scroll to position [24, 202]
click at [687, 156] on input "CPCS exp 33.03.2030" at bounding box center [707, 156] width 201 height 29
type input "CPCS exp [DATE]"
click at [674, 277] on input "file" at bounding box center [679, 295] width 255 height 49
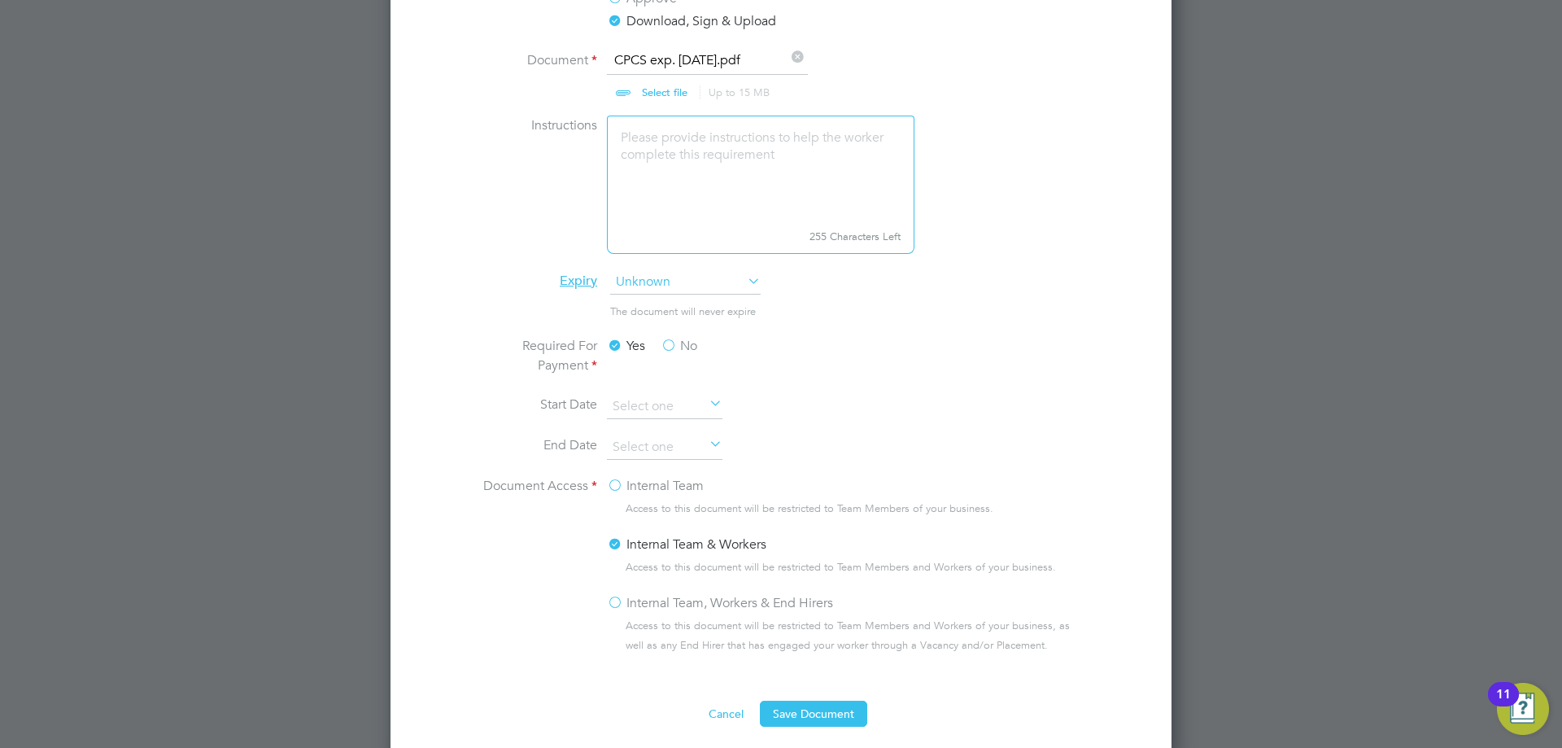
scroll to position [814, 0]
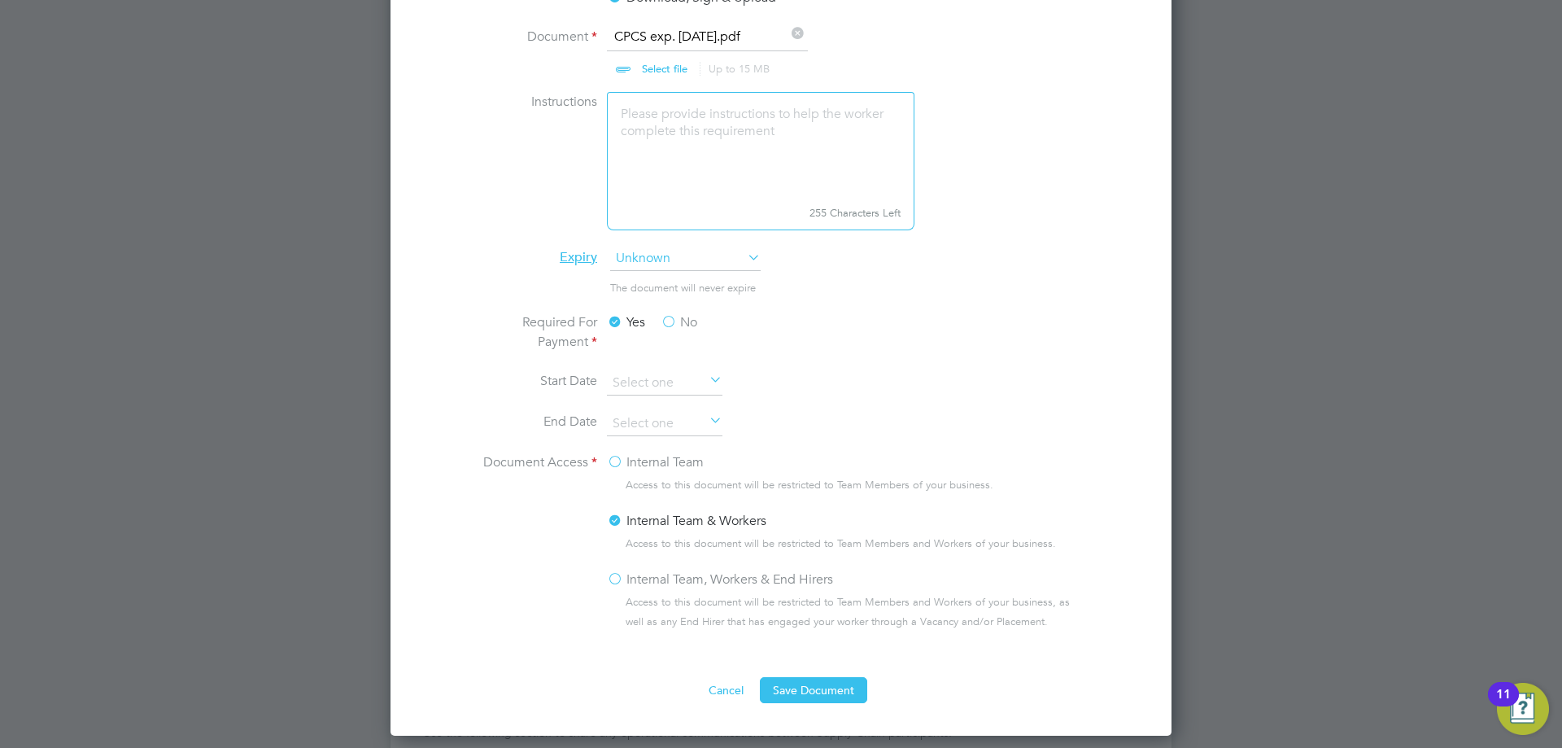
click at [672, 322] on label "No" at bounding box center [679, 322] width 37 height 20
click at [0, 0] on input "No" at bounding box center [0, 0] width 0 height 0
click at [686, 572] on label "Internal Team, Workers & End Hirers" at bounding box center [720, 579] width 226 height 20
click at [0, 0] on input "Internal Team, Workers & End Hirers" at bounding box center [0, 0] width 0 height 0
click at [815, 696] on button "Save Document" at bounding box center [813, 690] width 107 height 26
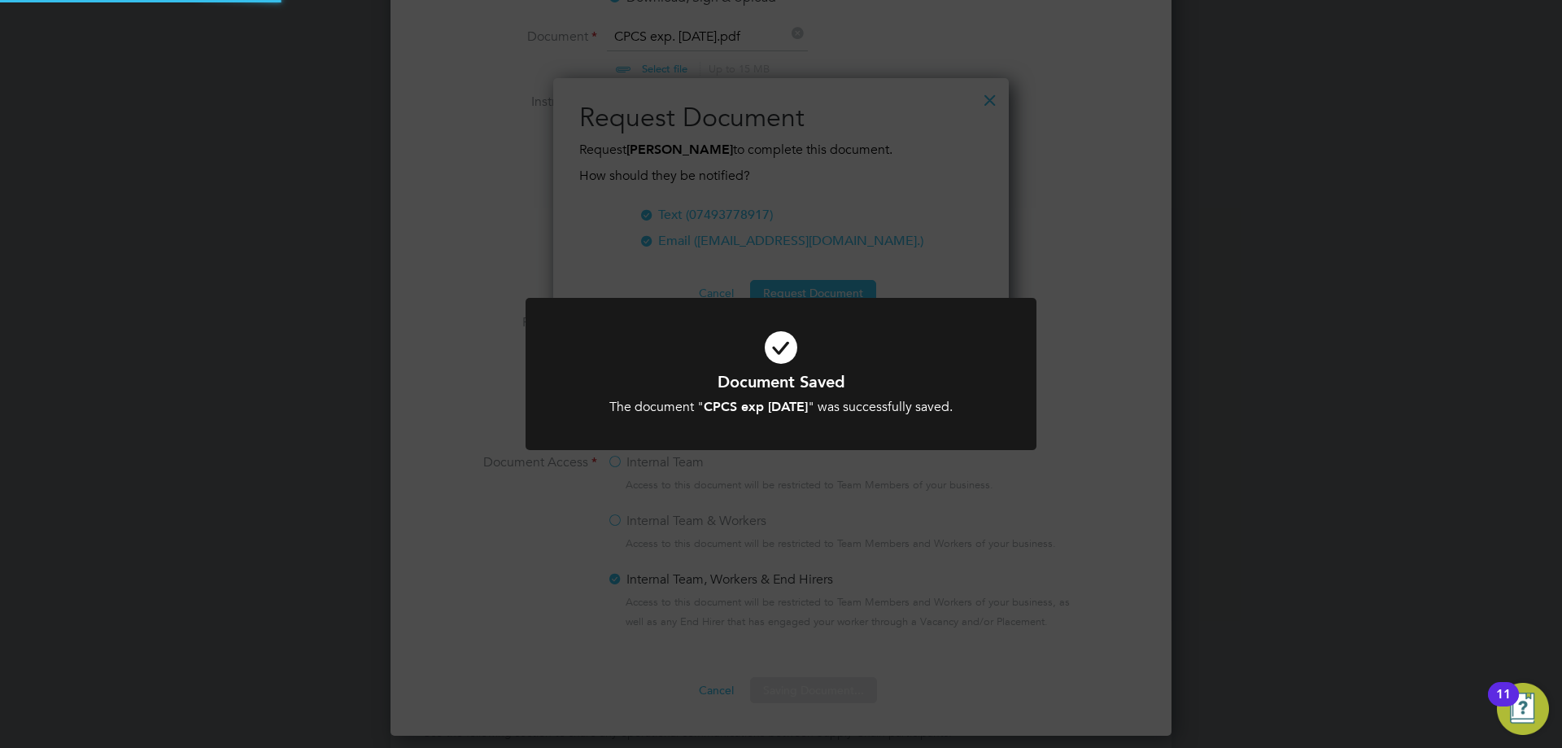
scroll to position [261, 456]
click at [1120, 316] on div "Document Saved The document " CPCS exp 31.03.2030 " was successfully saved. Can…" at bounding box center [781, 374] width 1562 height 748
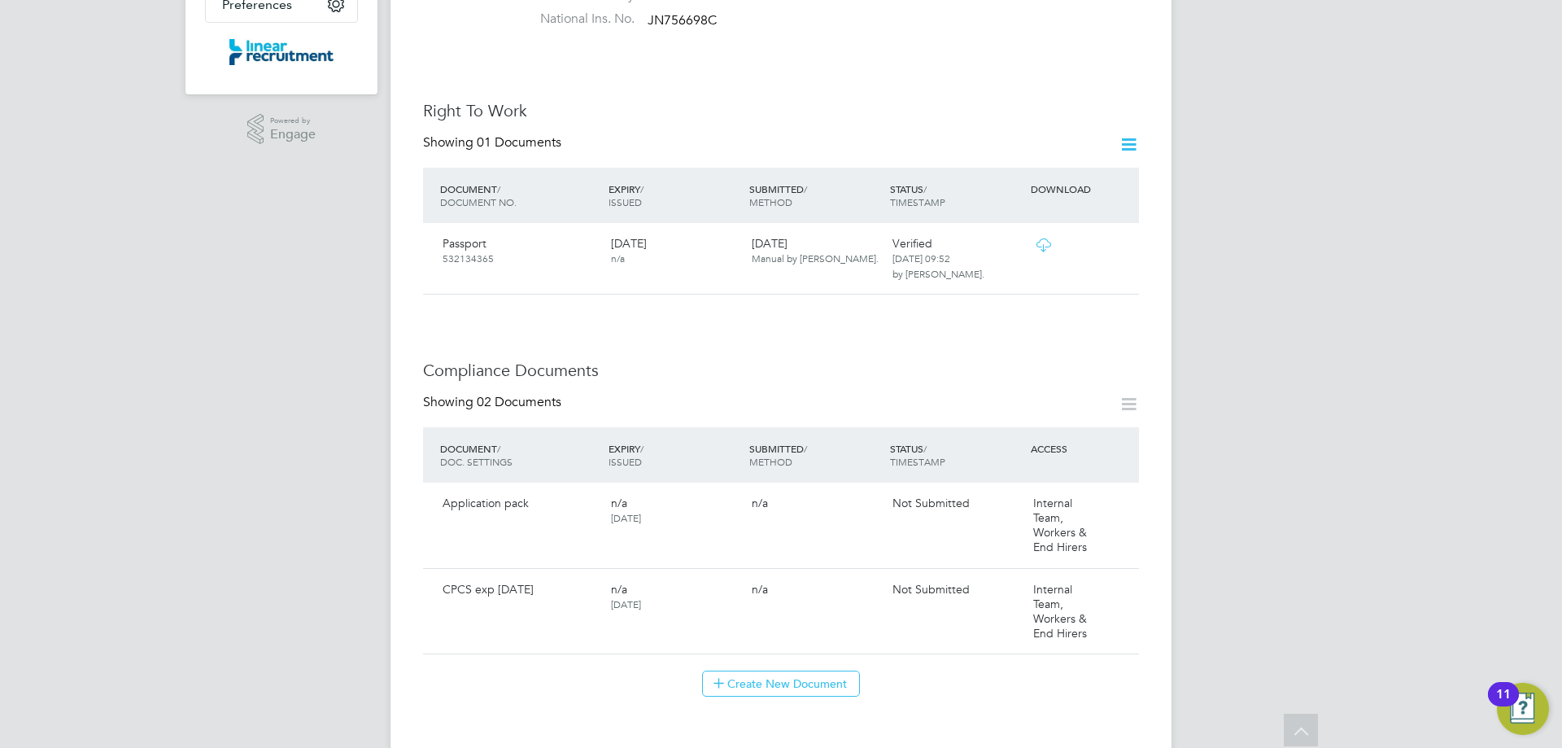
scroll to position [569, 0]
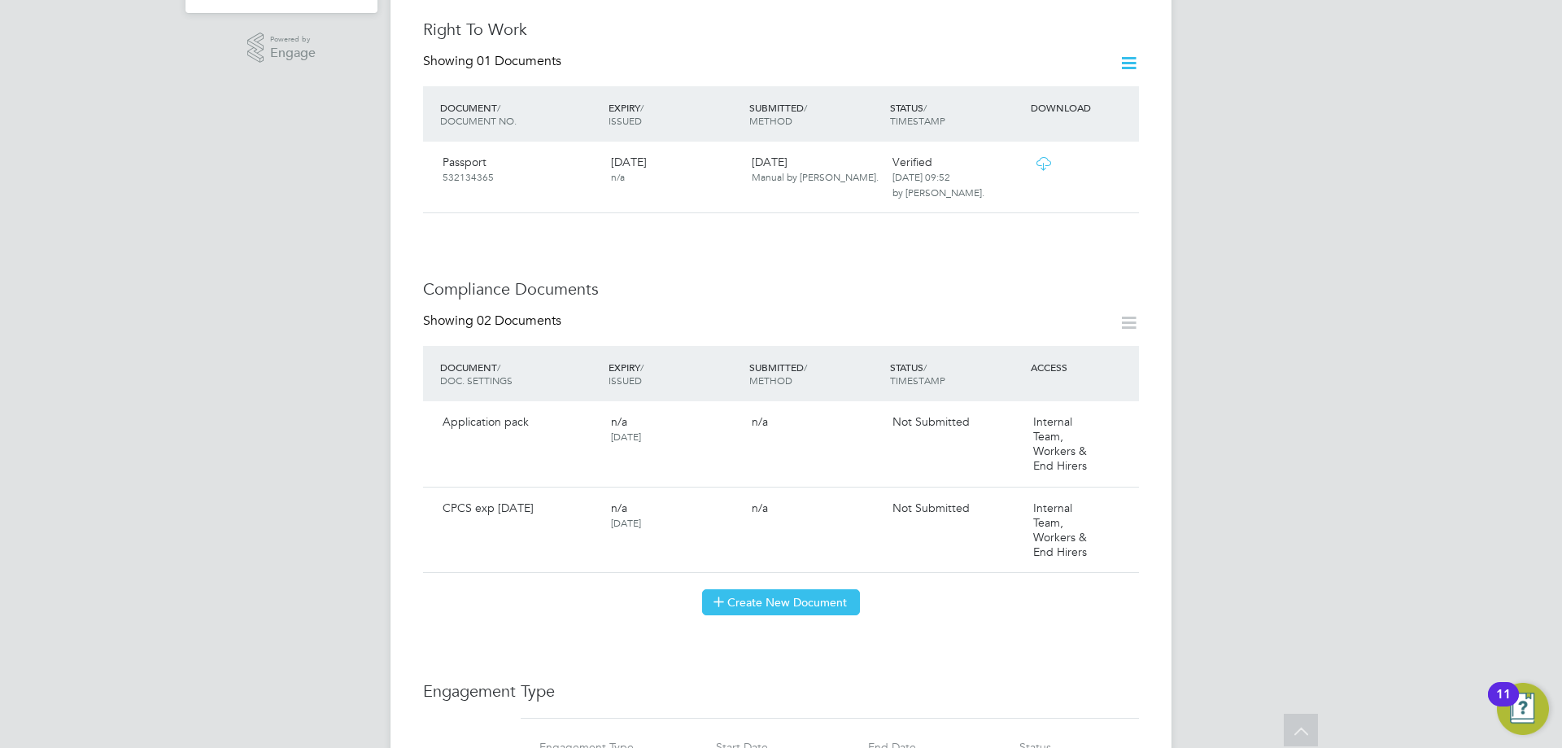
click at [777, 597] on button "Create New Document" at bounding box center [781, 602] width 158 height 26
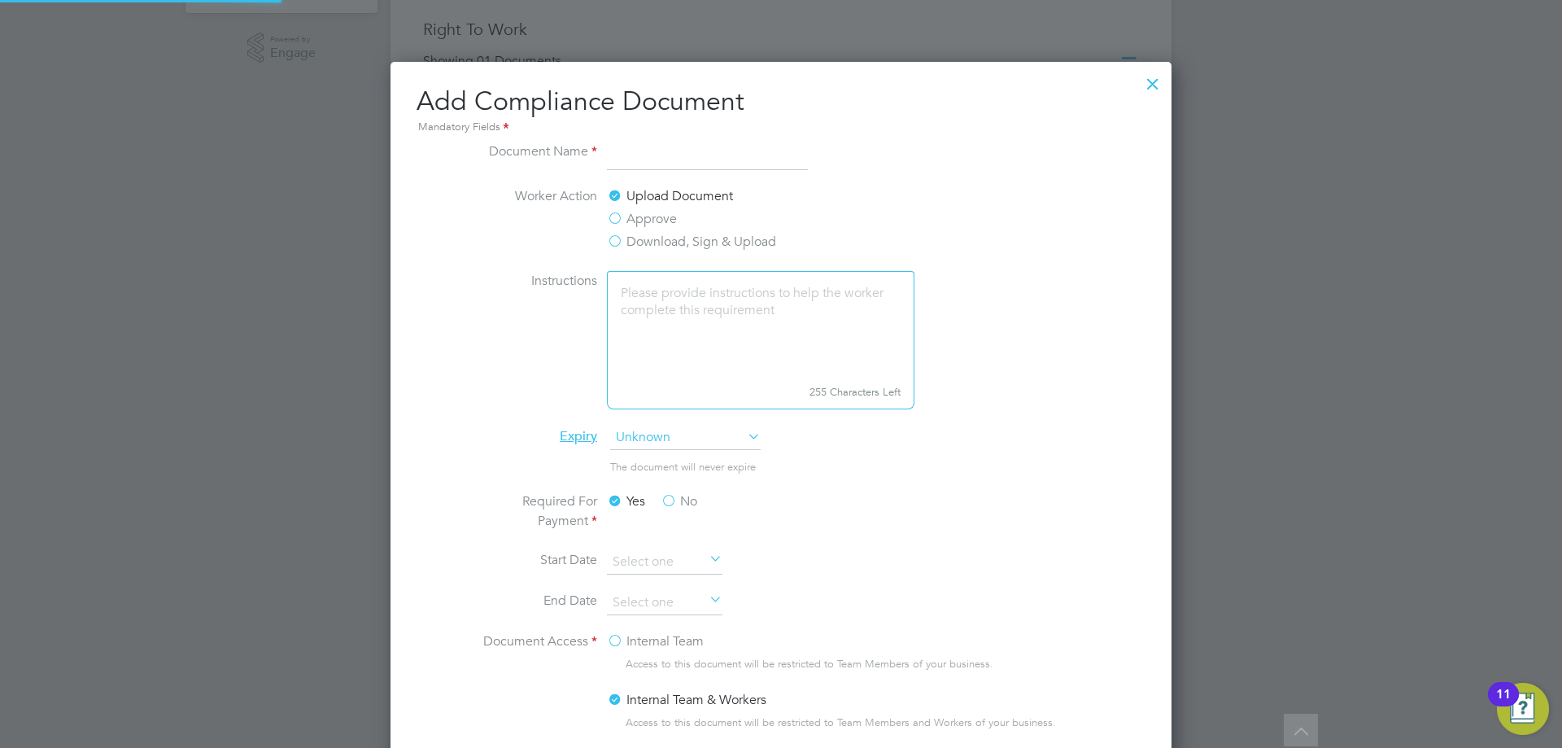
scroll to position [854, 782]
click at [650, 151] on input at bounding box center [707, 156] width 201 height 29
type input "SDC Questionnaire"
click at [637, 252] on div "Upload Document Approve Download, Sign & Upload" at bounding box center [729, 220] width 244 height 68
click at [626, 244] on label "Download, Sign & Upload" at bounding box center [691, 242] width 169 height 20
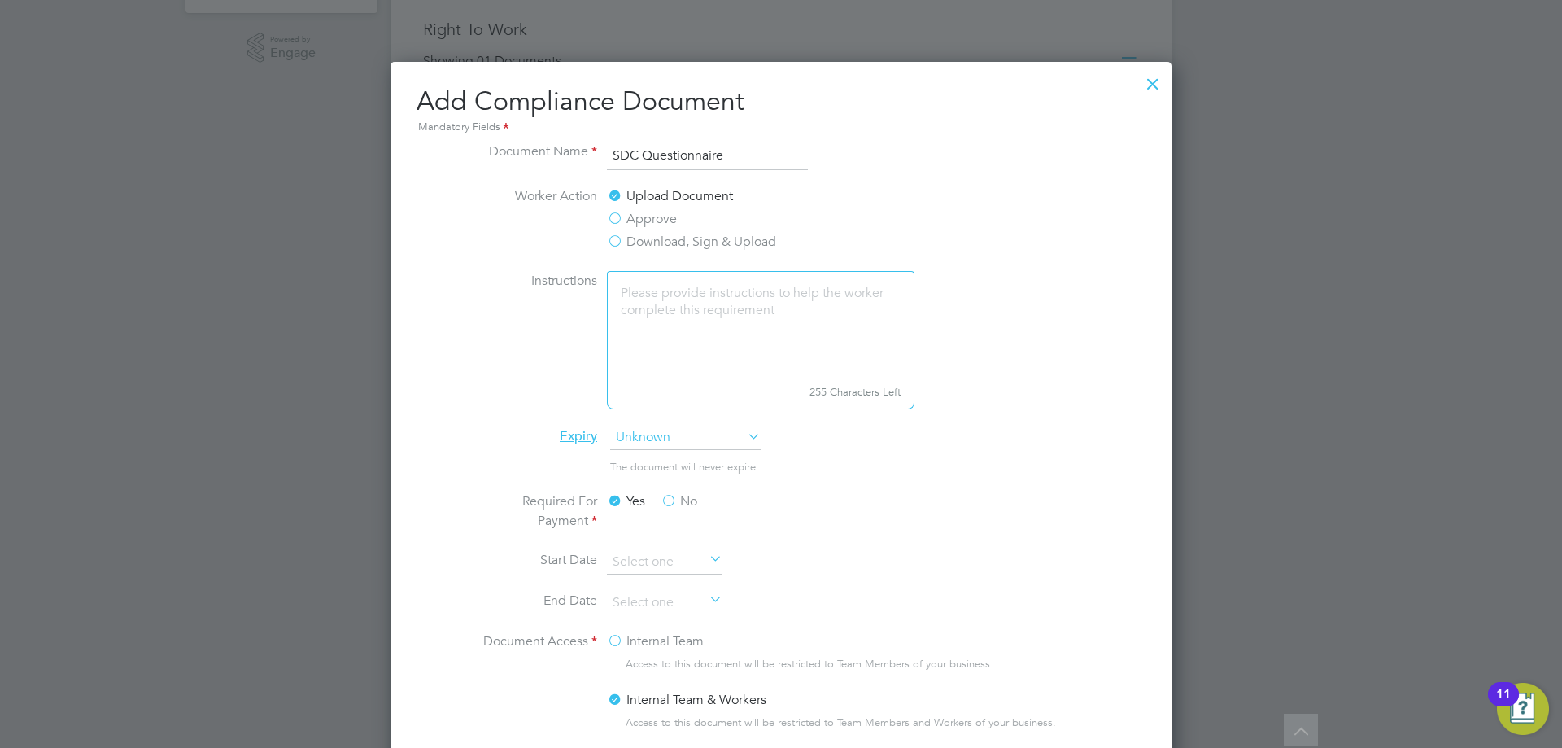
click at [0, 0] on input "Download, Sign & Upload" at bounding box center [0, 0] width 0 height 0
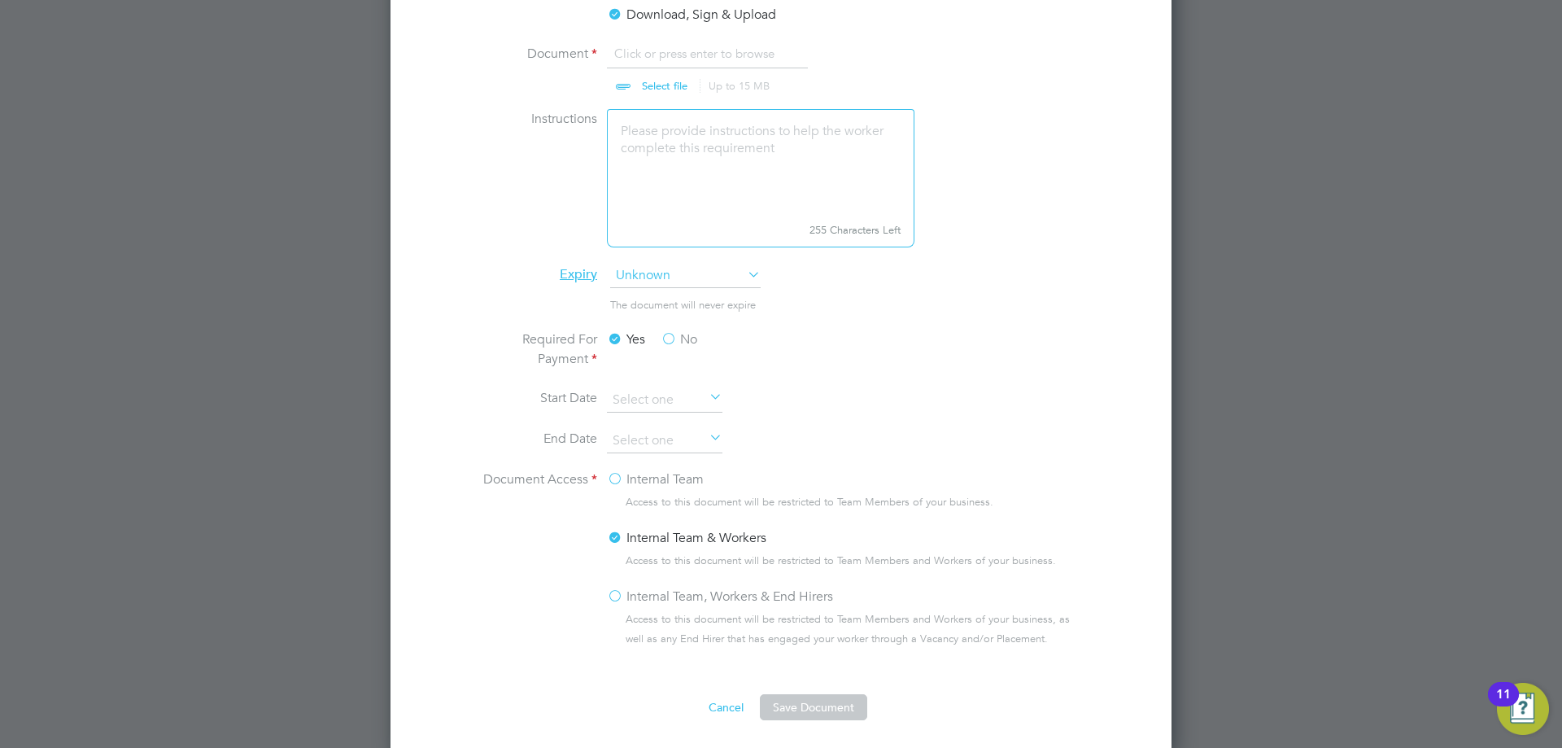
scroll to position [732, 0]
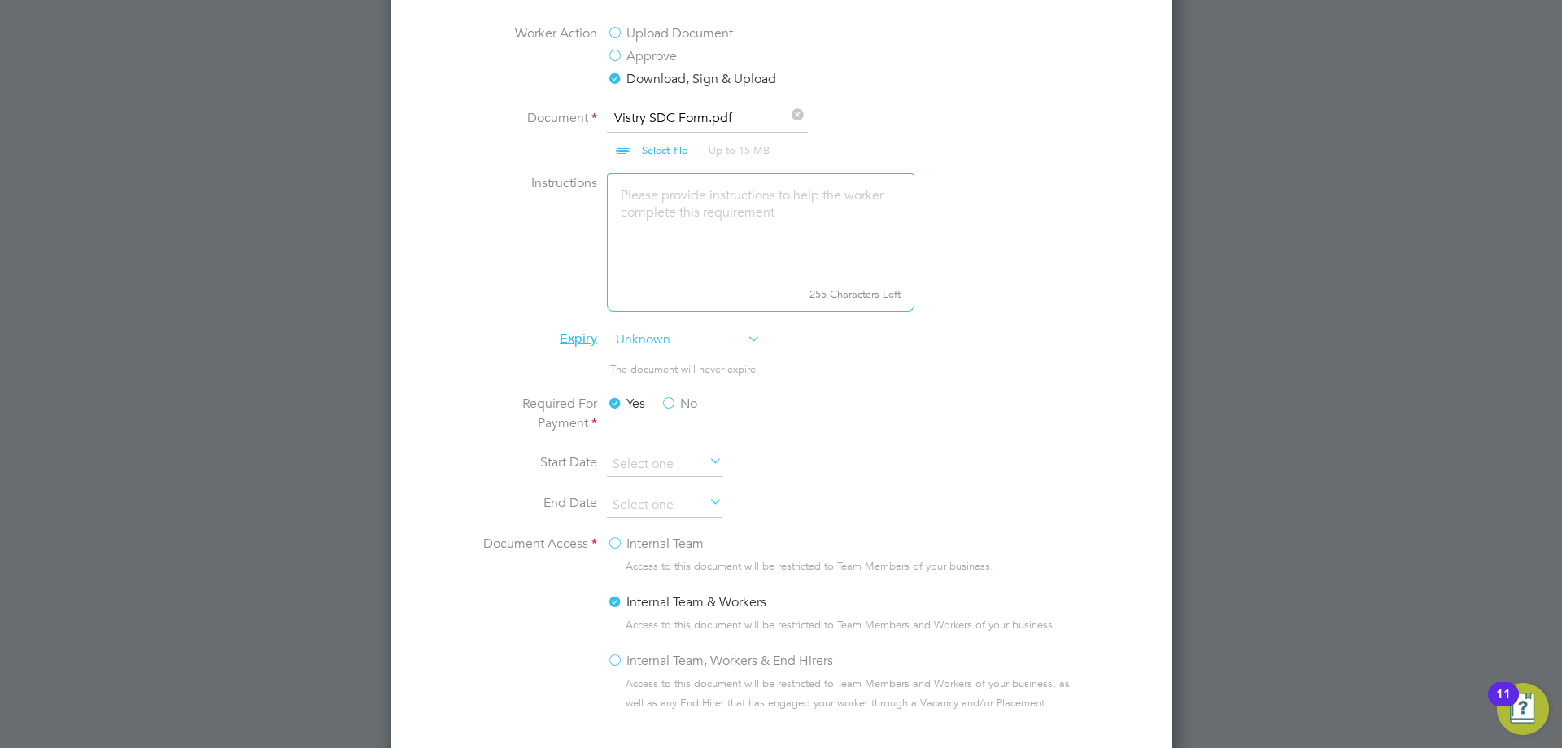
click at [674, 408] on label "No" at bounding box center [679, 404] width 37 height 20
click at [0, 0] on input "No" at bounding box center [0, 0] width 0 height 0
click at [639, 661] on label "Internal Team, Workers & End Hirers" at bounding box center [720, 661] width 226 height 20
click at [0, 0] on input "Internal Team, Workers & End Hirers" at bounding box center [0, 0] width 0 height 0
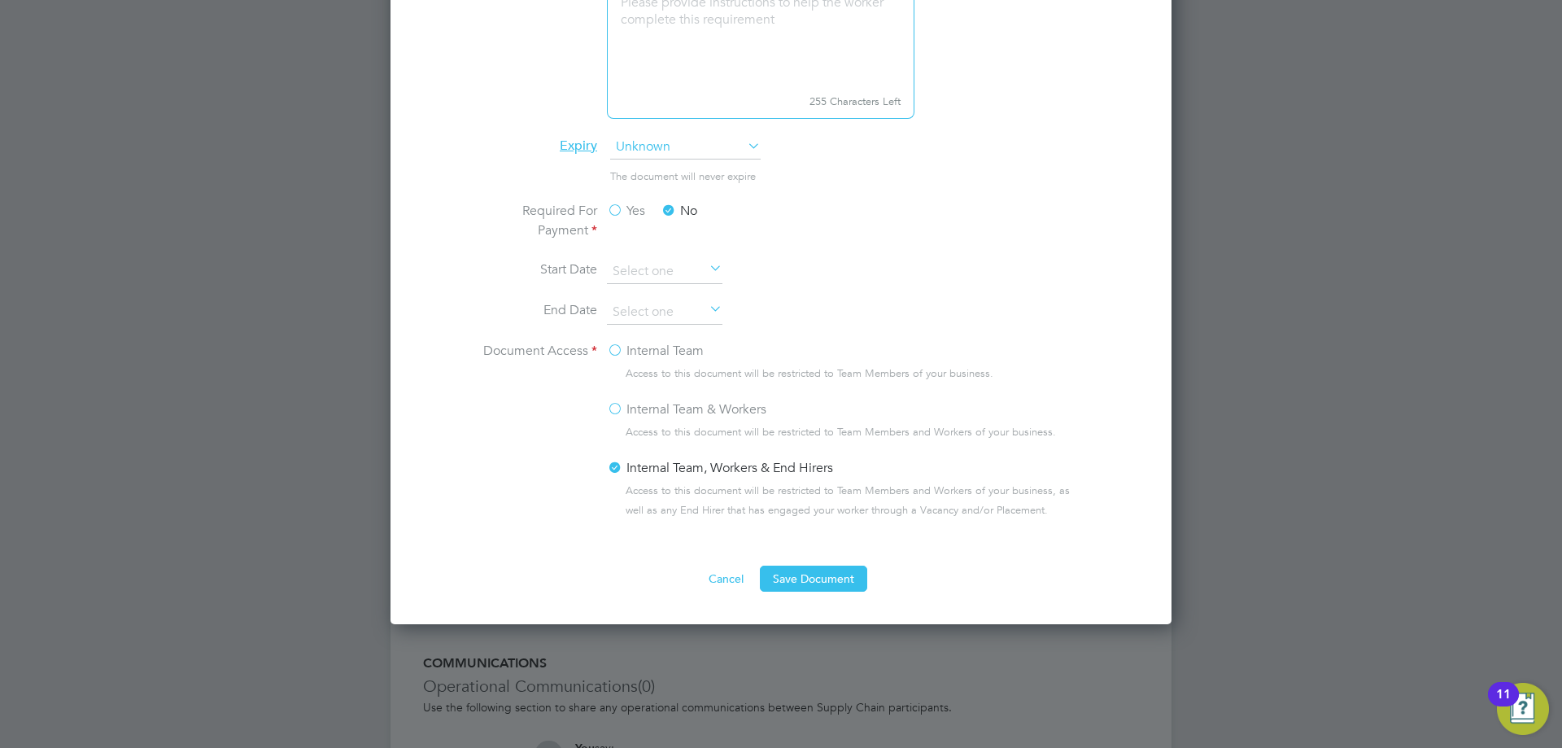
scroll to position [1142, 0]
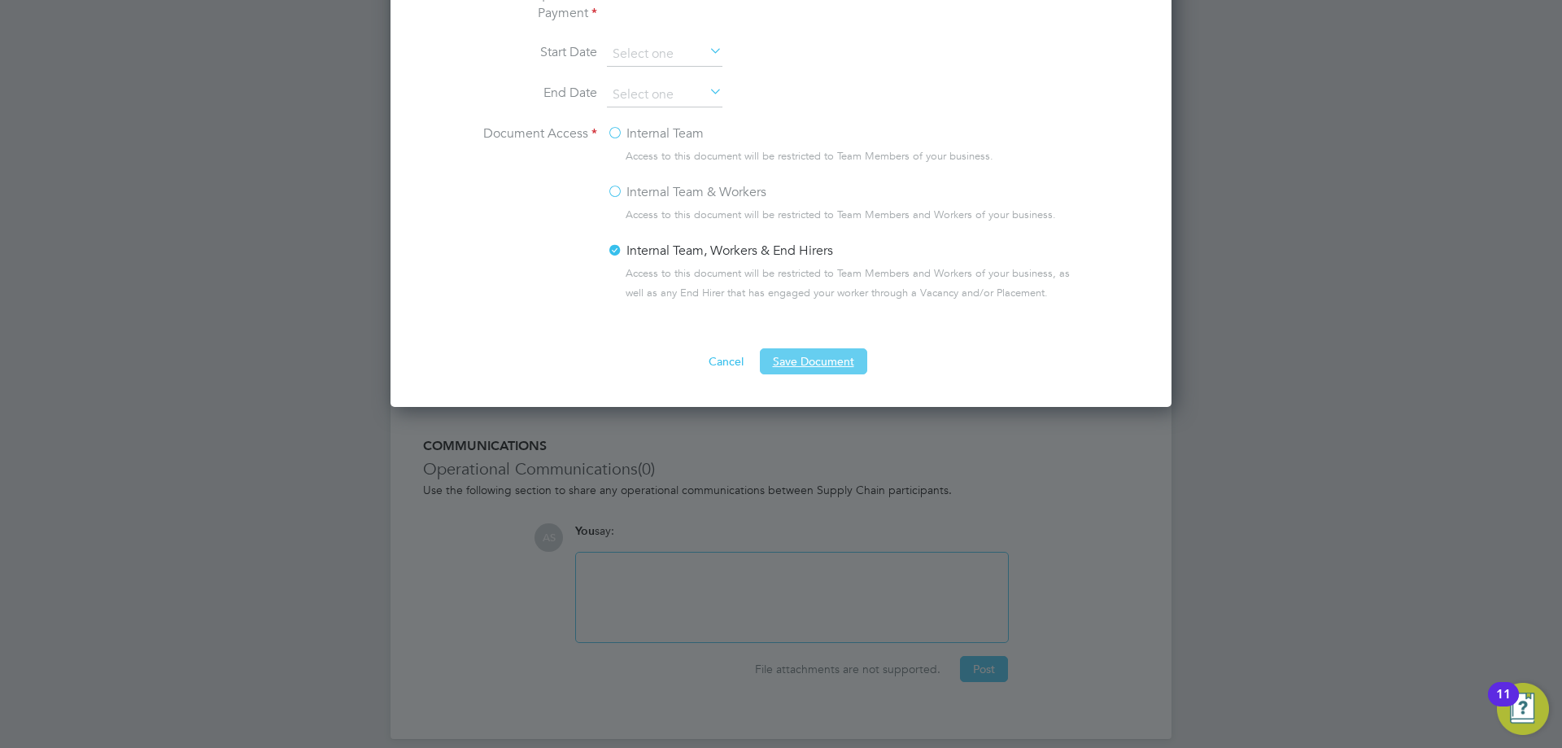
click at [814, 374] on button "Save Document" at bounding box center [813, 361] width 107 height 26
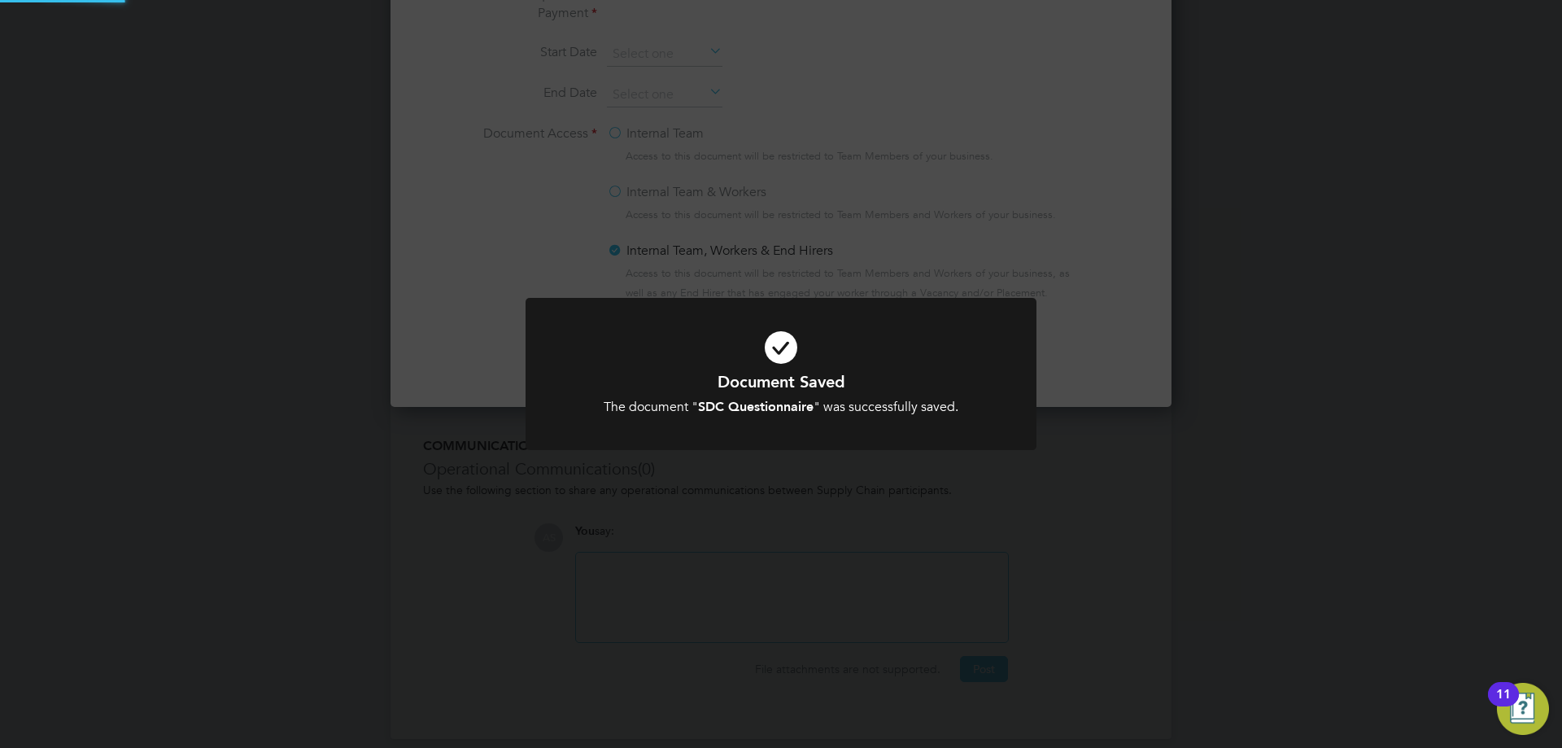
scroll to position [261, 456]
click at [701, 273] on div "Document Saved The document " SDC Questionnaire " was successfully saved. Cance…" at bounding box center [781, 374] width 1562 height 748
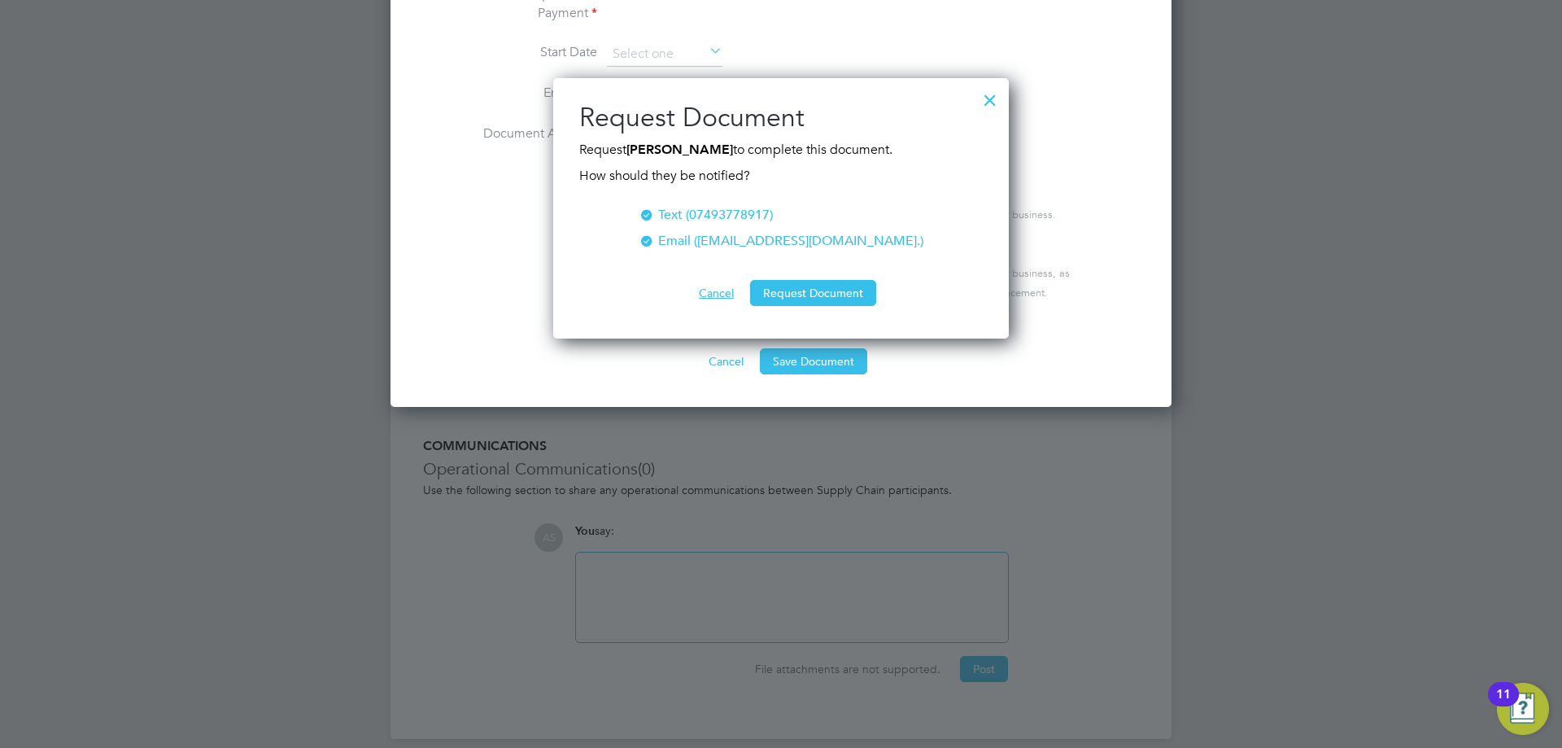
click at [709, 300] on button "Cancel" at bounding box center [716, 293] width 61 height 26
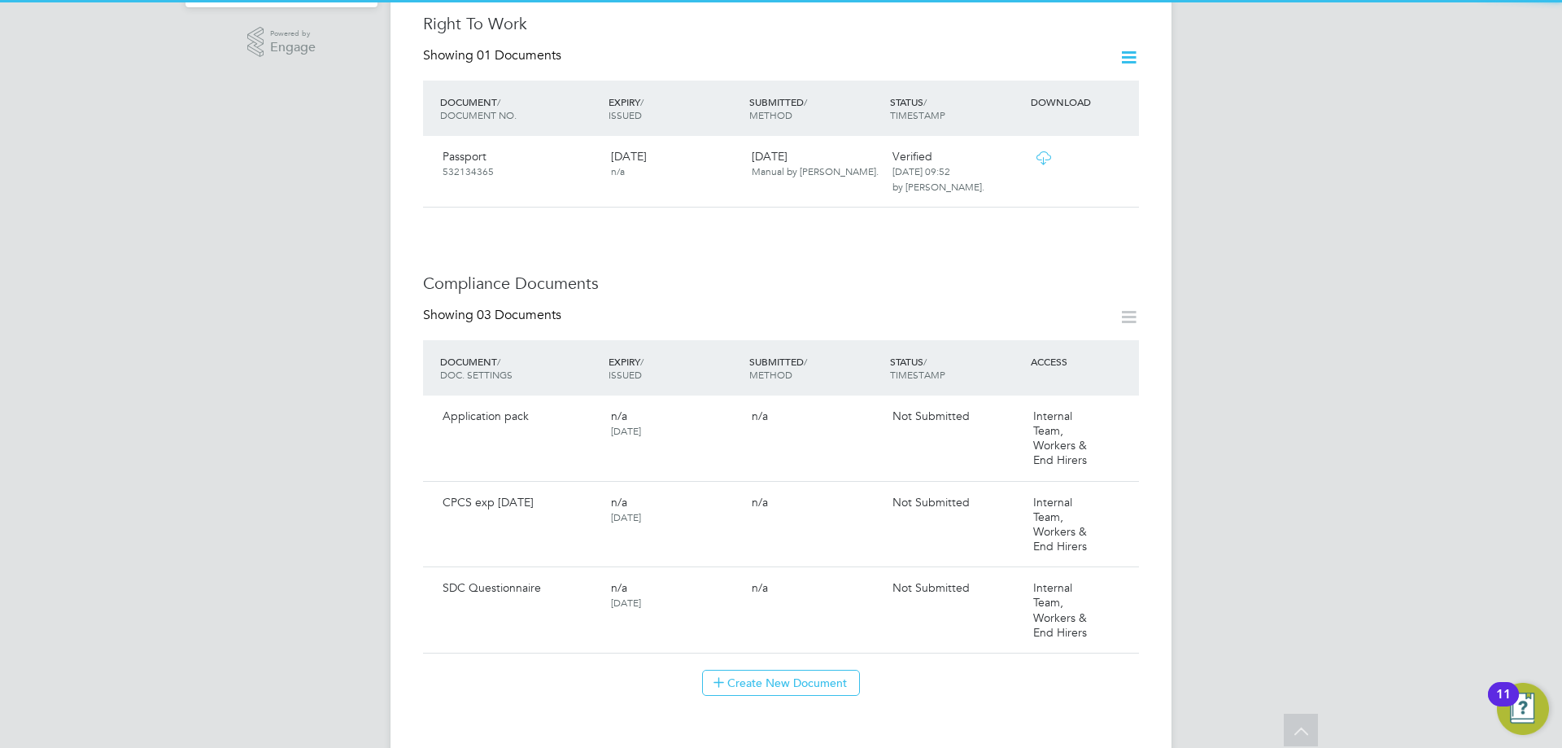
scroll to position [732, 0]
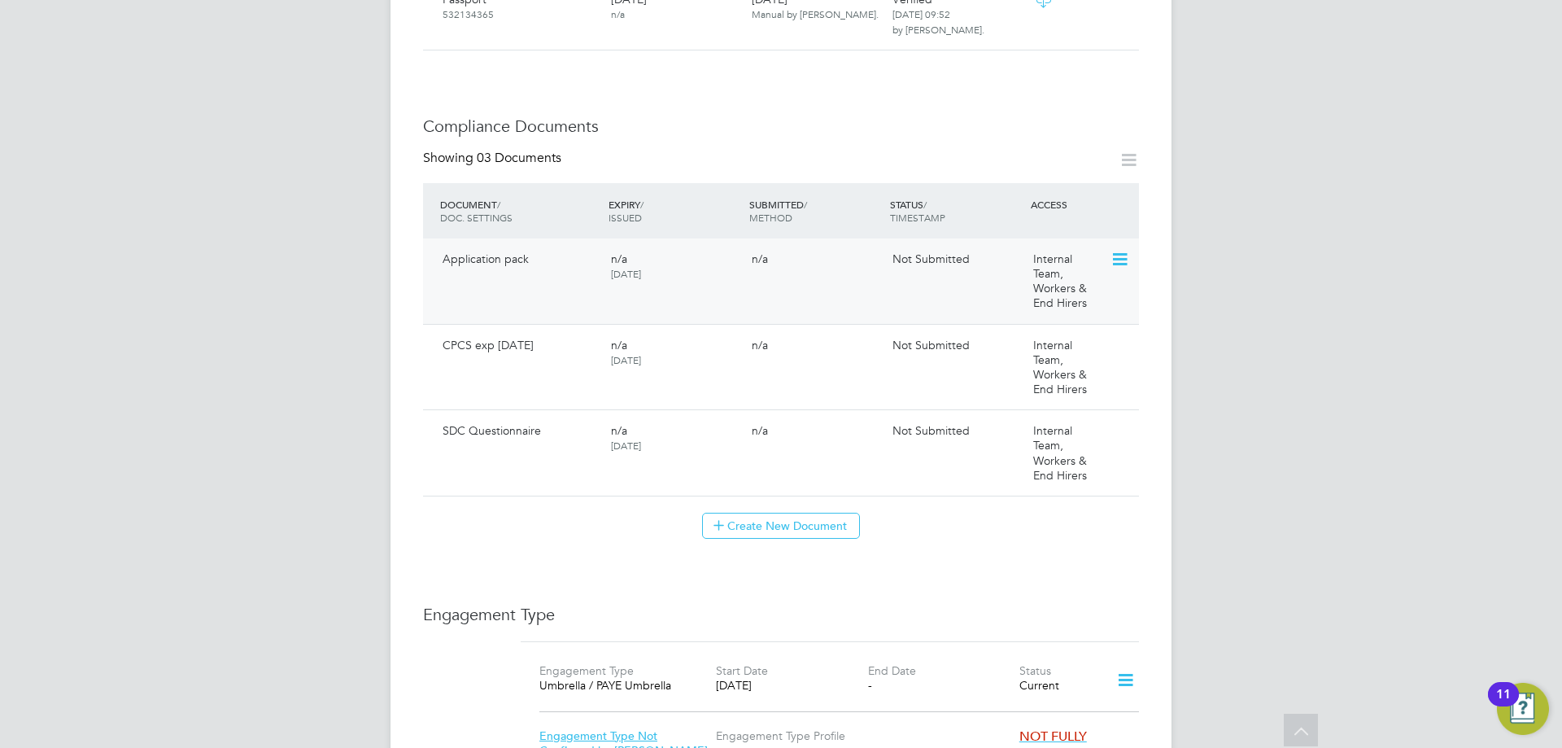
click at [1115, 250] on icon at bounding box center [1118, 260] width 16 height 20
click at [1037, 325] on li "Submit Document" at bounding box center [1047, 327] width 163 height 23
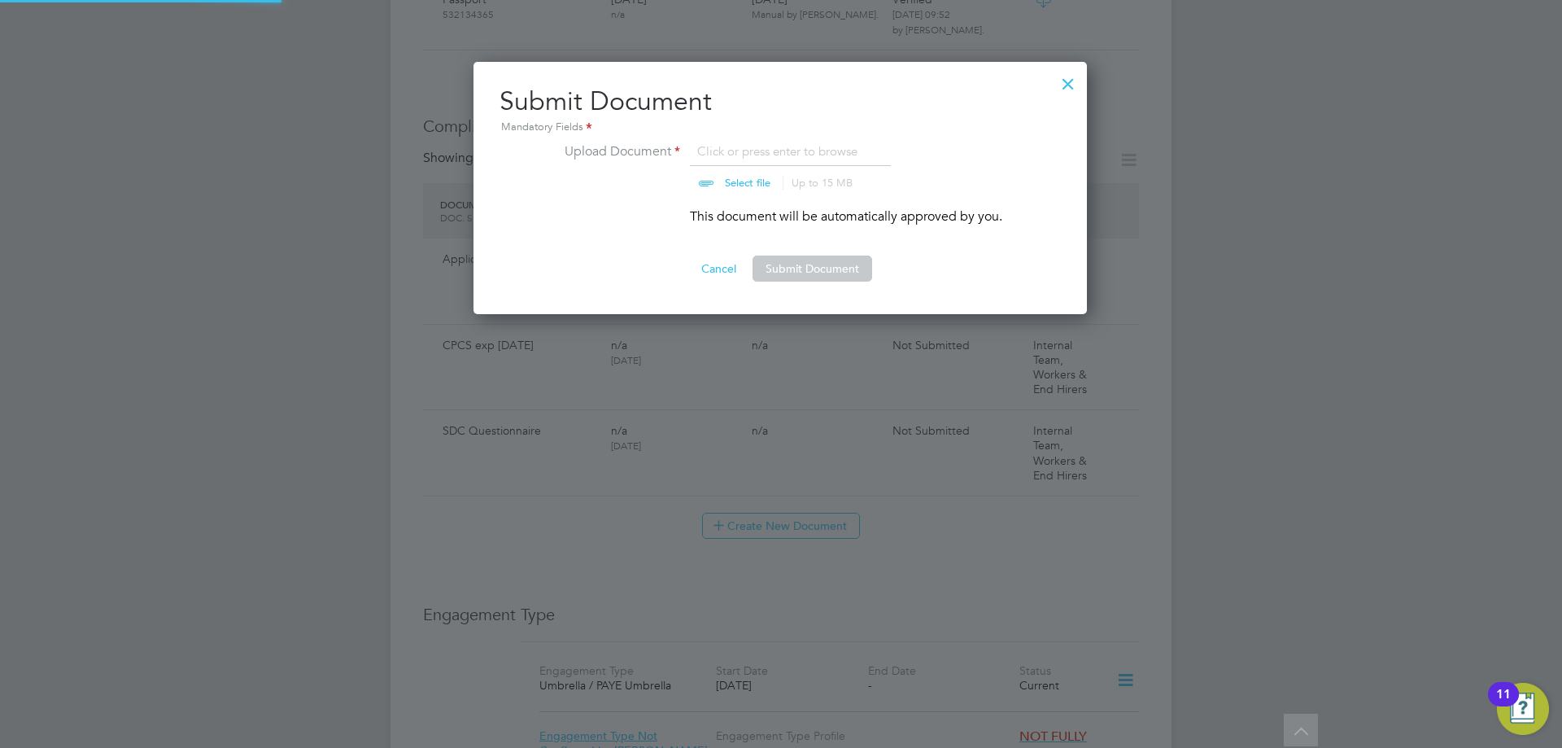
scroll to position [253, 615]
click at [766, 246] on ng-form "Upload Document Application Pack - Aug 2025.pdf Select file Up to 15 MB Drop yo…" at bounding box center [780, 212] width 561 height 140
click at [784, 278] on button "Submit Document" at bounding box center [813, 268] width 120 height 26
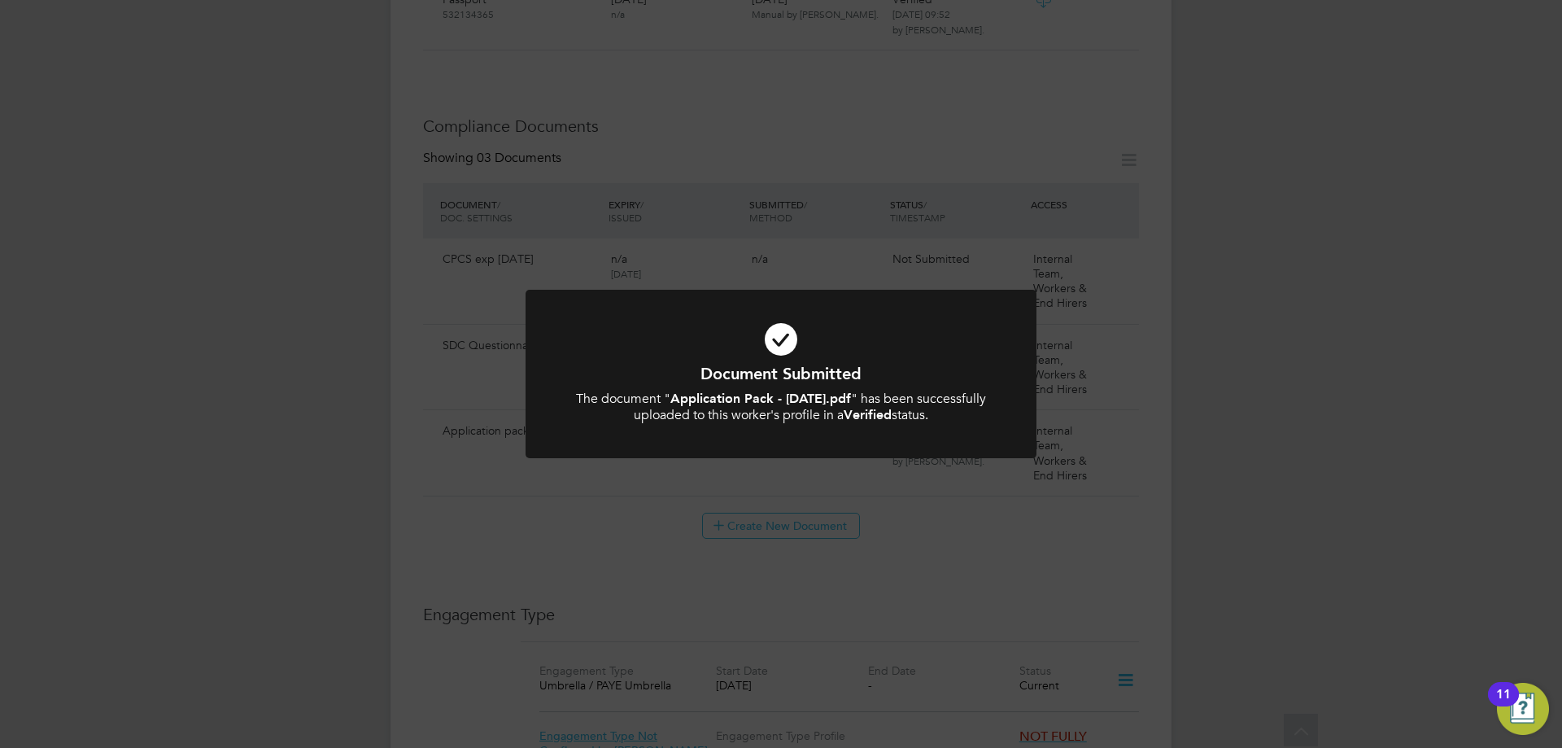
click at [1095, 369] on div "Document Submitted The document " Application Pack - Aug 2025.pdf " has been su…" at bounding box center [781, 374] width 1562 height 748
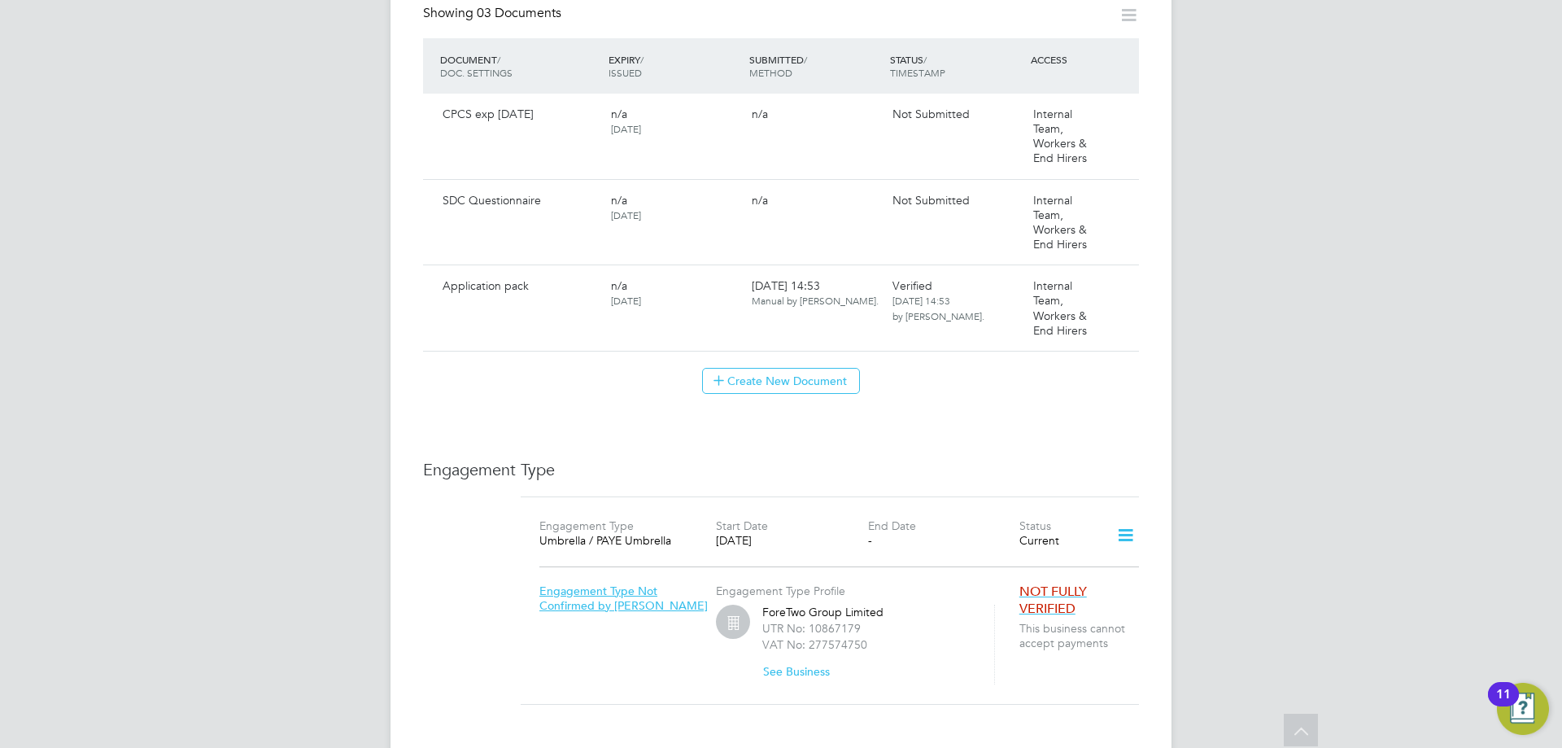
scroll to position [895, 0]
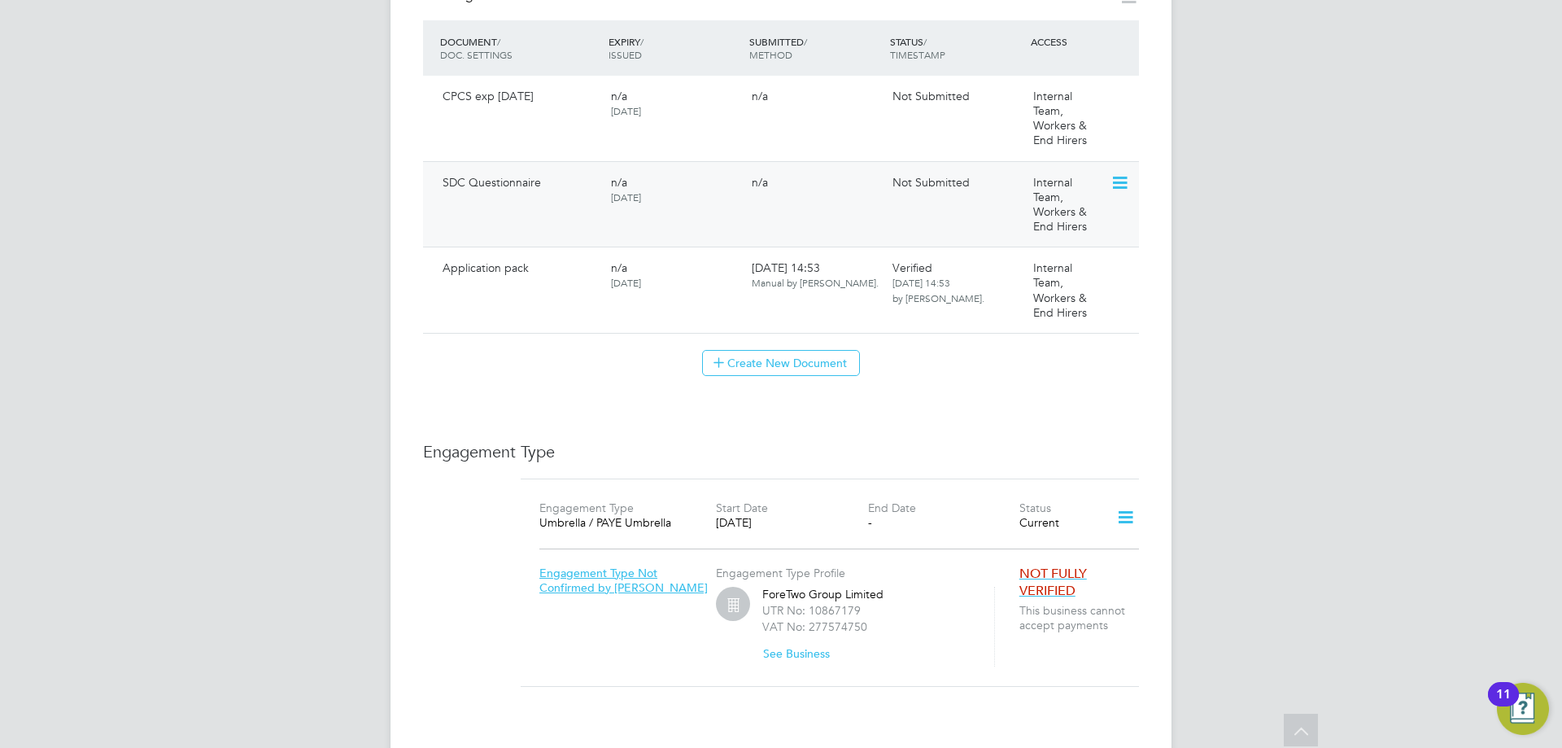
click at [1119, 173] on icon at bounding box center [1118, 183] width 16 height 20
click at [1010, 256] on li "Submit Document" at bounding box center [1047, 251] width 163 height 23
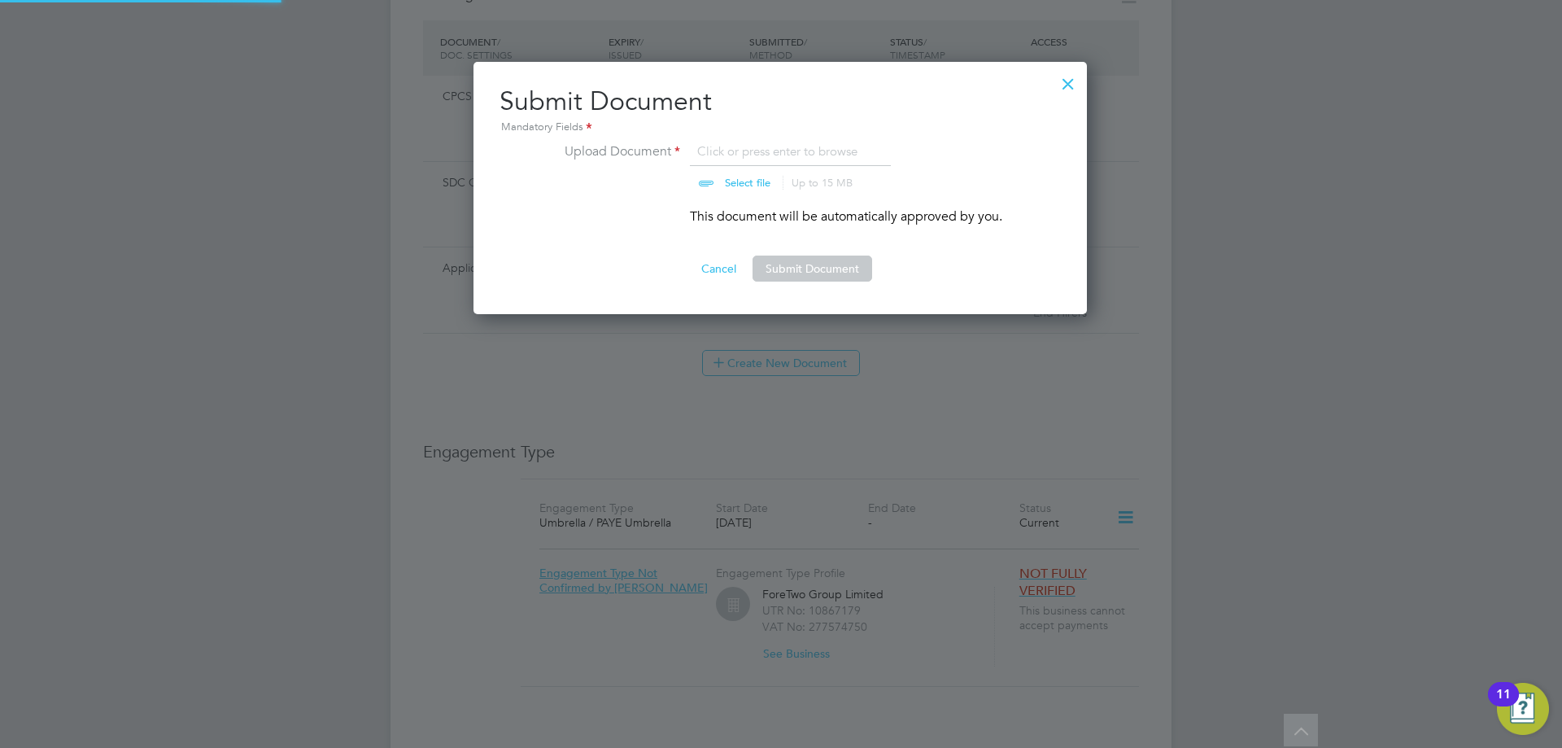
scroll to position [253, 615]
click at [796, 268] on button "Submit Document" at bounding box center [813, 268] width 120 height 26
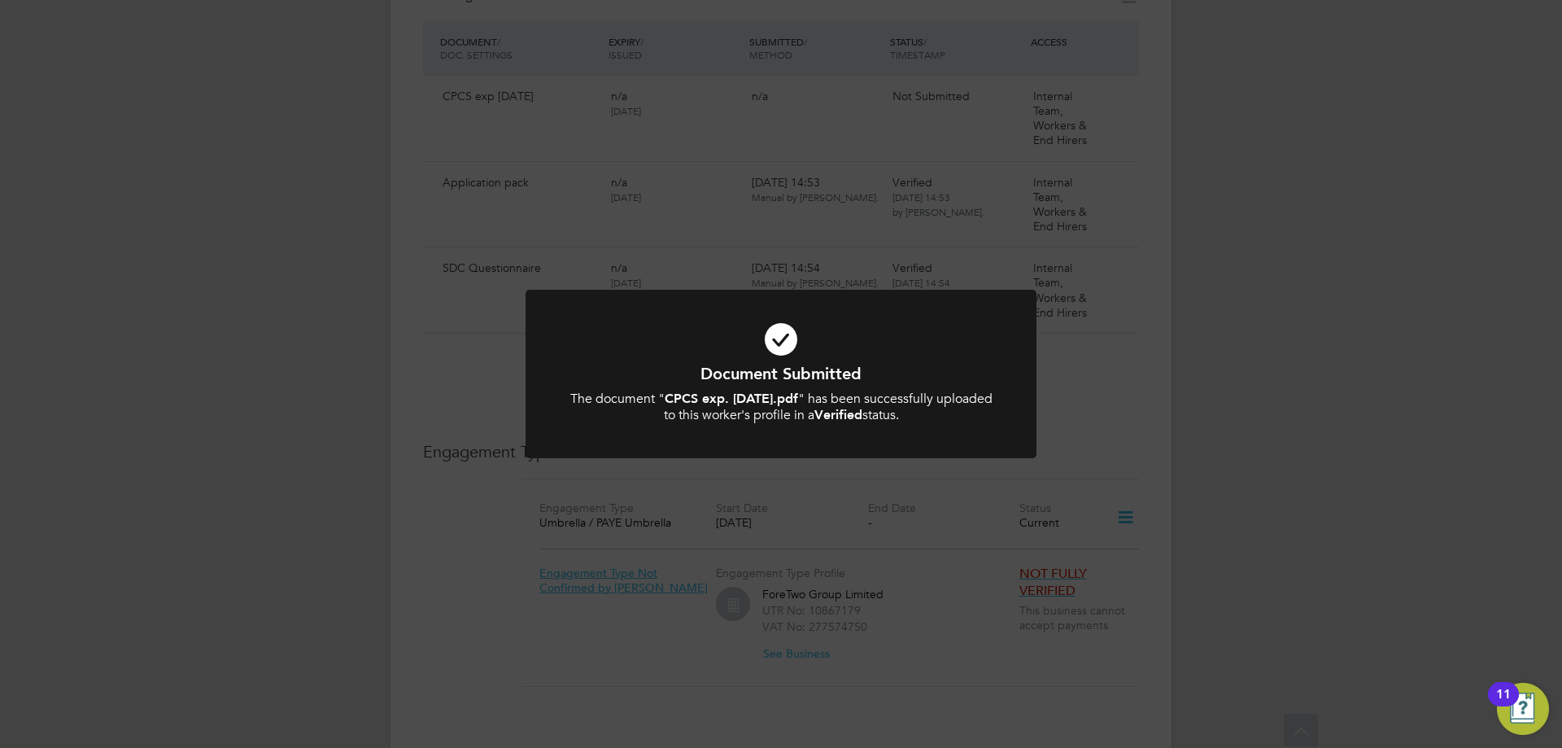
click at [796, 268] on div "Document Submitted The document " CPCS exp. 31.03.2030.pdf " has been successfu…" at bounding box center [781, 374] width 1562 height 748
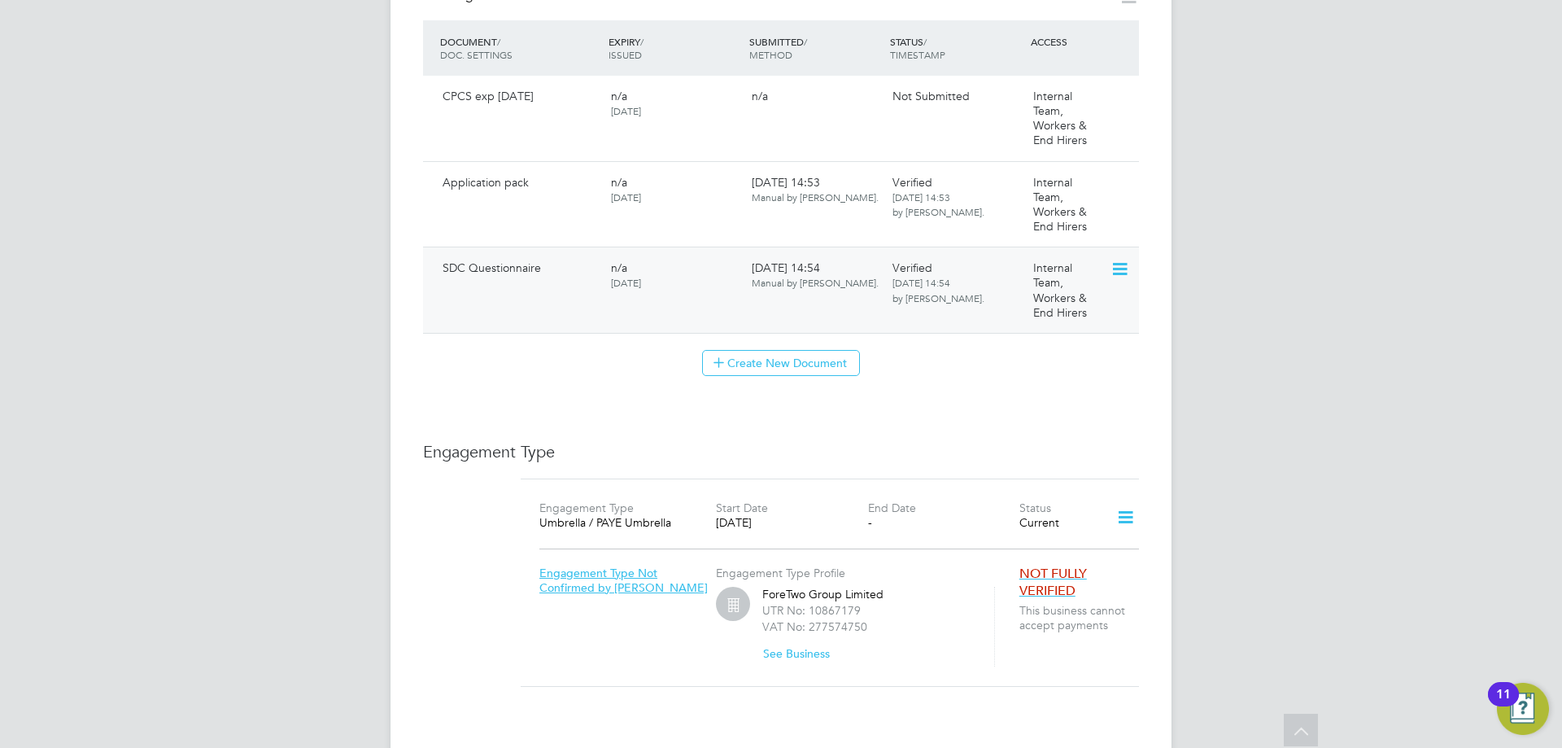
click at [1121, 260] on icon at bounding box center [1118, 270] width 16 height 20
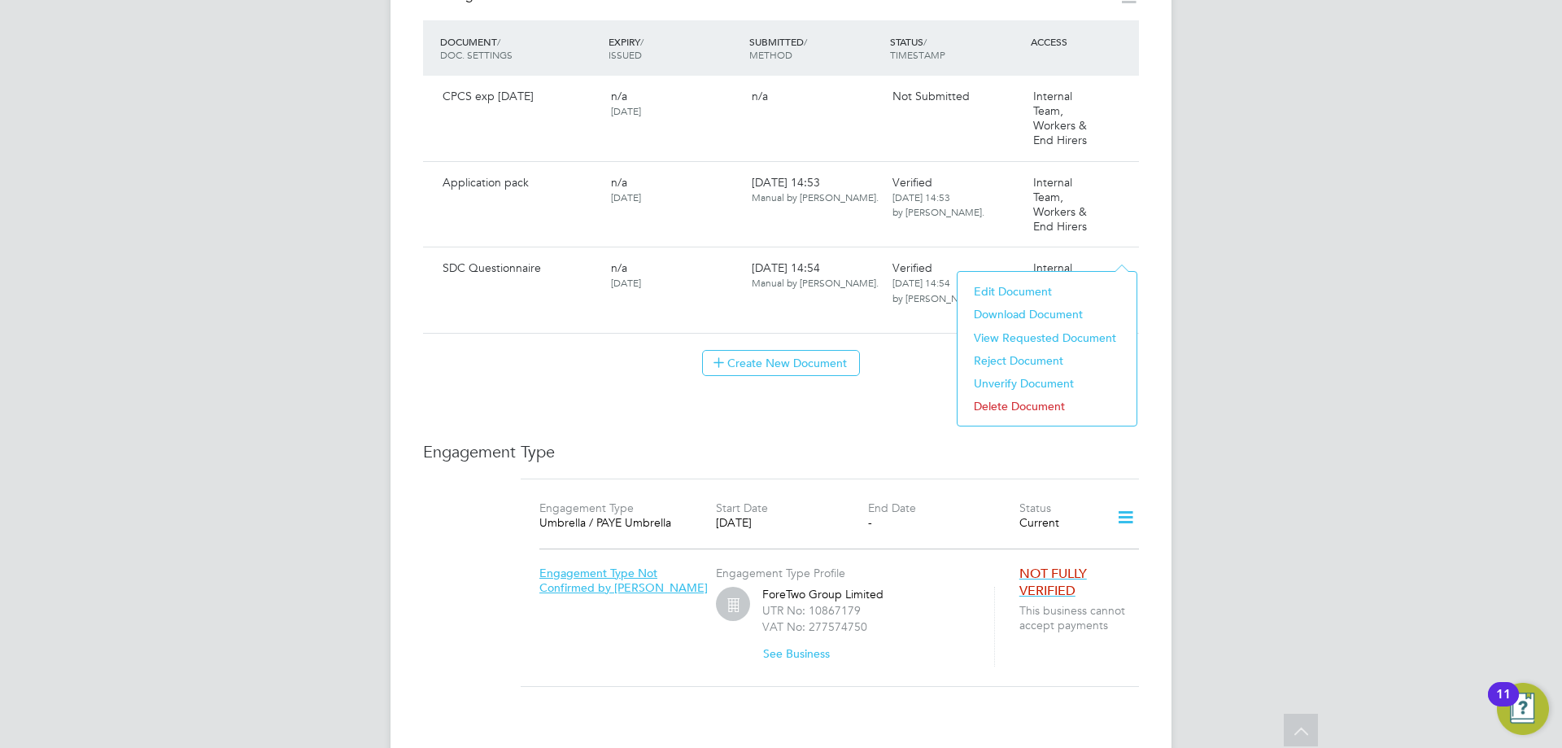
click at [1000, 290] on li "Edit Document" at bounding box center [1047, 291] width 163 height 23
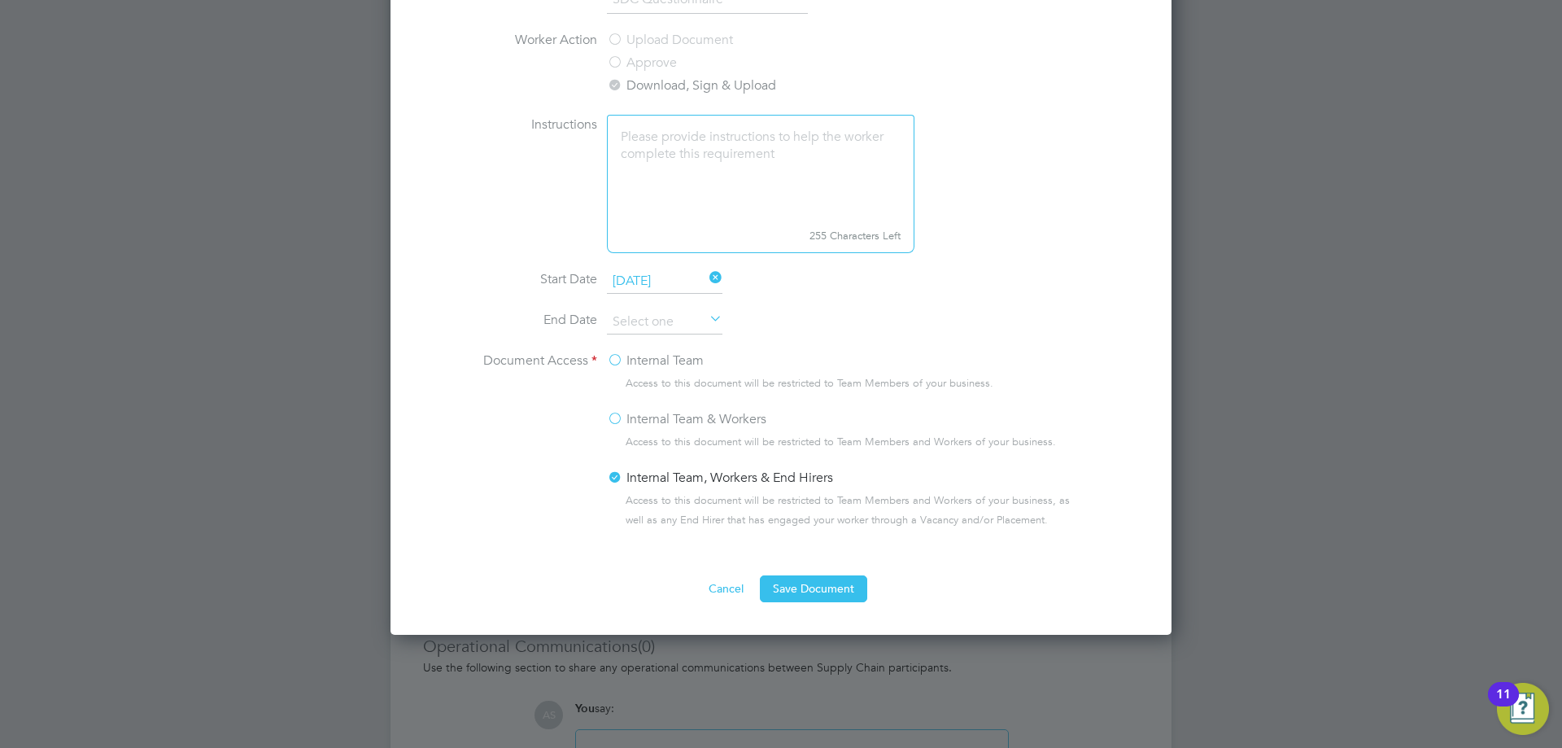
scroll to position [1220, 0]
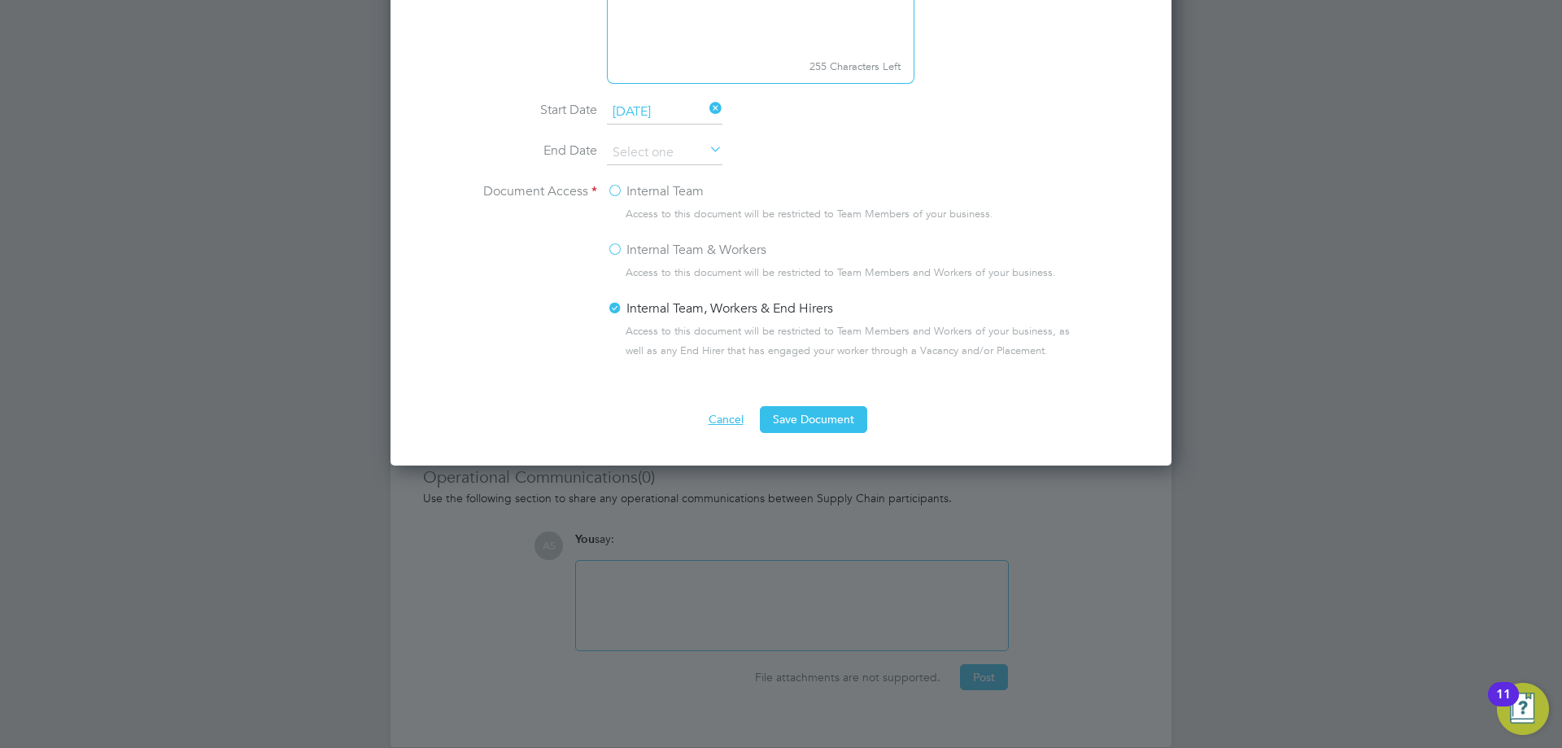
click at [735, 417] on button "Cancel" at bounding box center [726, 419] width 61 height 26
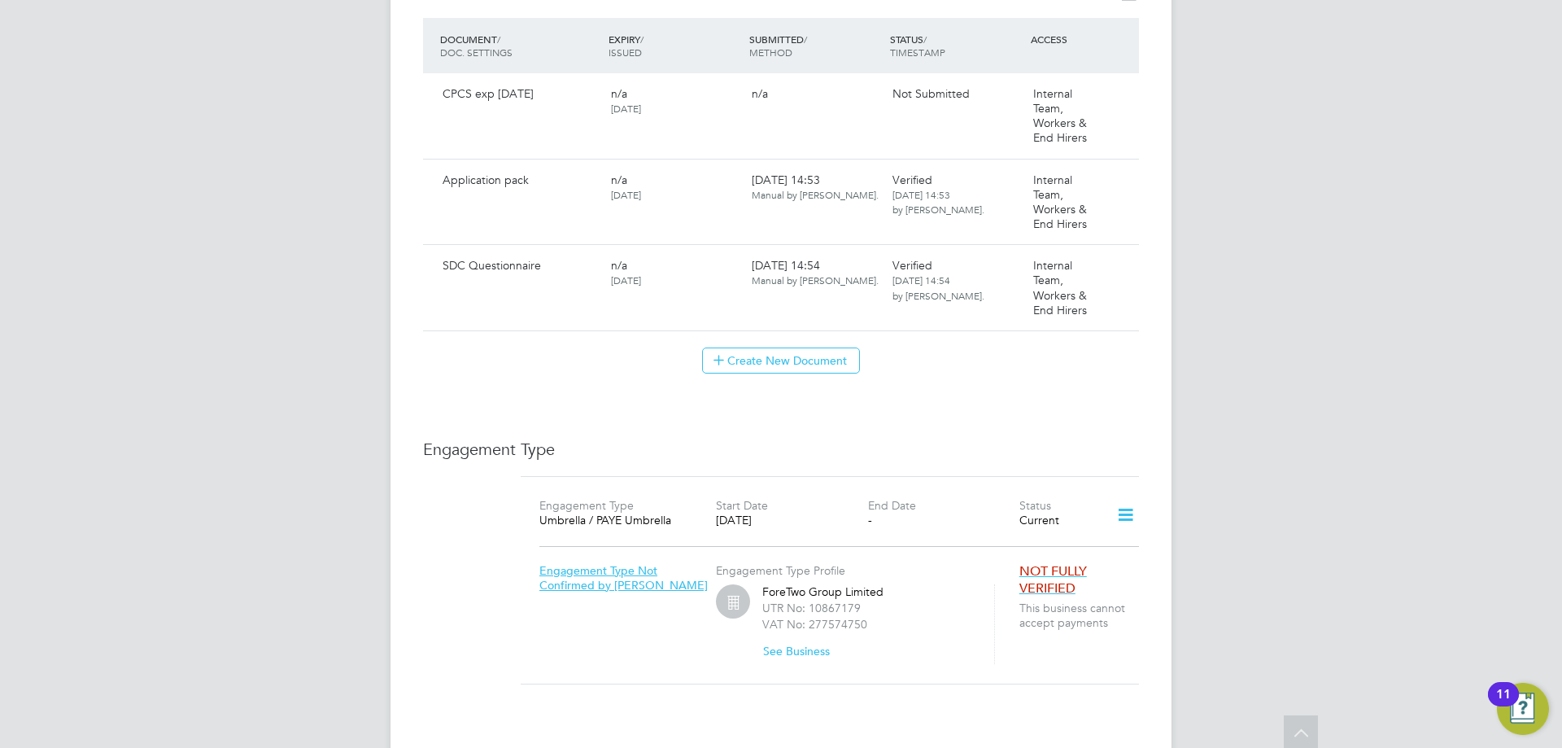
scroll to position [895, 0]
click at [1121, 260] on icon at bounding box center [1118, 270] width 16 height 20
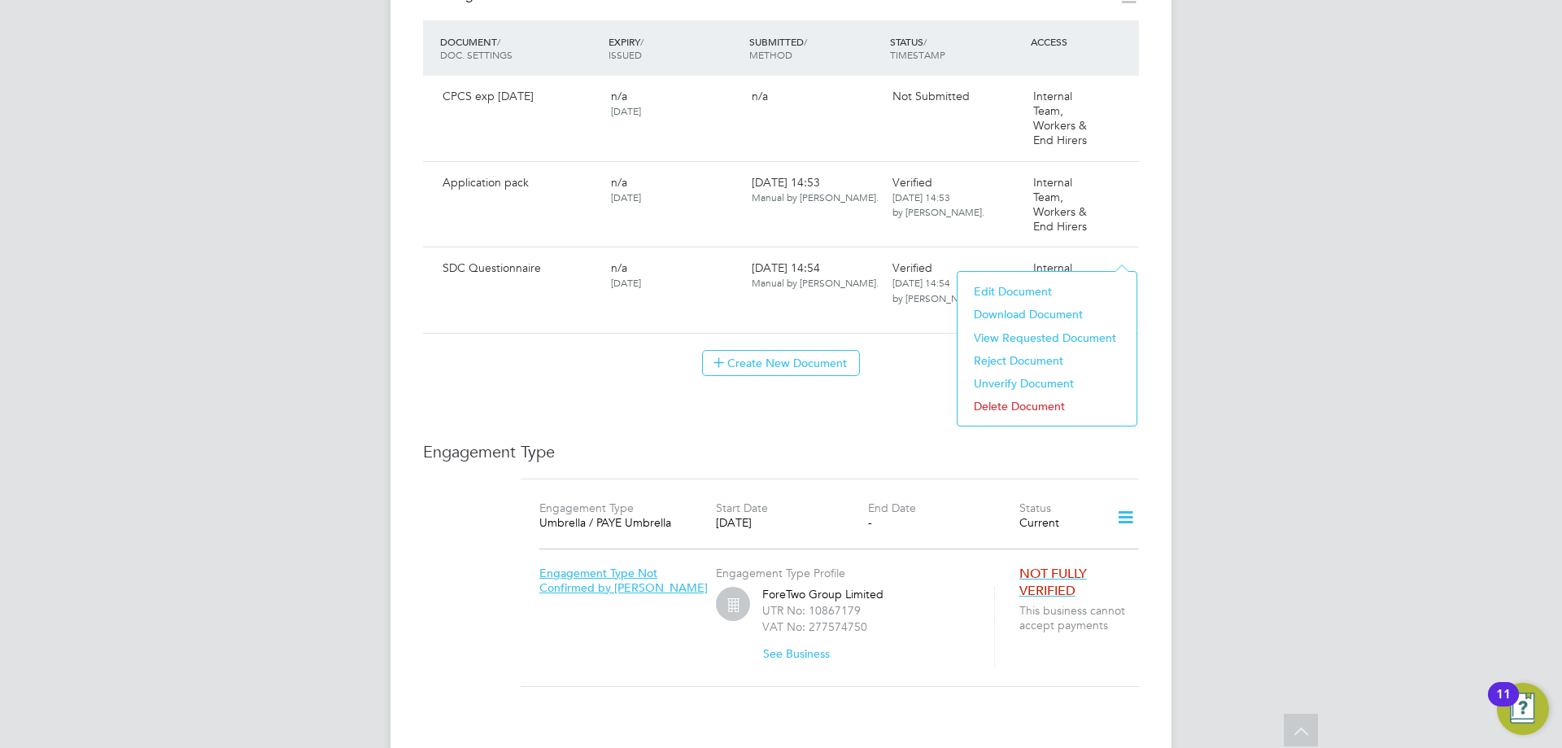
click at [1019, 408] on li "Delete Document" at bounding box center [1047, 406] width 163 height 23
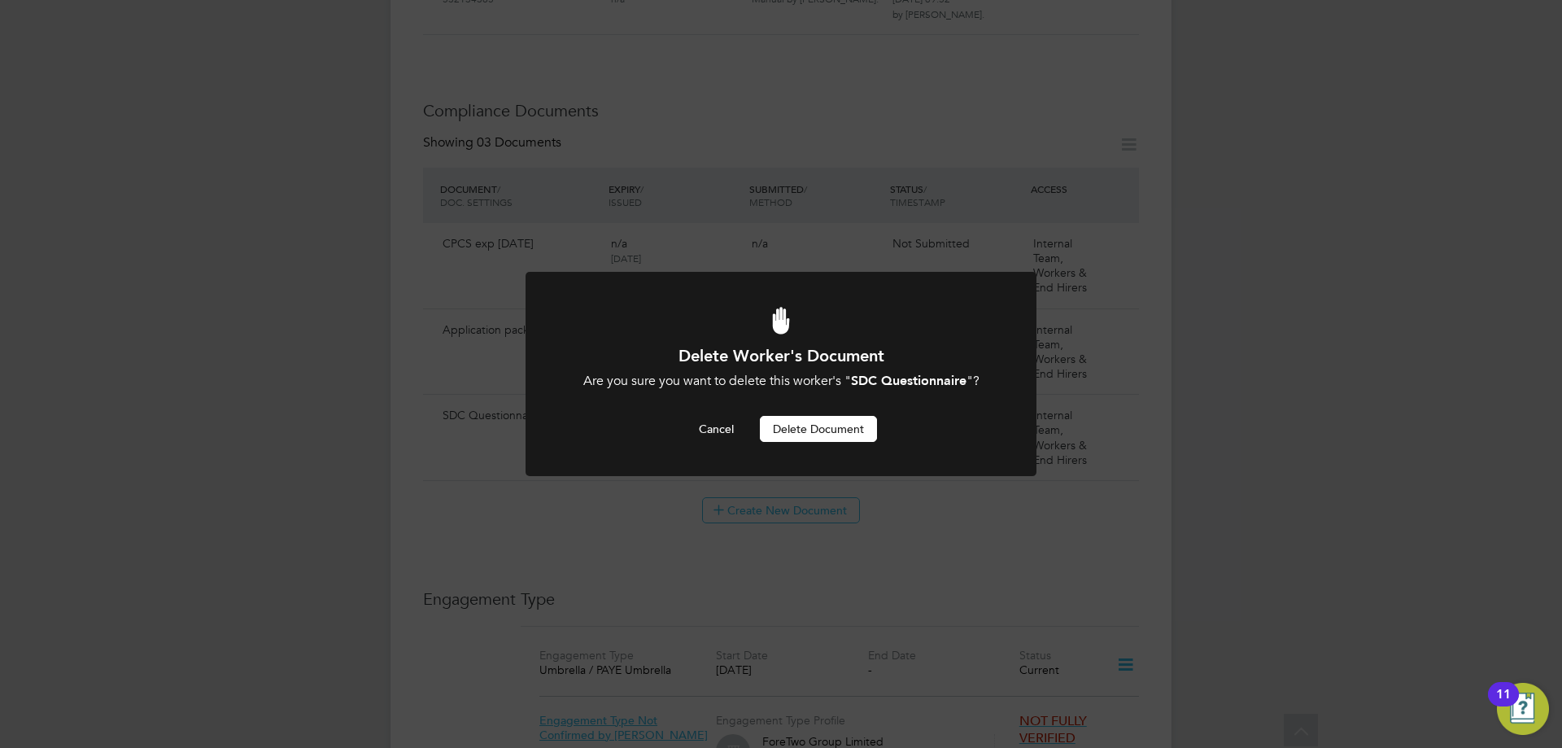
scroll to position [0, 0]
click at [827, 433] on button "Delete Document" at bounding box center [818, 429] width 117 height 26
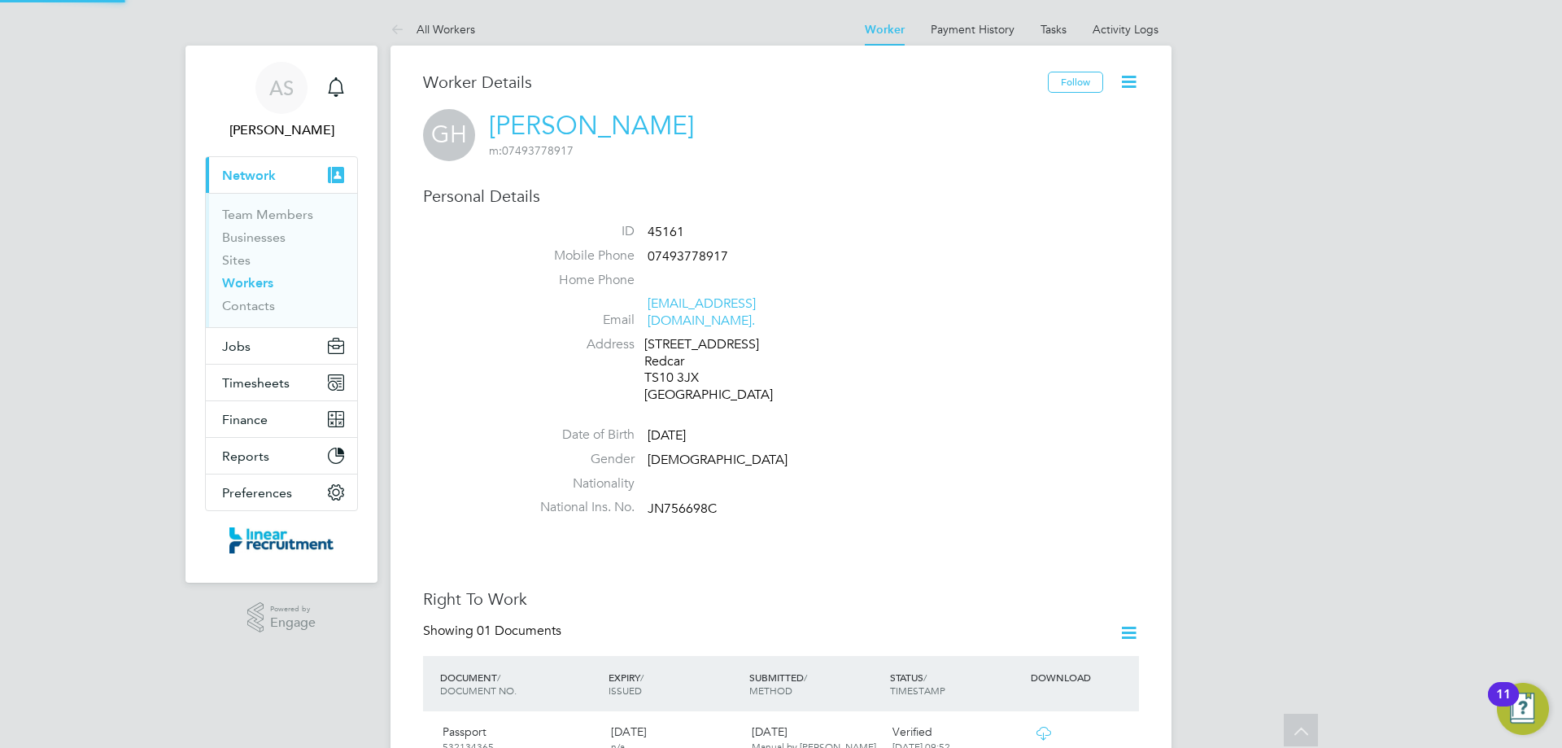
scroll to position [748, 0]
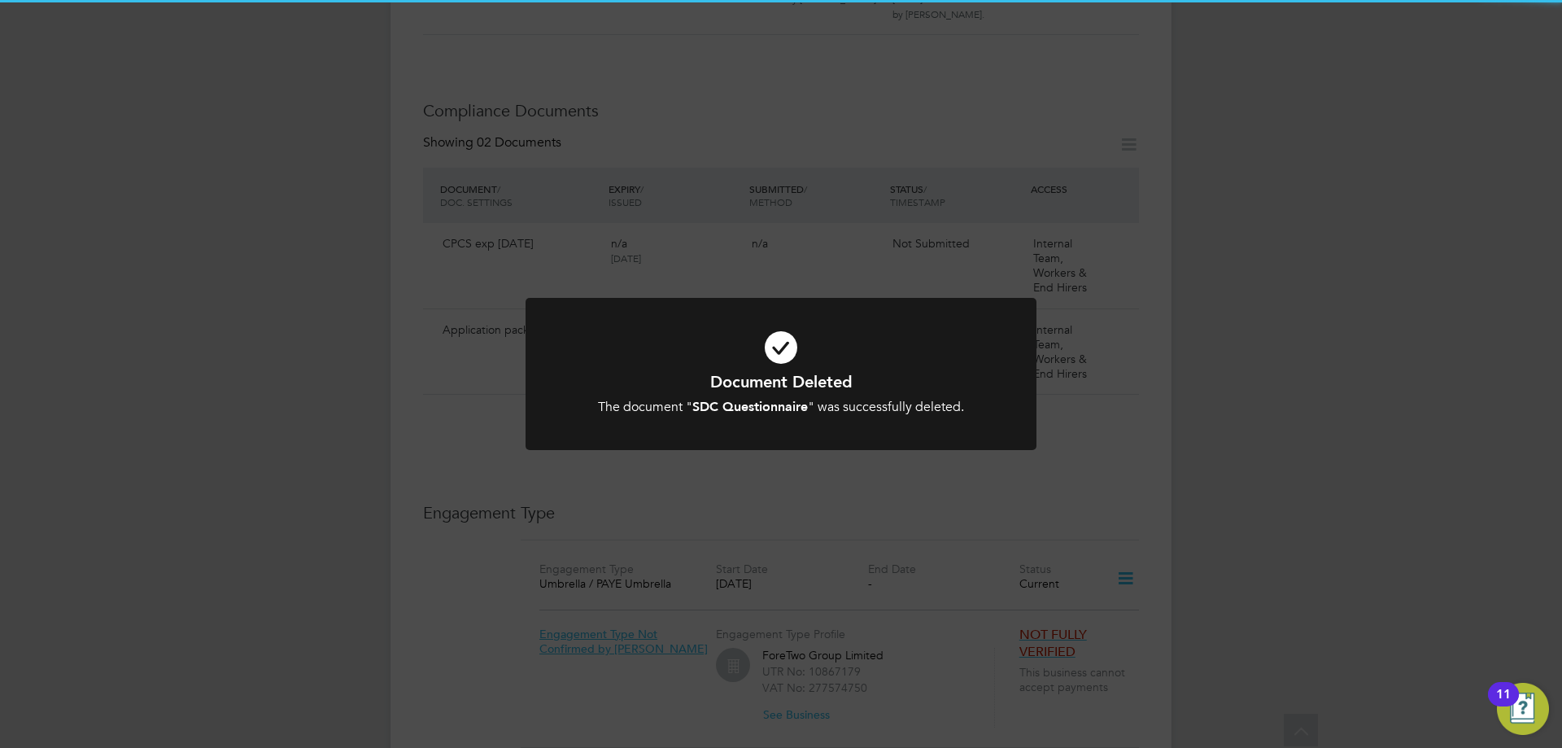
click at [837, 409] on div "The document " SDC Questionnaire " was successfully deleted." at bounding box center [780, 407] width 423 height 17
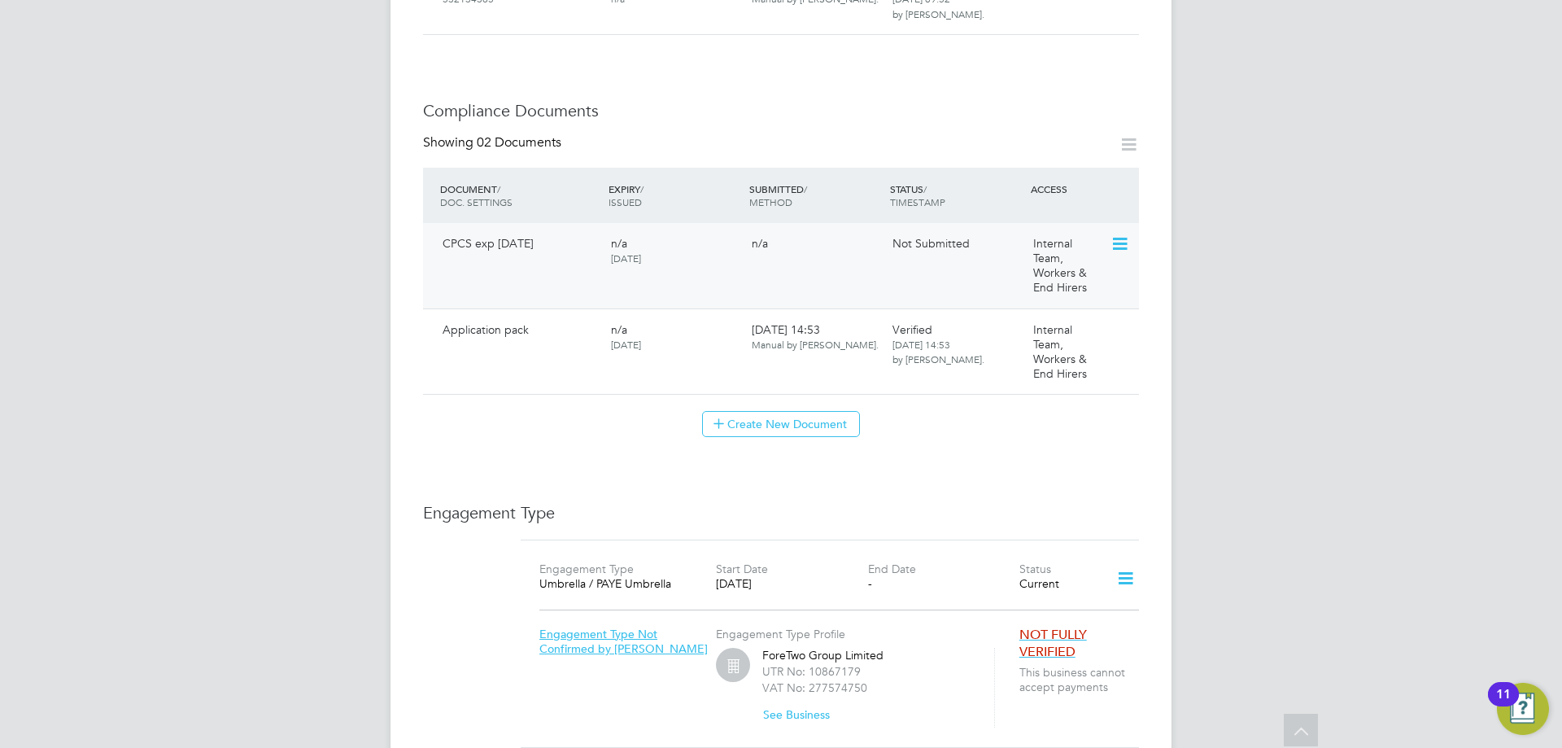
click at [1116, 234] on icon at bounding box center [1118, 244] width 16 height 20
click at [1004, 316] on li "Submit Document" at bounding box center [1047, 312] width 163 height 23
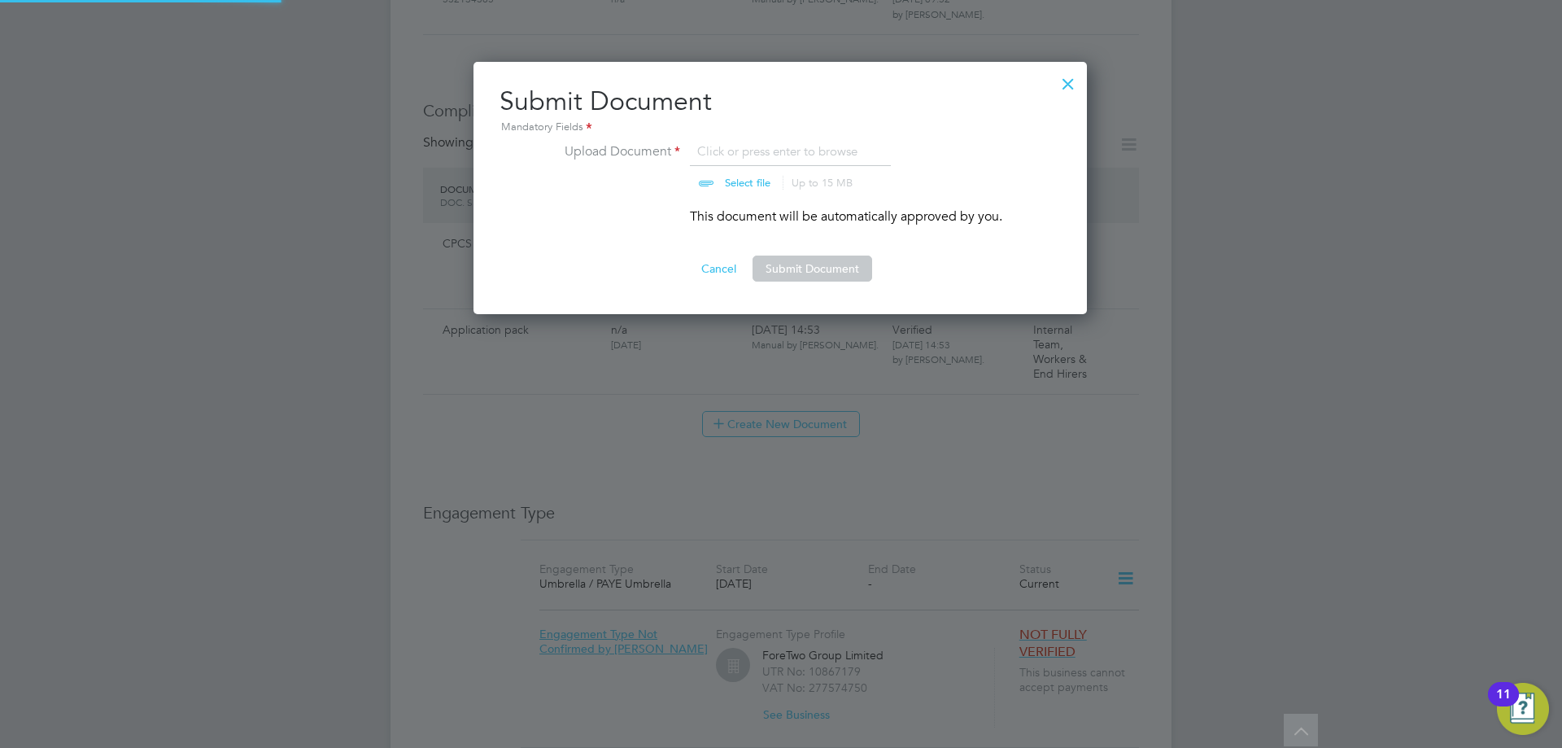
scroll to position [253, 615]
click at [802, 271] on button "Submit Document" at bounding box center [813, 268] width 120 height 26
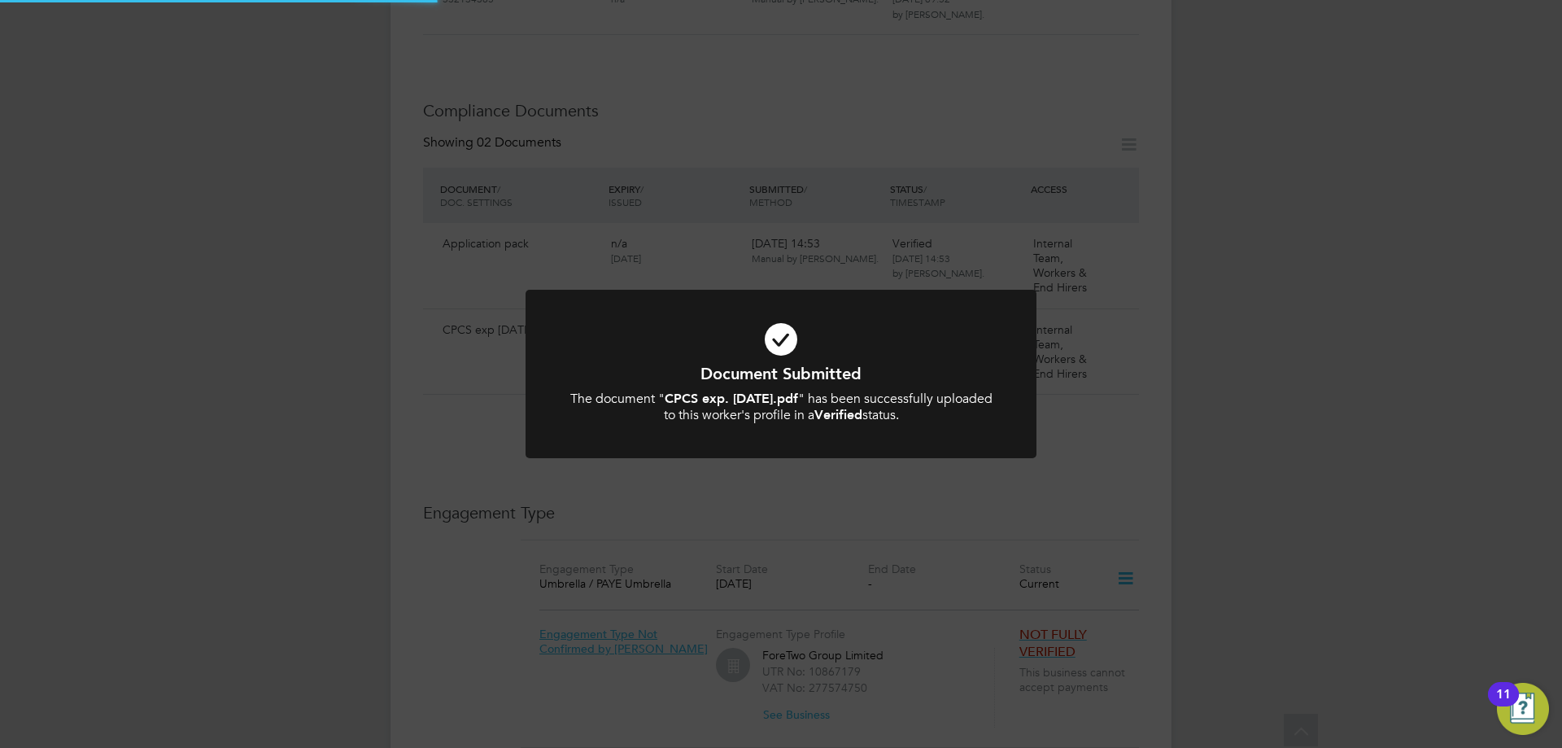
click at [766, 377] on h1 "Document Submitted" at bounding box center [780, 373] width 423 height 21
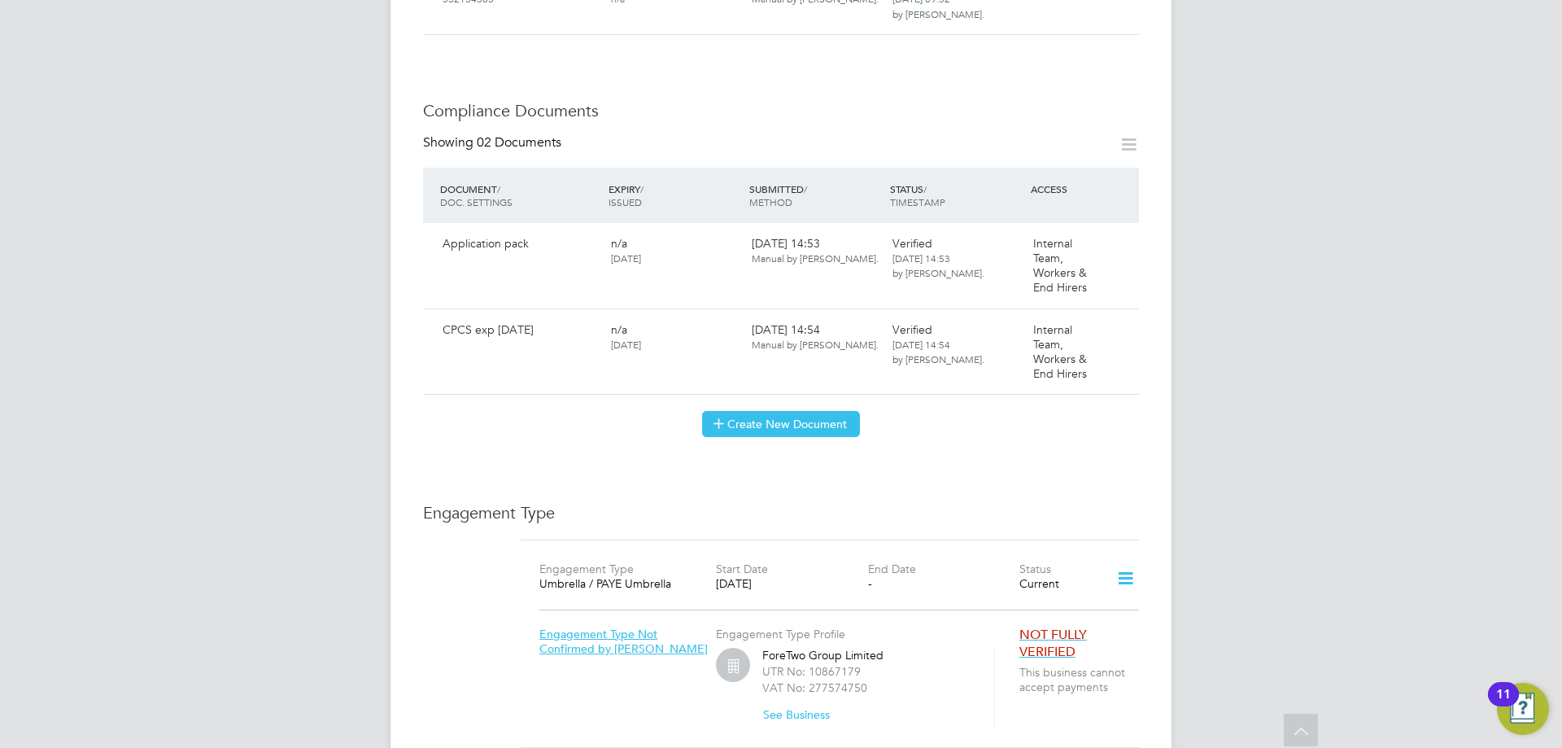
click at [767, 411] on button "Create New Document" at bounding box center [781, 424] width 158 height 26
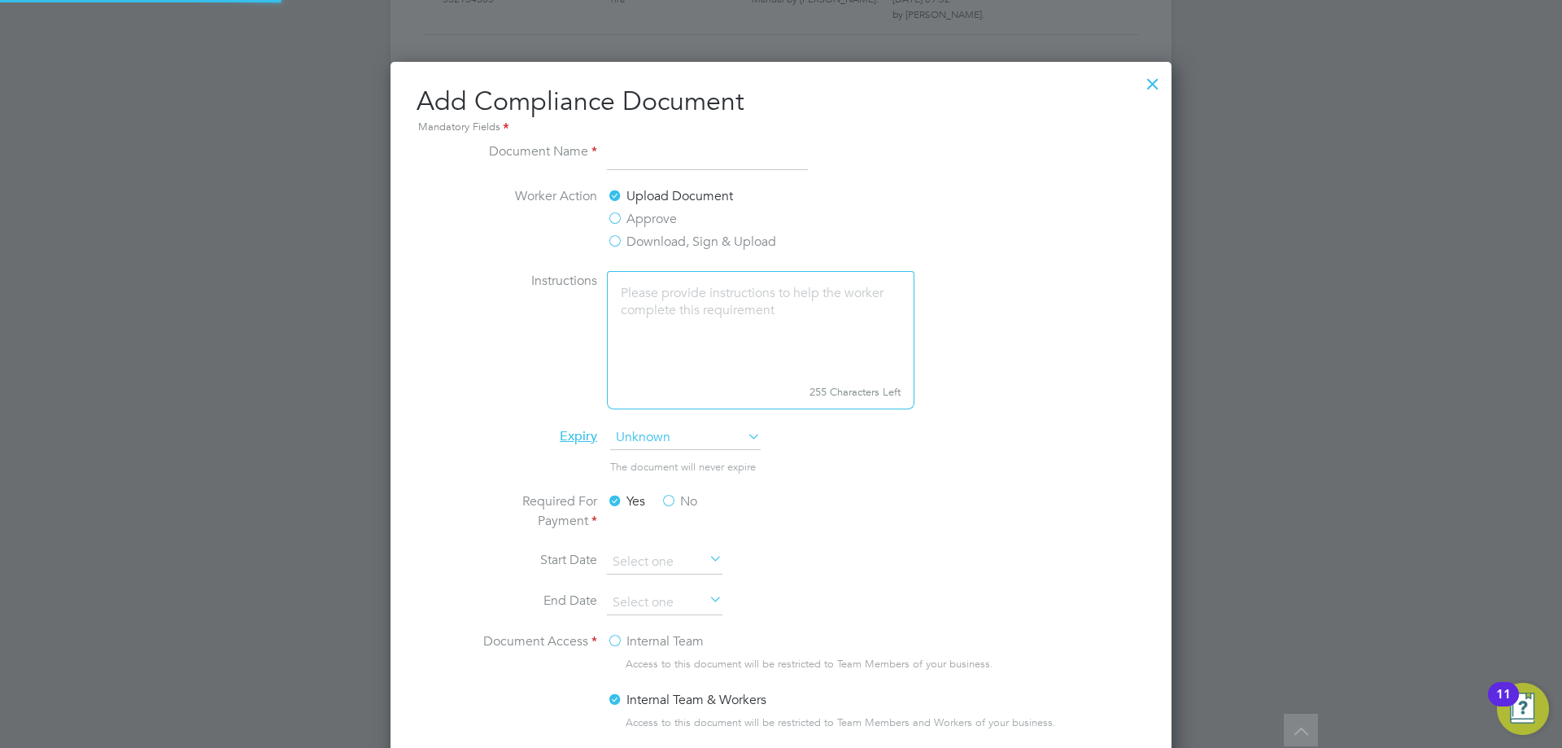
scroll to position [854, 782]
click at [686, 164] on input at bounding box center [707, 156] width 201 height 29
type input "SDC Questionnaire"
click at [708, 231] on div "Upload Document Approve Download, Sign & Upload" at bounding box center [729, 220] width 244 height 68
click at [709, 238] on label "Download, Sign & Upload" at bounding box center [691, 242] width 169 height 20
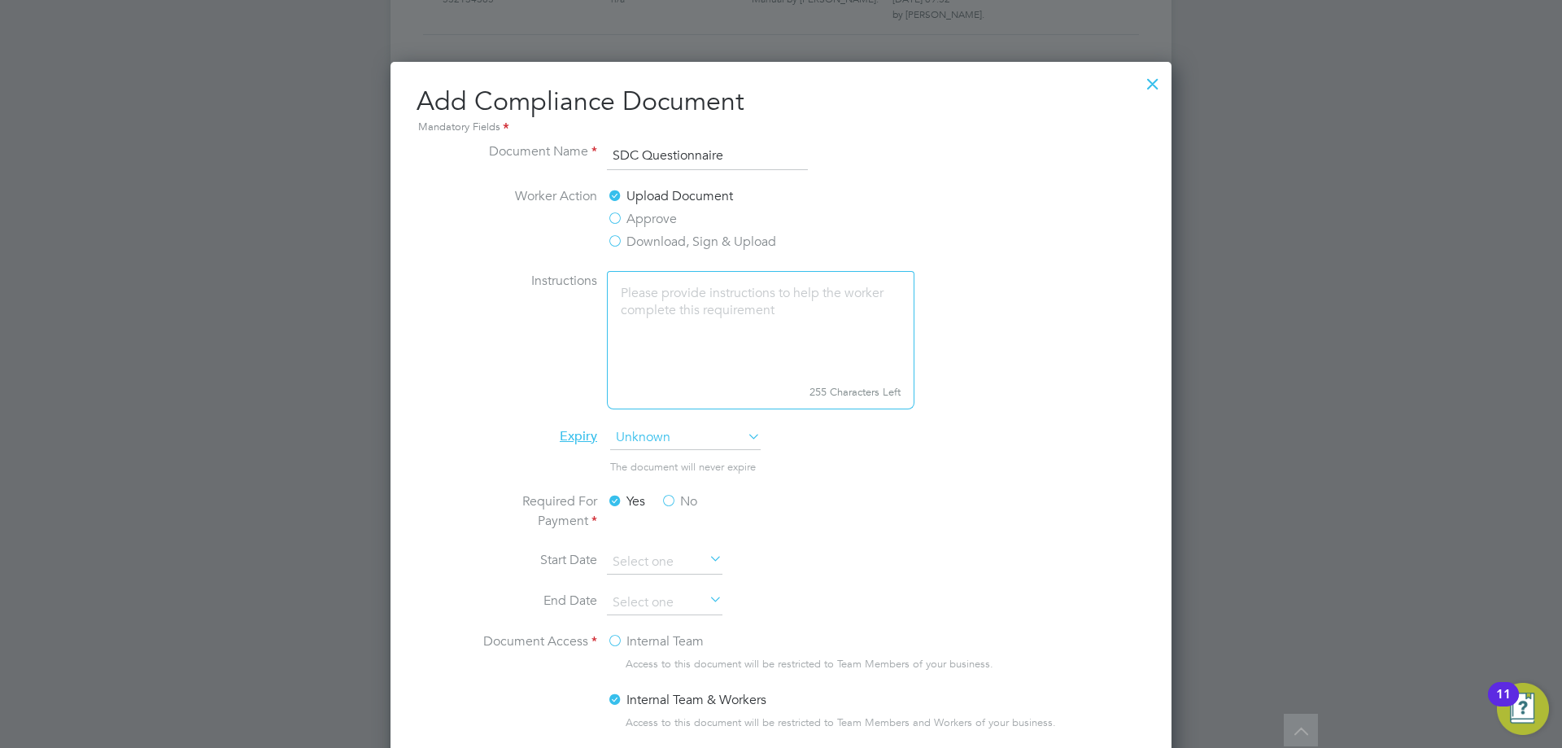
click at [0, 0] on input "Download, Sign & Upload" at bounding box center [0, 0] width 0 height 0
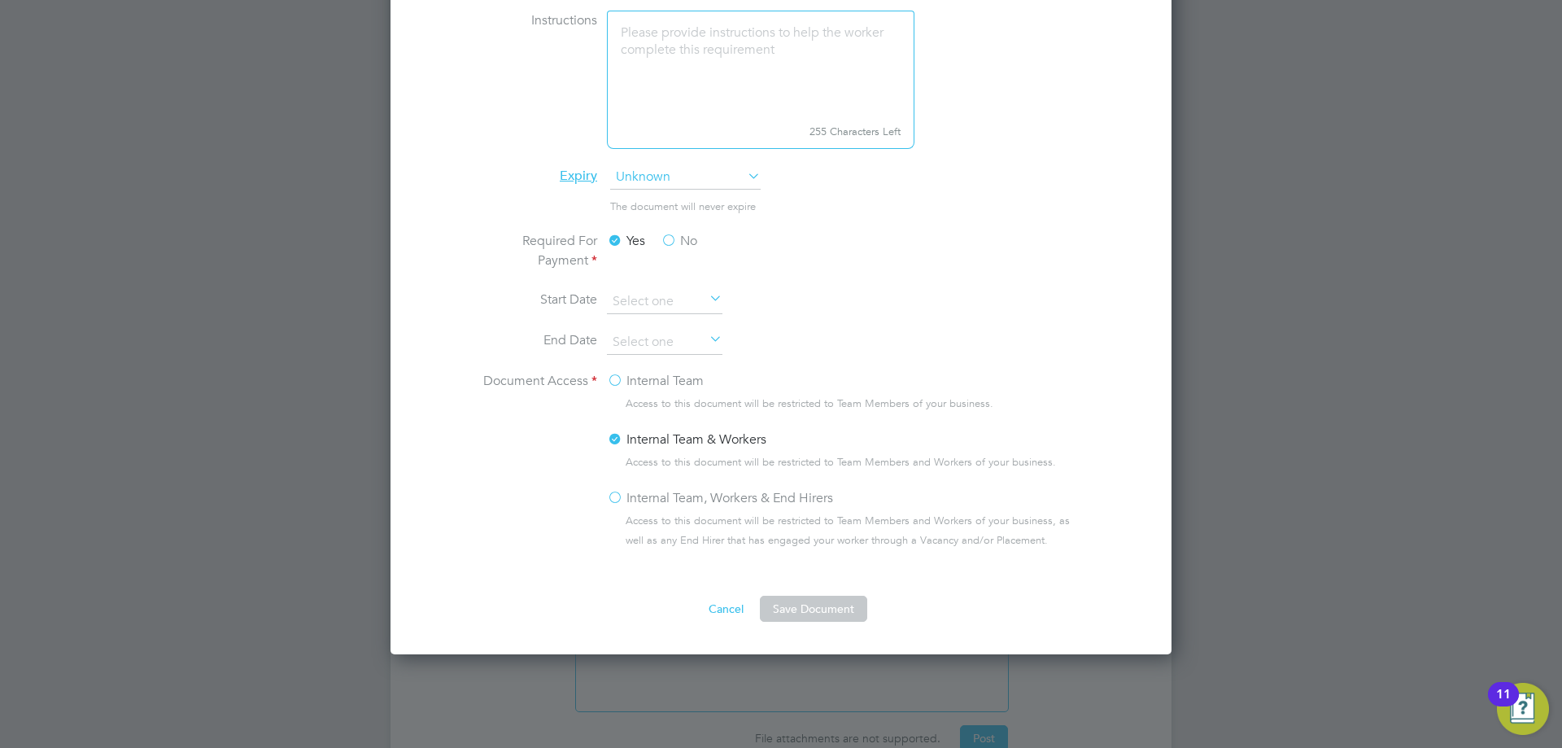
scroll to position [992, 0]
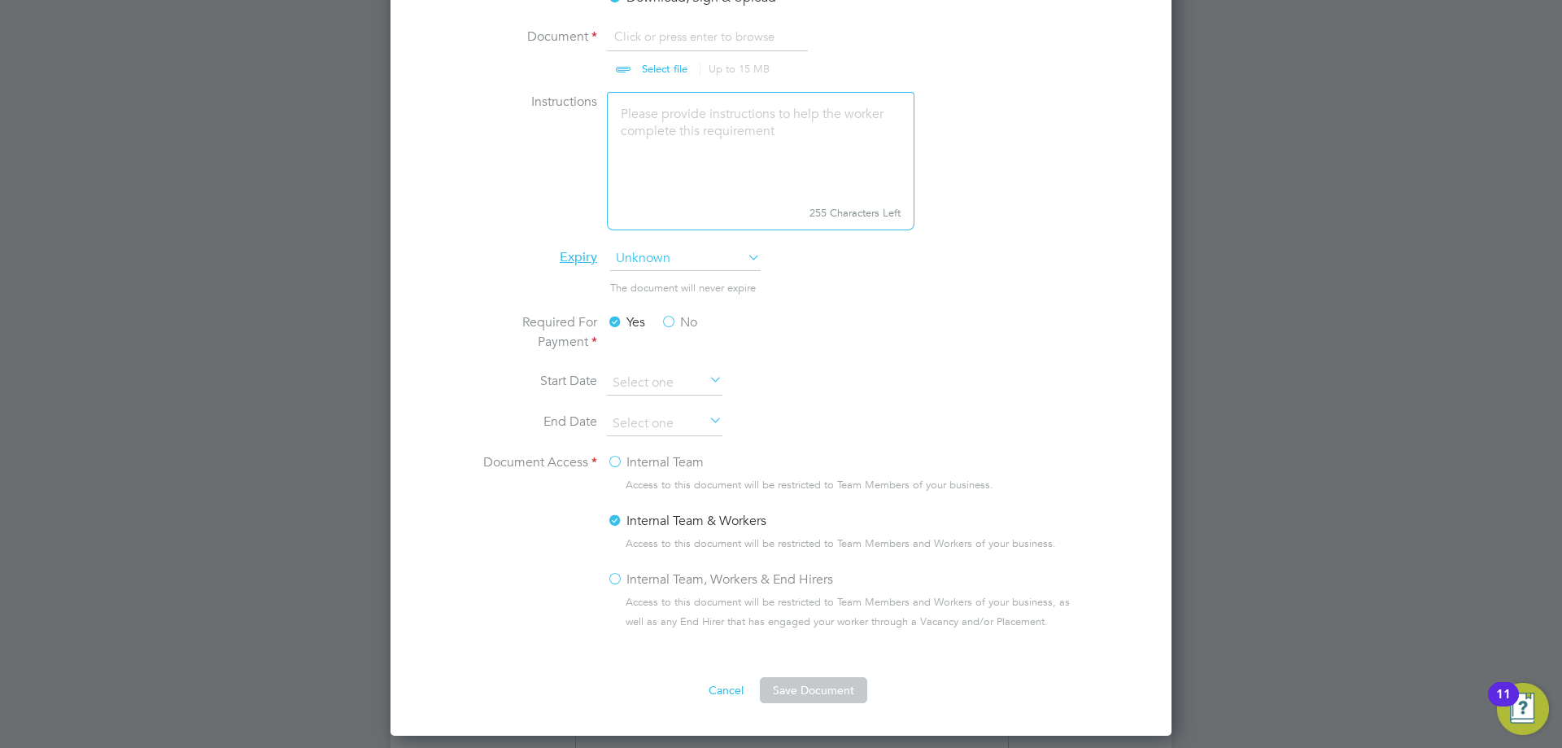
click at [677, 322] on label "No" at bounding box center [679, 322] width 37 height 20
click at [0, 0] on input "No" at bounding box center [0, 0] width 0 height 0
click at [662, 574] on label "Internal Team, Workers & End Hirers" at bounding box center [720, 579] width 226 height 20
click at [0, 0] on input "Internal Team, Workers & End Hirers" at bounding box center [0, 0] width 0 height 0
click at [623, 320] on label "Yes" at bounding box center [626, 322] width 38 height 20
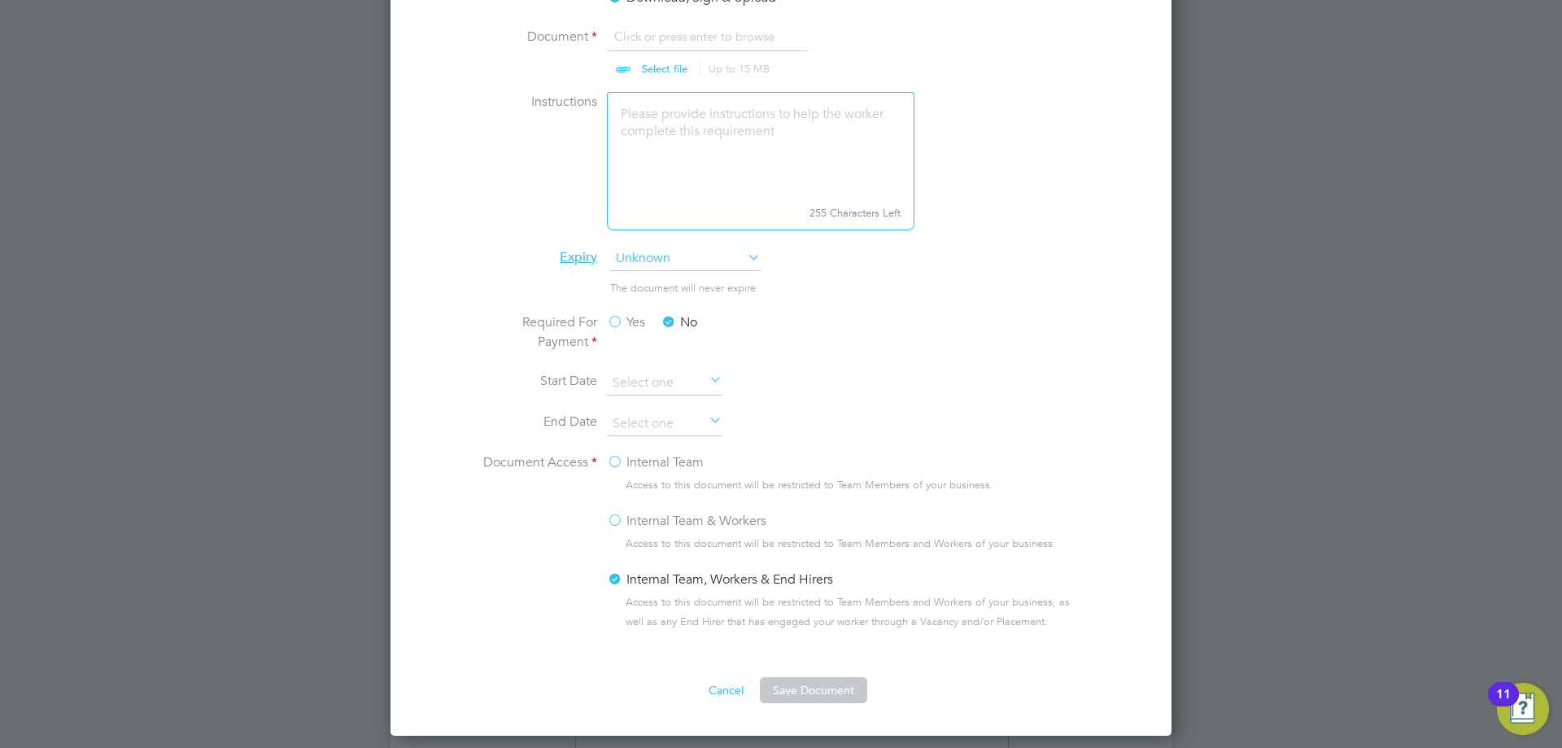
click at [0, 0] on input "Yes" at bounding box center [0, 0] width 0 height 0
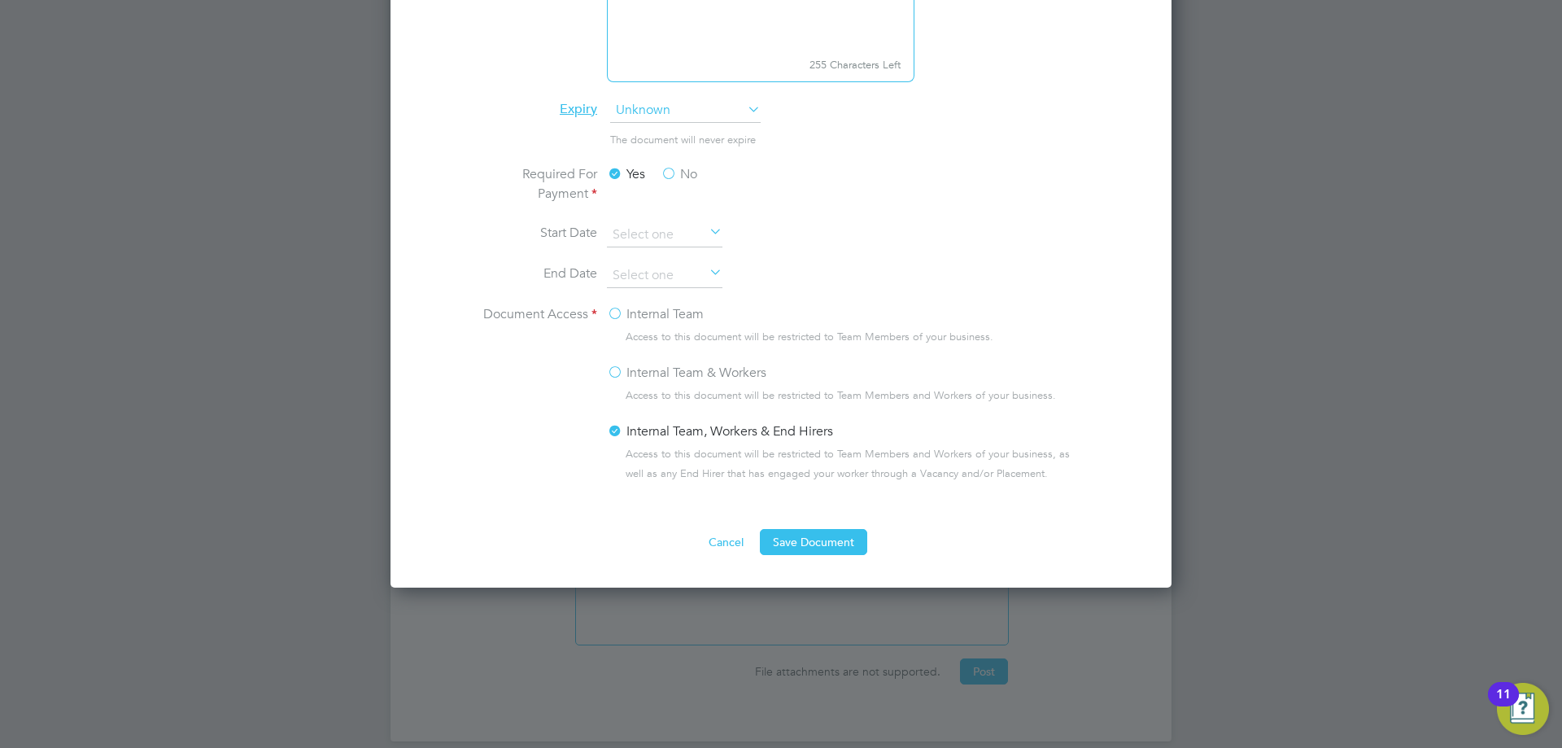
scroll to position [1142, 0]
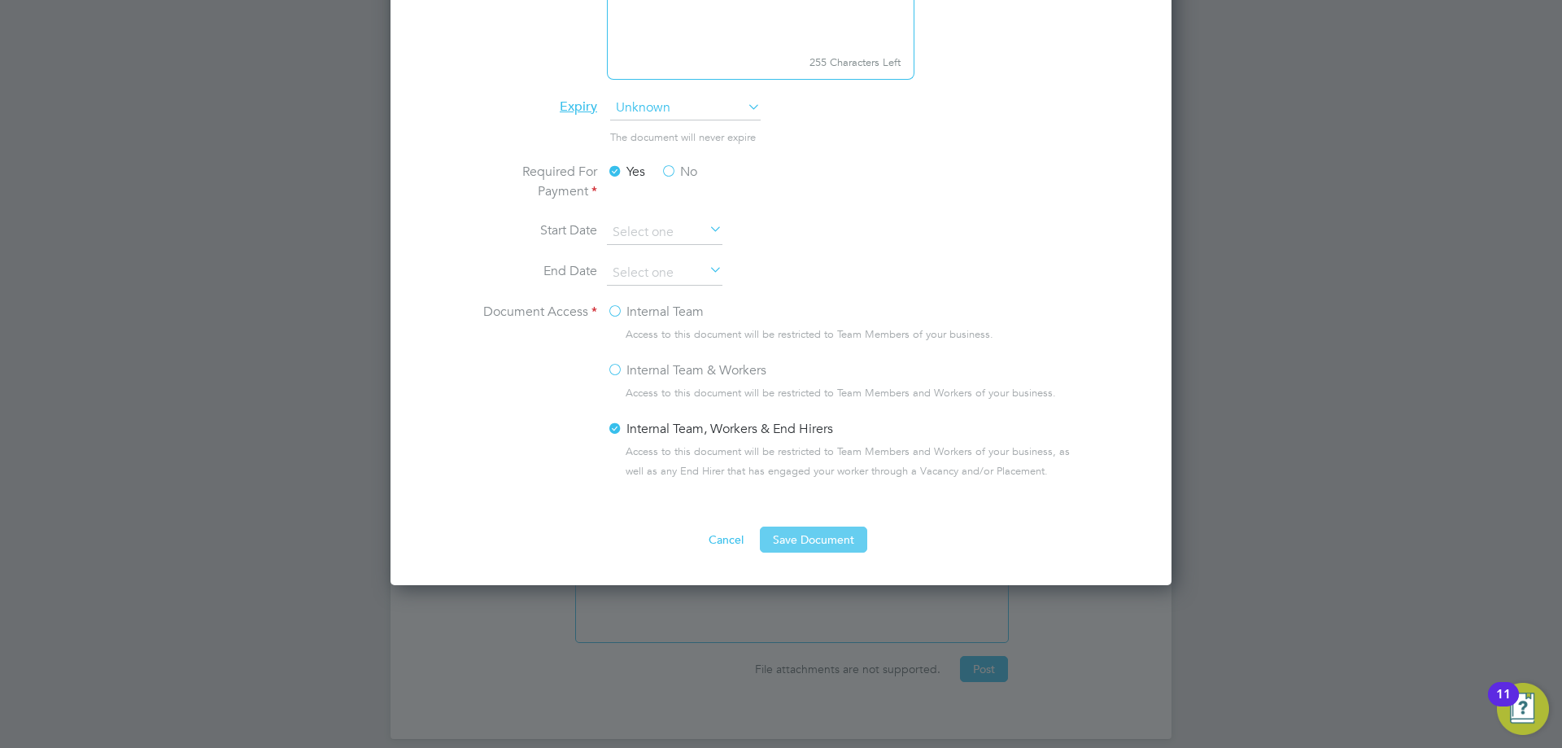
click at [827, 535] on button "Save Document" at bounding box center [813, 539] width 107 height 26
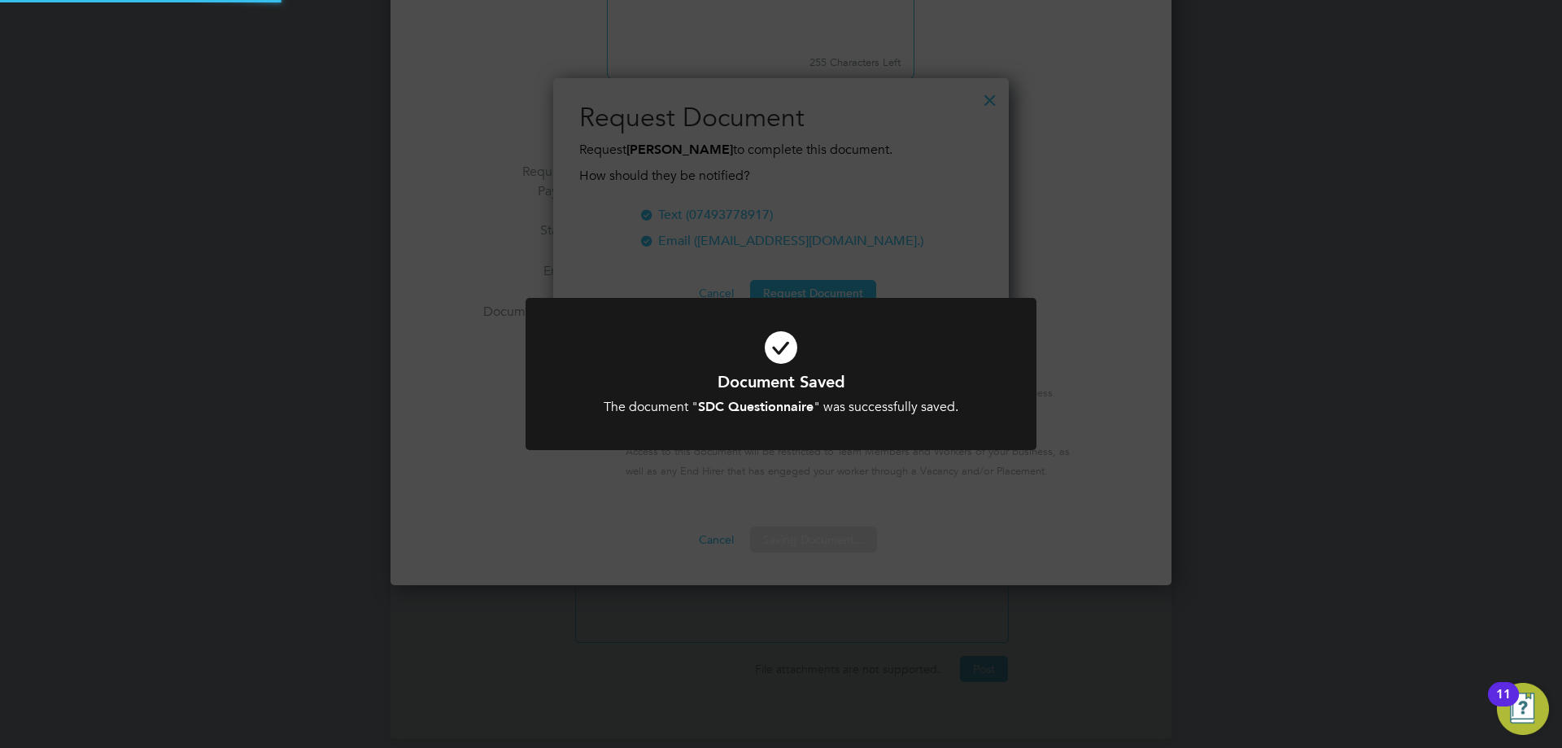
scroll to position [261, 456]
click at [992, 366] on icon at bounding box center [780, 347] width 423 height 63
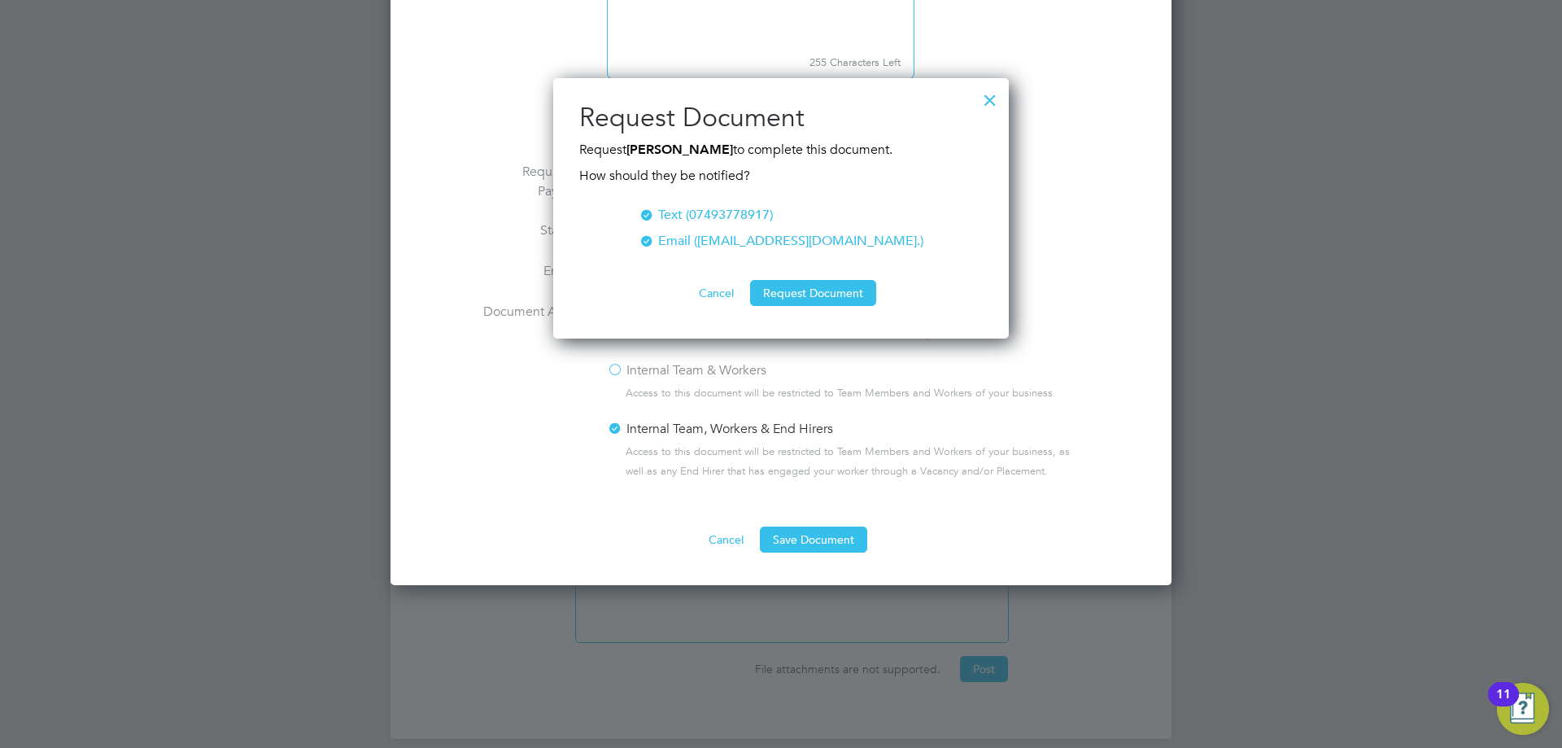
click at [1001, 97] on div at bounding box center [989, 95] width 29 height 29
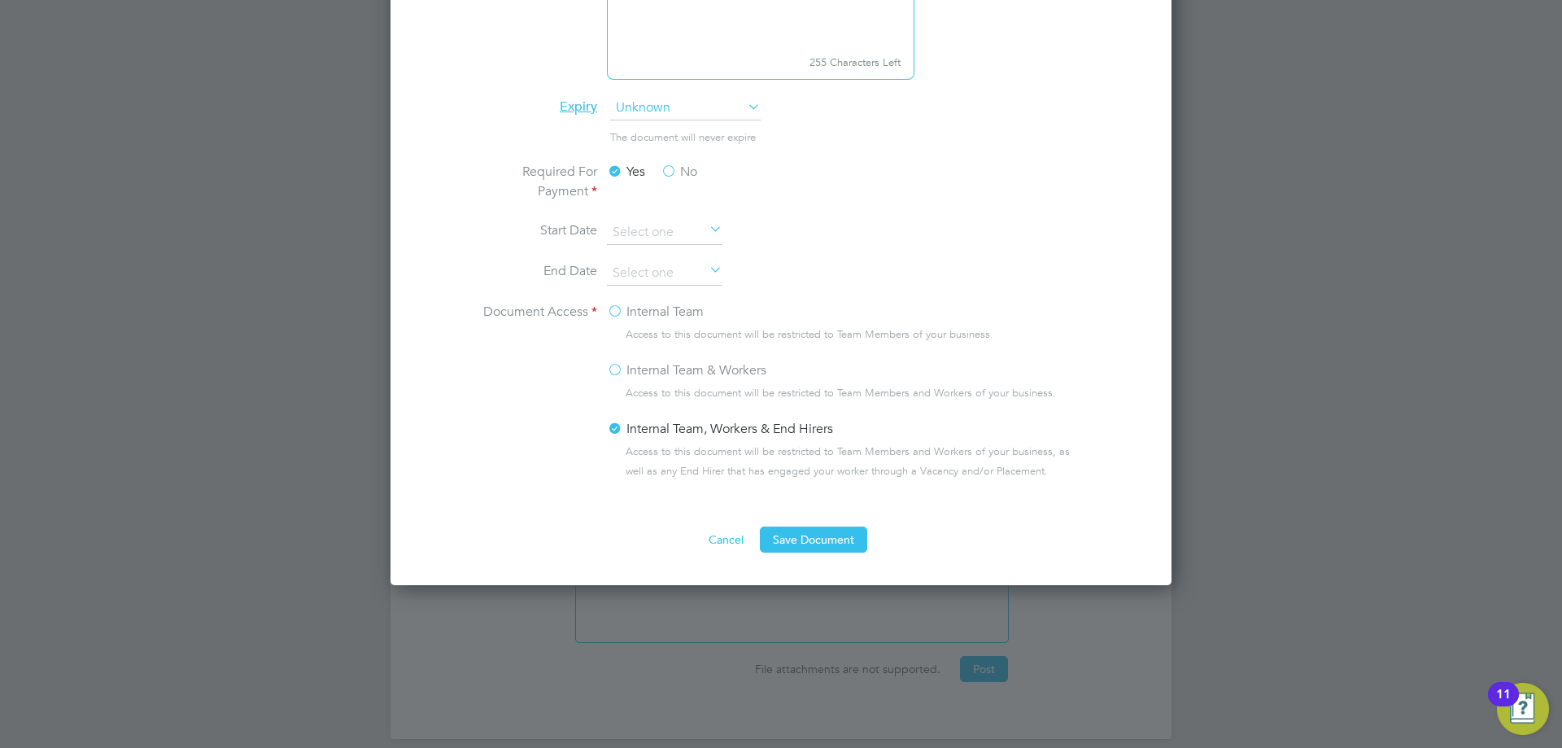
scroll to position [1061, 0]
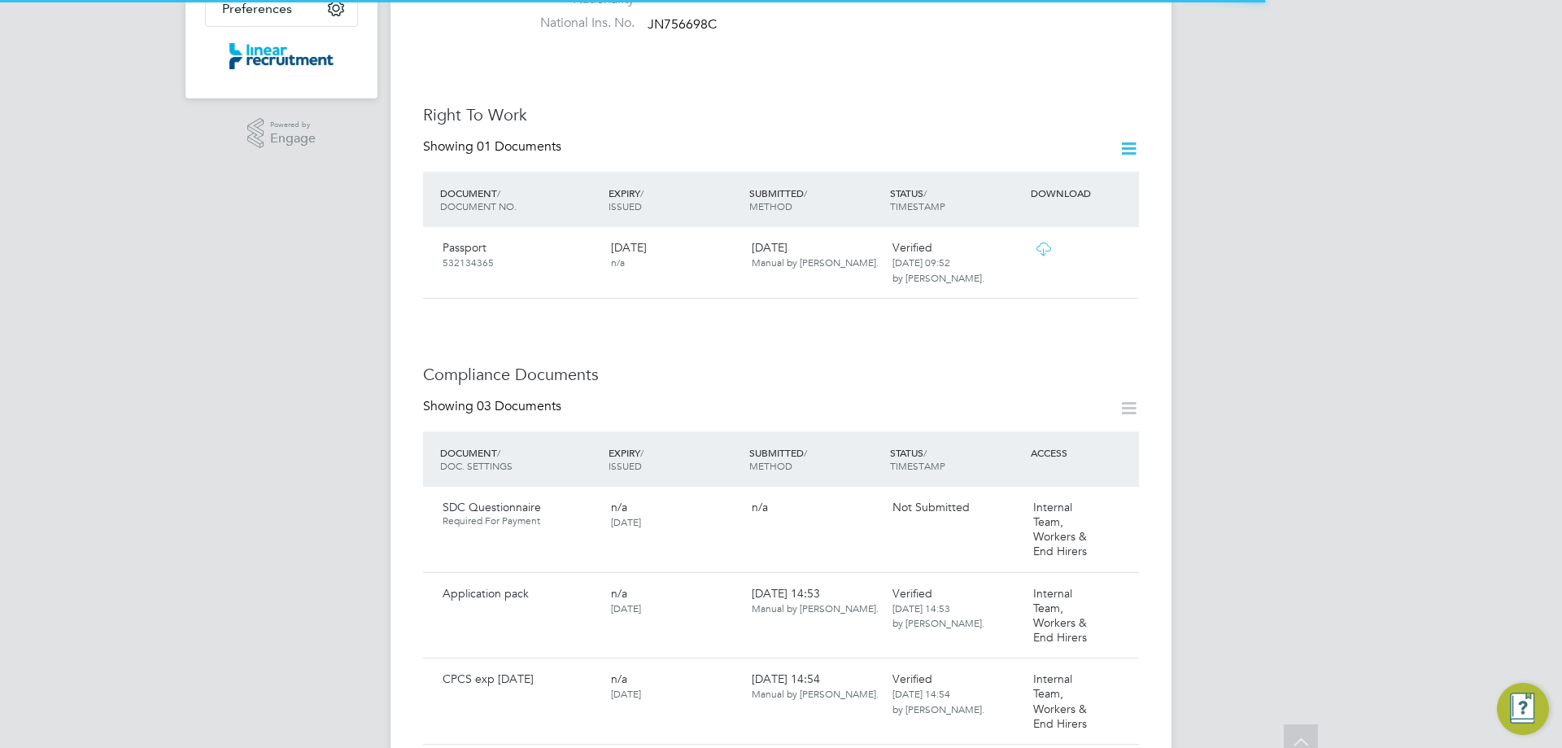
scroll to position [488, 0]
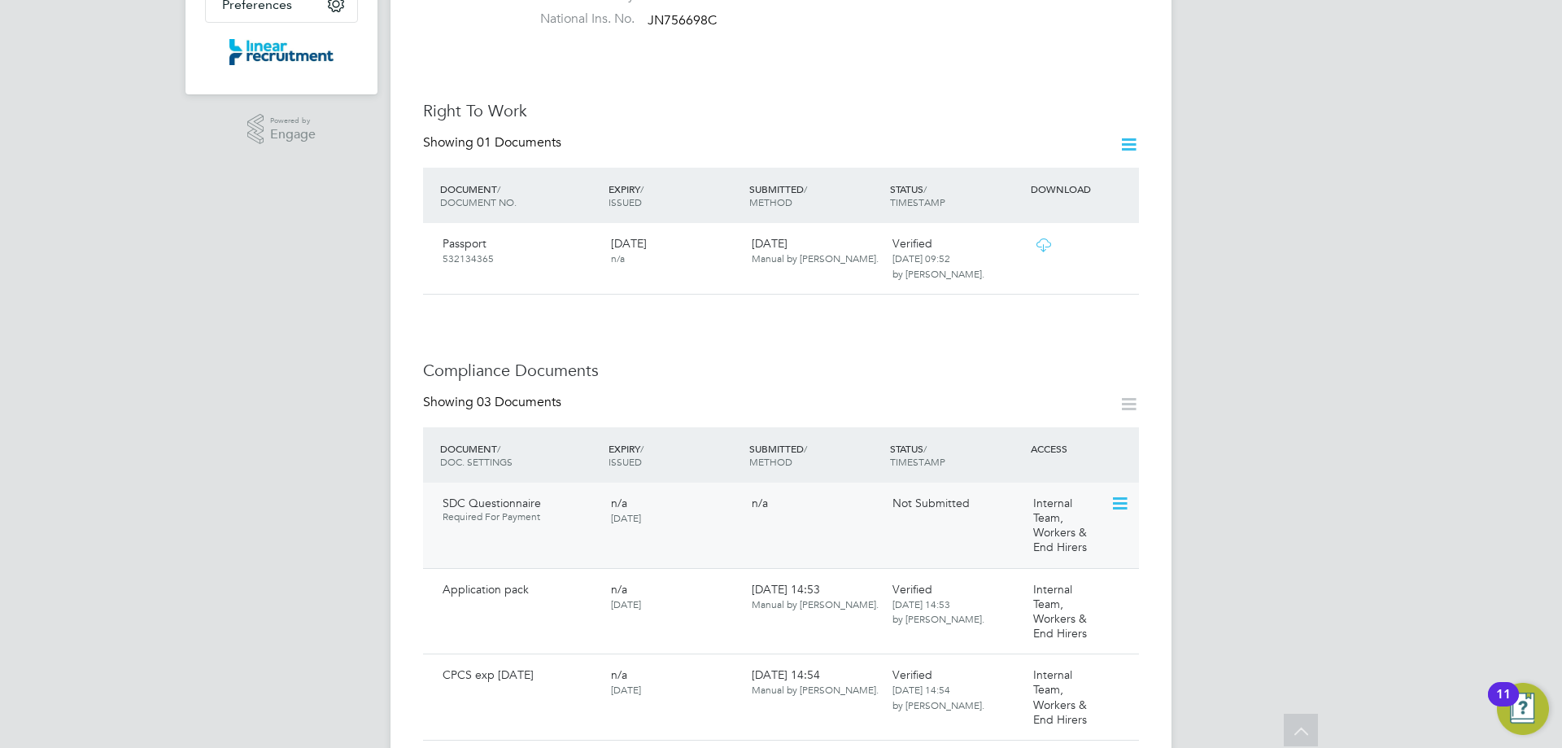
click at [1119, 494] on icon at bounding box center [1118, 504] width 16 height 20
click at [1027, 575] on li "Submit Document" at bounding box center [1047, 572] width 163 height 23
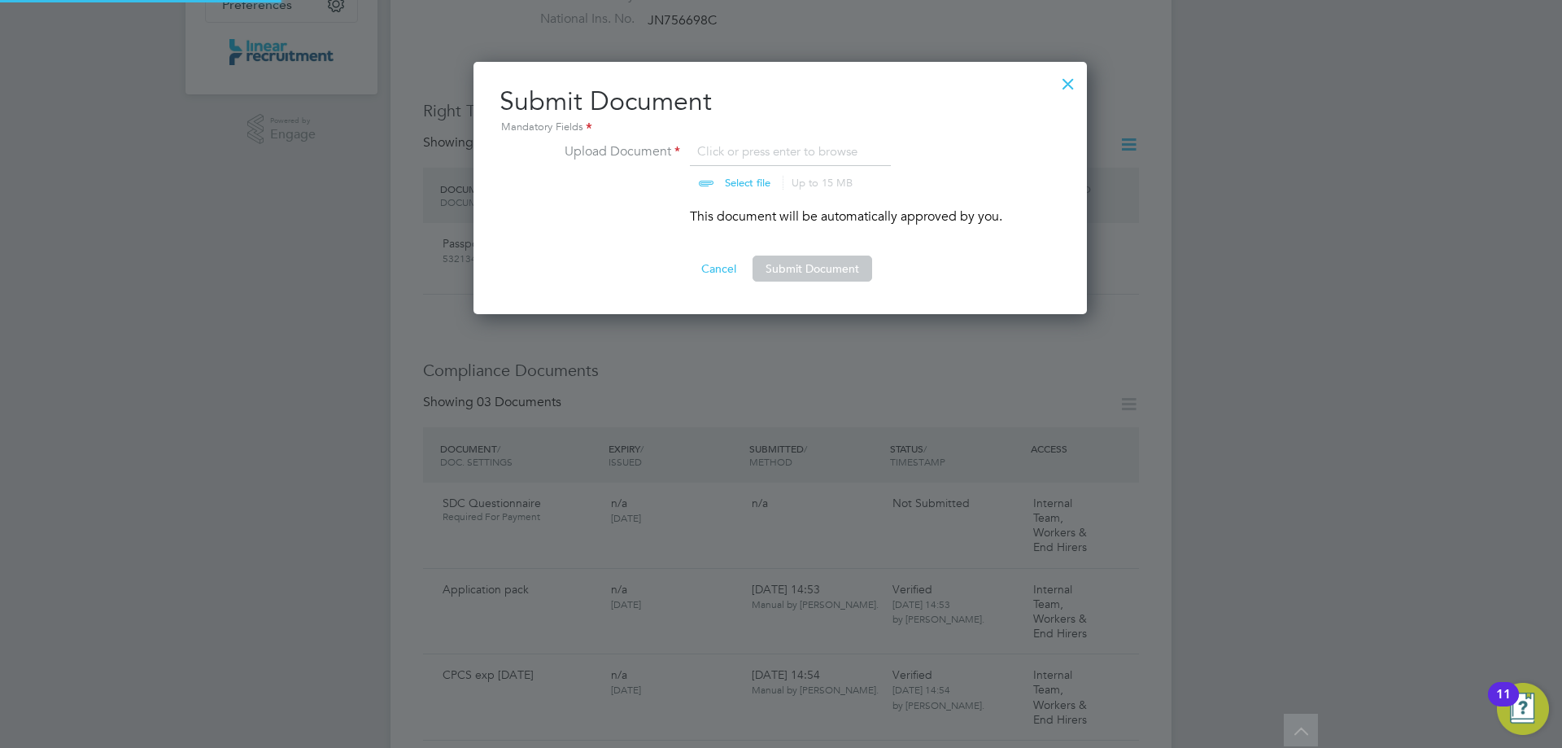
scroll to position [253, 615]
click at [817, 260] on button "Submit Document" at bounding box center [813, 268] width 120 height 26
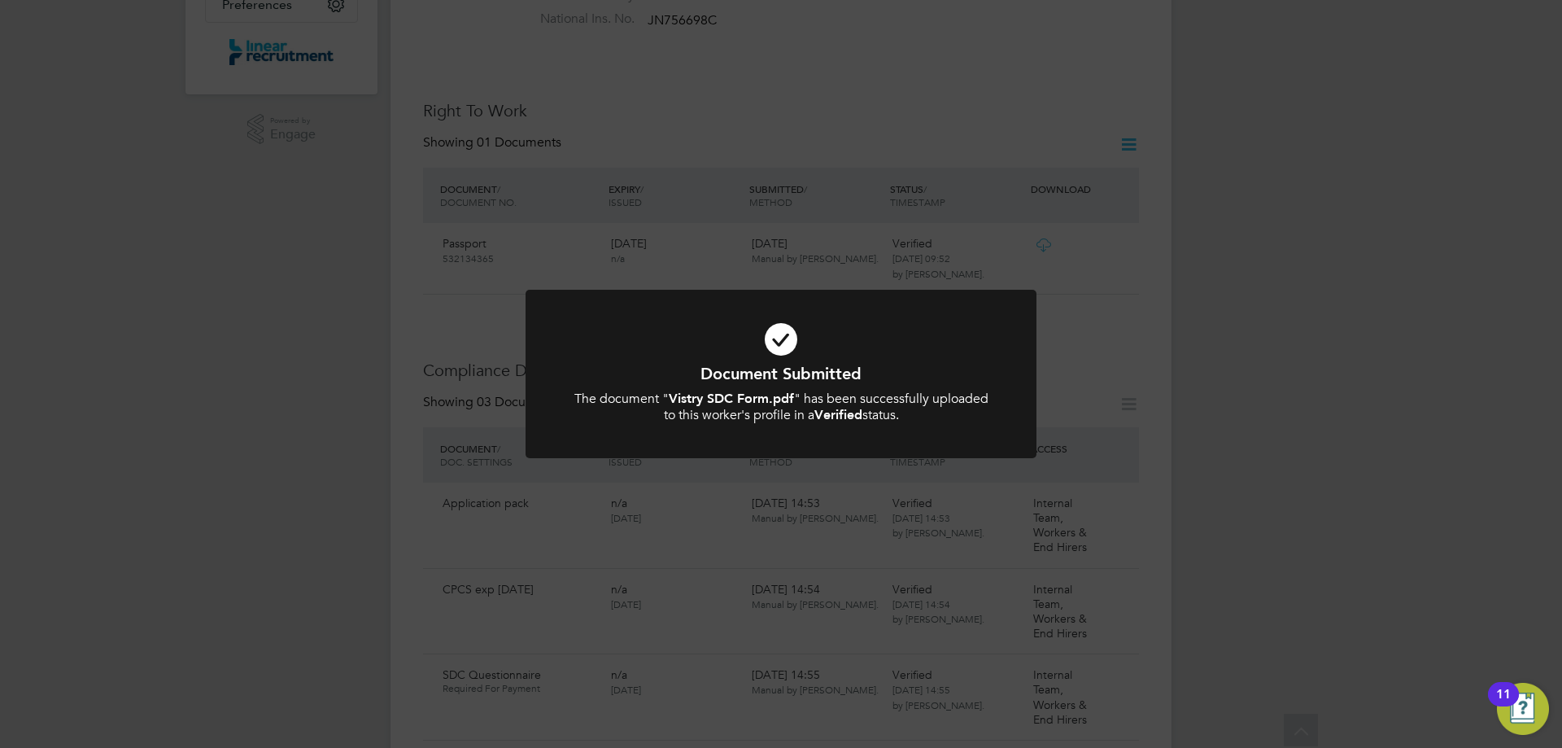
click at [884, 264] on div "Document Submitted The document " Vistry SDC Form.pdf " has been successfully u…" at bounding box center [781, 374] width 1562 height 748
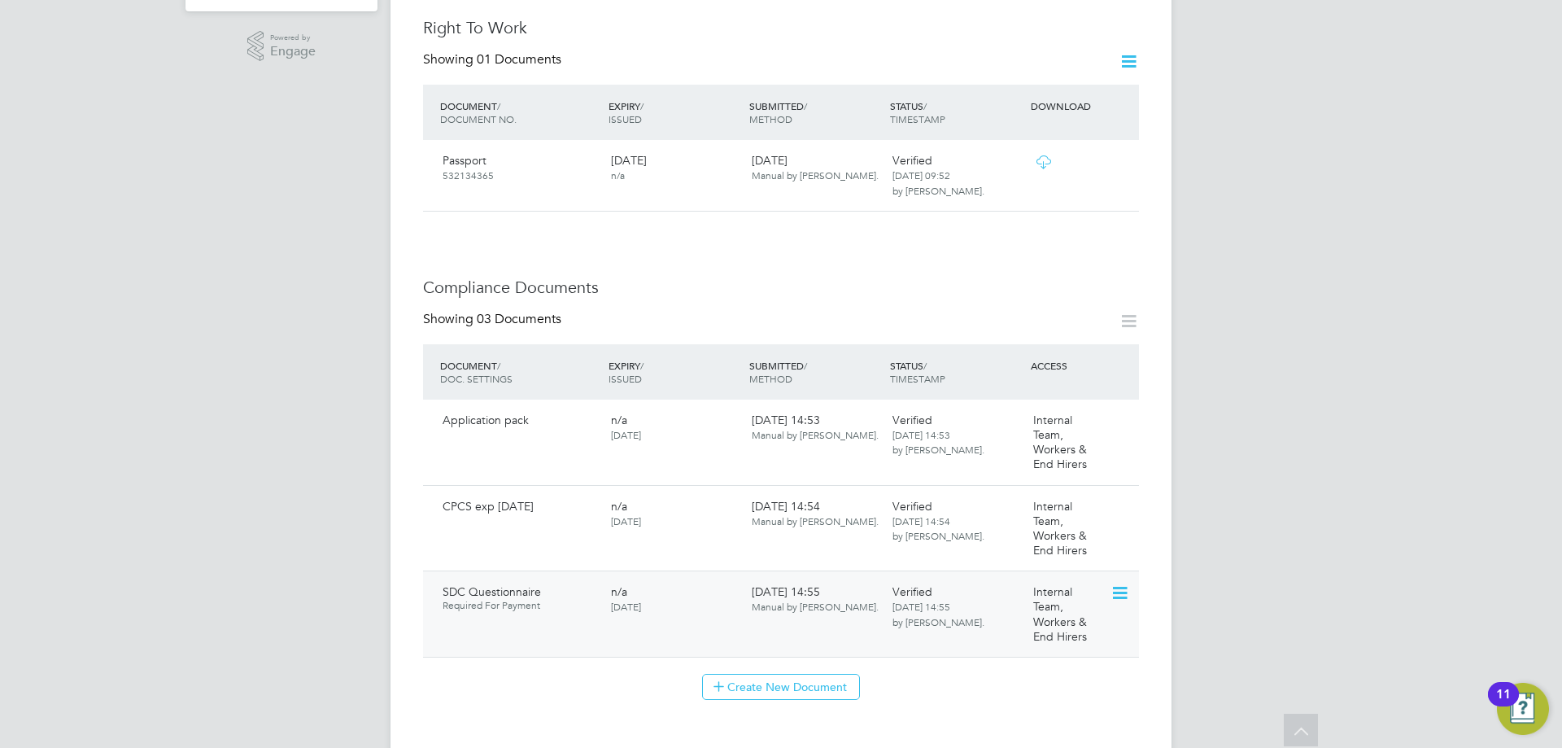
scroll to position [569, 0]
